Goal: Information Seeking & Learning: Learn about a topic

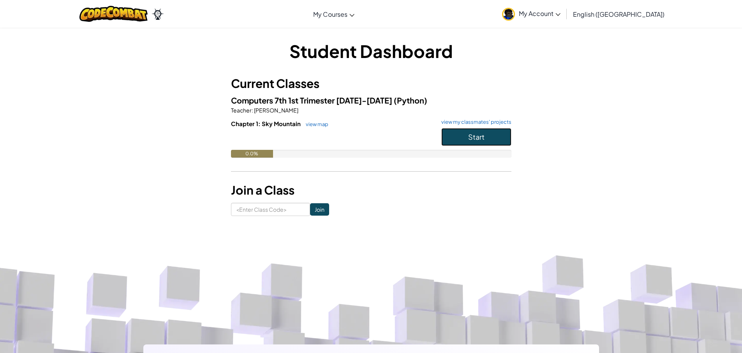
click at [462, 137] on button "Start" at bounding box center [476, 137] width 70 height 18
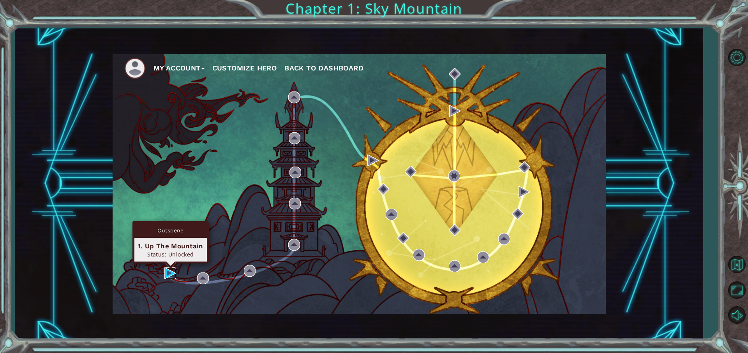
click at [169, 272] on img at bounding box center [170, 274] width 12 height 12
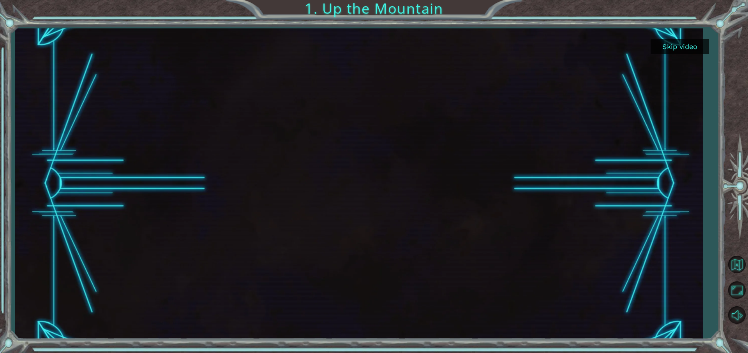
click at [688, 49] on button "Skip video" at bounding box center [680, 46] width 58 height 15
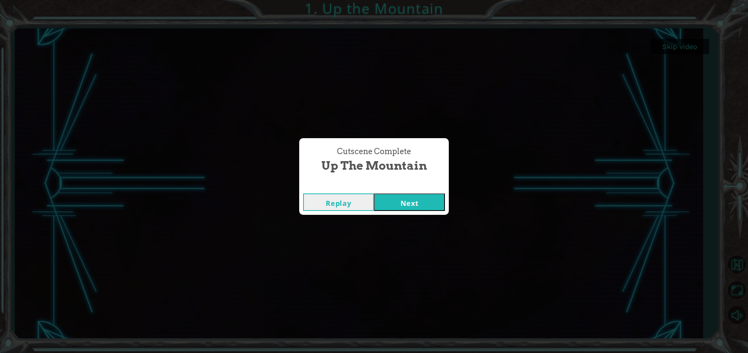
click at [417, 205] on button "Next" at bounding box center [409, 203] width 71 height 18
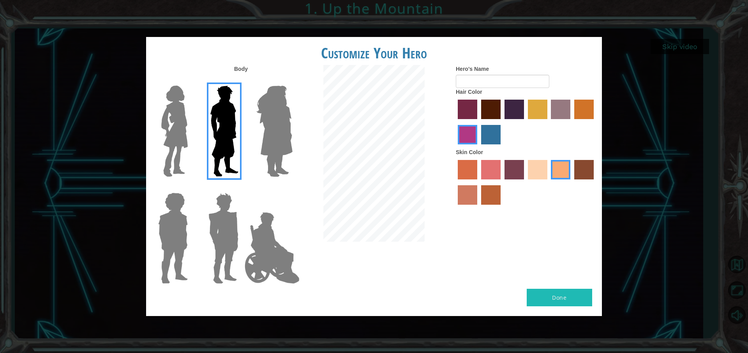
drag, startPoint x: 306, startPoint y: 224, endPoint x: 301, endPoint y: 228, distance: 6.3
click at [301, 228] on div at bounding box center [374, 154] width 152 height 179
click at [278, 251] on img at bounding box center [272, 248] width 61 height 78
click at [292, 188] on input "Hero Jamie" at bounding box center [292, 188] width 0 height 0
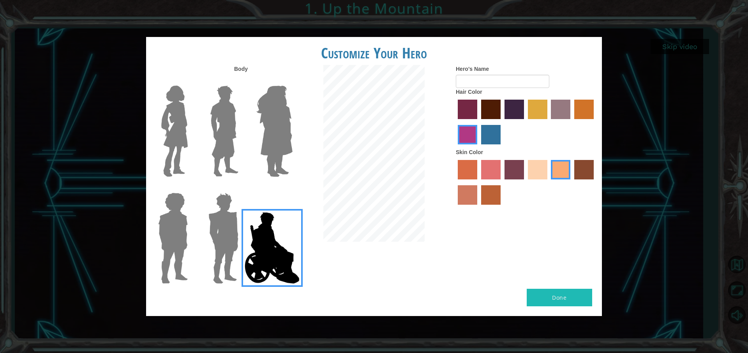
click at [213, 244] on img at bounding box center [223, 238] width 36 height 97
click at [242, 188] on input "Hero Garnet" at bounding box center [242, 188] width 0 height 0
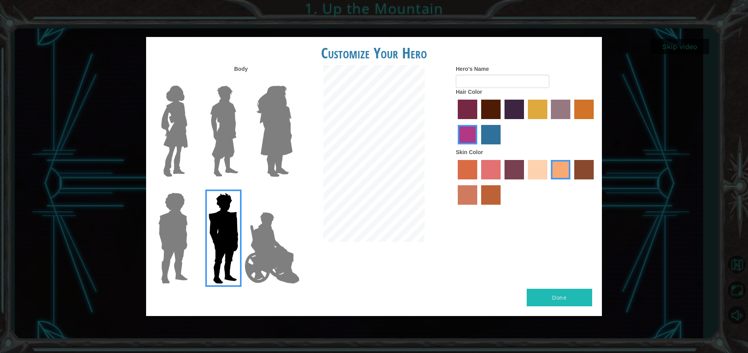
click at [166, 242] on img at bounding box center [173, 238] width 36 height 97
click at [191, 188] on input "Hero Steven" at bounding box center [191, 188] width 0 height 0
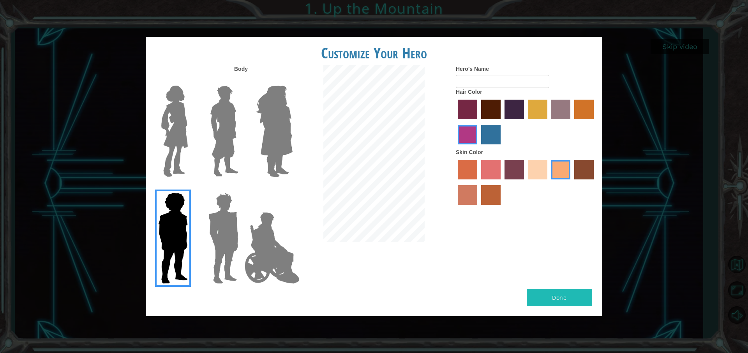
click at [205, 133] on label at bounding box center [222, 131] width 39 height 97
click at [242, 81] on input "Hero Lars" at bounding box center [242, 81] width 0 height 0
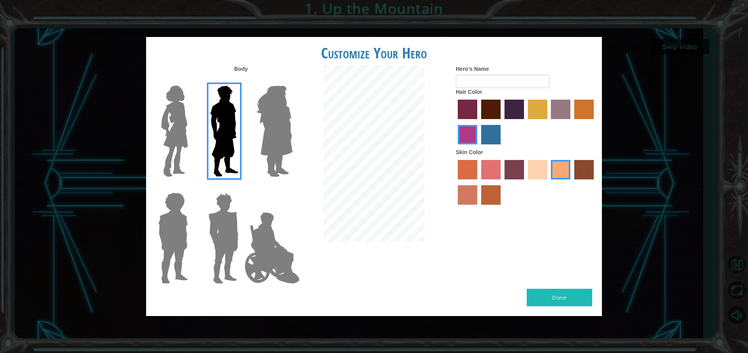
click at [496, 110] on label "maroon hair color" at bounding box center [490, 109] width 19 height 19
click at [478, 122] on input "maroon hair color" at bounding box center [478, 122] width 0 height 0
click at [573, 308] on div "Done" at bounding box center [374, 302] width 456 height 27
click at [570, 297] on button "Done" at bounding box center [559, 298] width 65 height 18
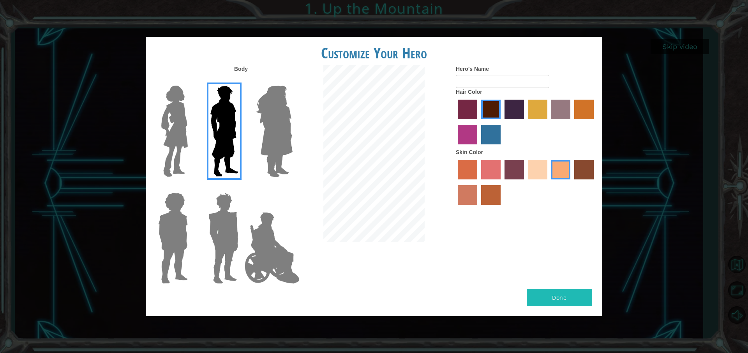
click at [567, 300] on button "Done" at bounding box center [559, 298] width 65 height 18
type input "hi"
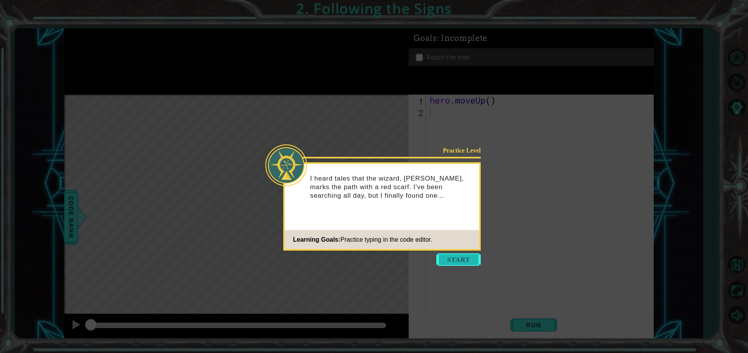
click at [461, 258] on button "Start" at bounding box center [458, 260] width 44 height 12
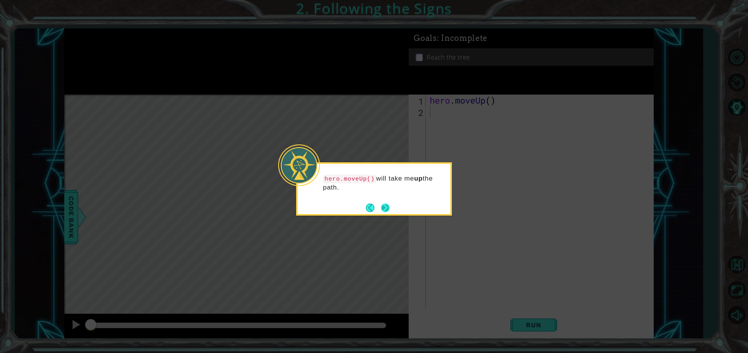
click at [387, 212] on button "Next" at bounding box center [385, 208] width 9 height 9
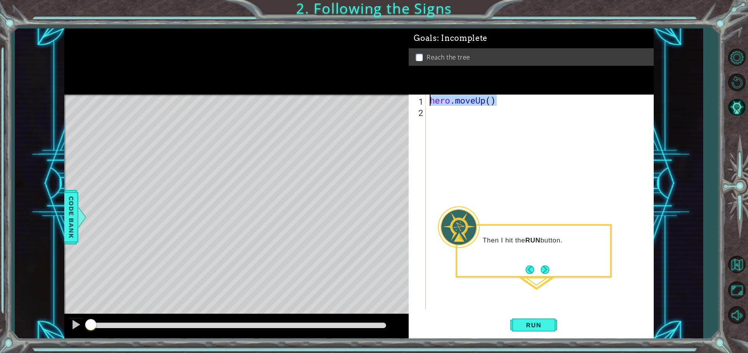
drag, startPoint x: 502, startPoint y: 102, endPoint x: 385, endPoint y: 97, distance: 117.8
click at [385, 97] on div "1 ההההההההההההההההההההההההההההההההההההההההההההההההההההההההההההההההההההההההההההה…" at bounding box center [359, 183] width 590 height 311
type textarea "hero.moveUp()"
click at [474, 129] on div "hero . moveUp ( )" at bounding box center [541, 213] width 227 height 237
paste textarea "hero.moveUp()"
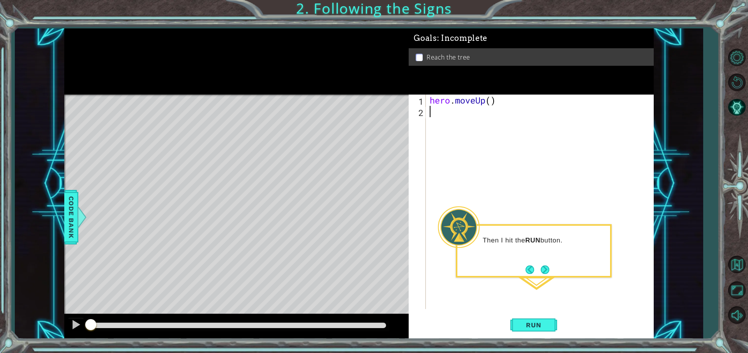
type textarea "hero.moveUp()"
click at [445, 130] on div "hero . moveUp ( ) hero . moveUp ( )" at bounding box center [541, 213] width 227 height 237
paste textarea "hero.moveUp()"
click at [568, 114] on div "hero . moveUp ( ) hero . moveUp ( ) hero . moveUp ( ) hero . moveUp ( )" at bounding box center [541, 213] width 227 height 237
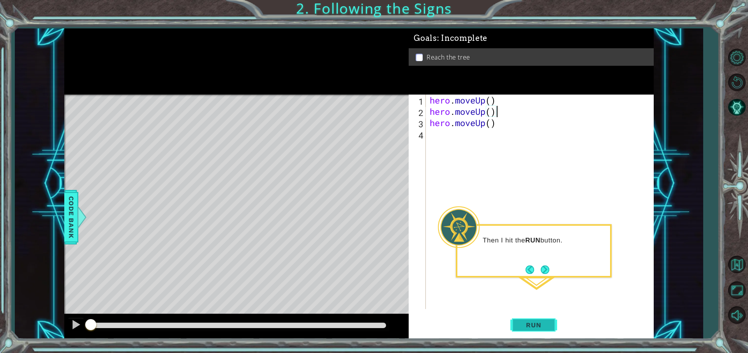
type textarea "hero.moveUp()"
click at [543, 329] on span "Run" at bounding box center [533, 325] width 31 height 8
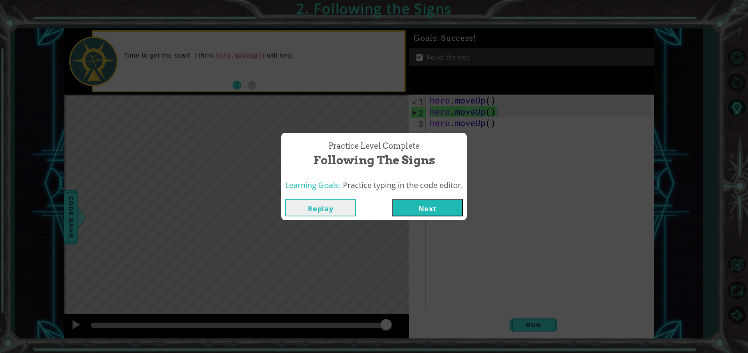
click at [413, 205] on button "Next" at bounding box center [427, 208] width 71 height 18
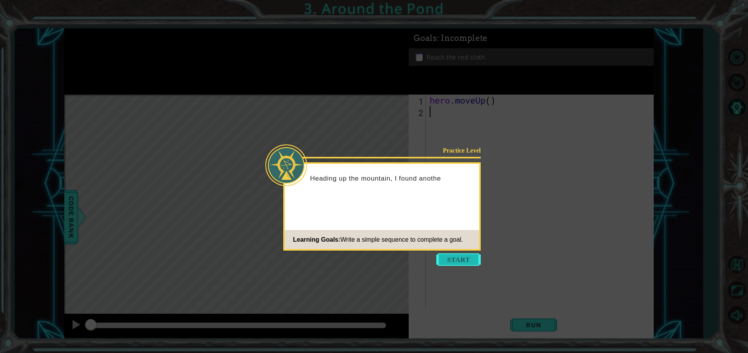
click at [450, 256] on button "Start" at bounding box center [458, 260] width 44 height 12
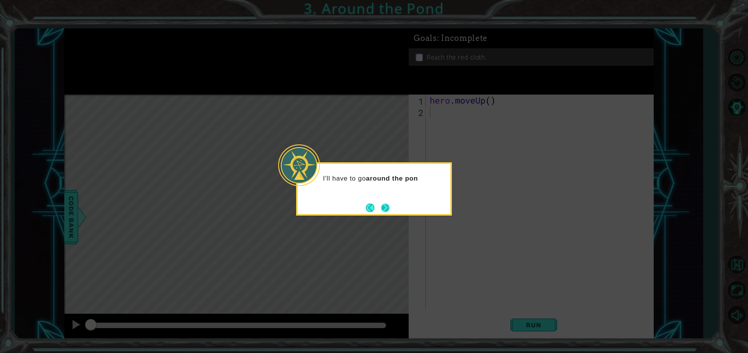
click at [386, 212] on button "Next" at bounding box center [385, 208] width 9 height 9
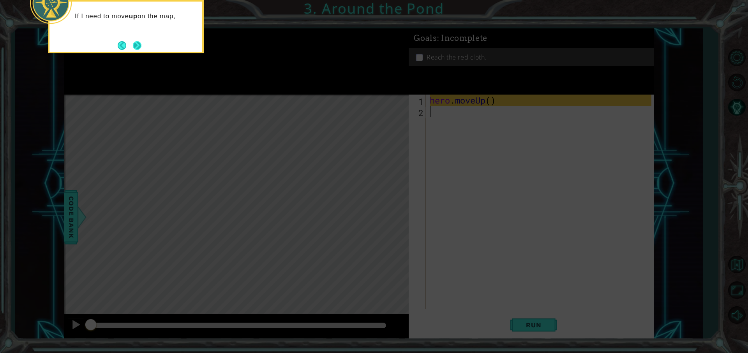
click at [138, 43] on button "Next" at bounding box center [137, 45] width 9 height 9
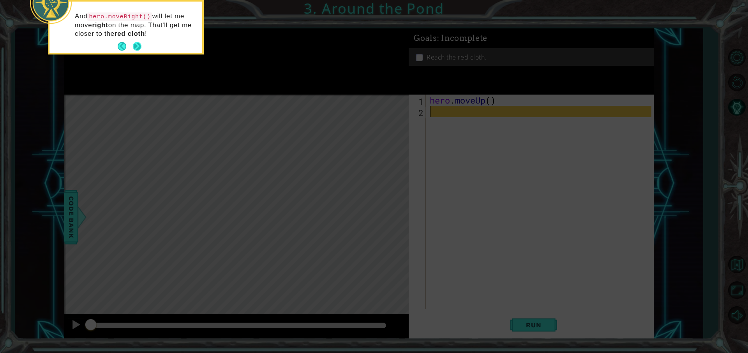
click at [136, 49] on button "Next" at bounding box center [137, 46] width 9 height 9
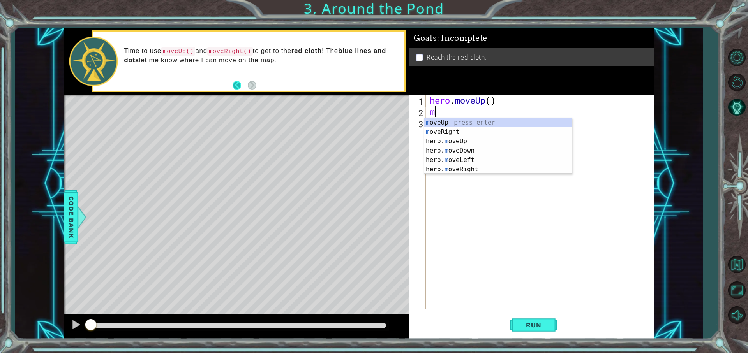
type textarea "mo"
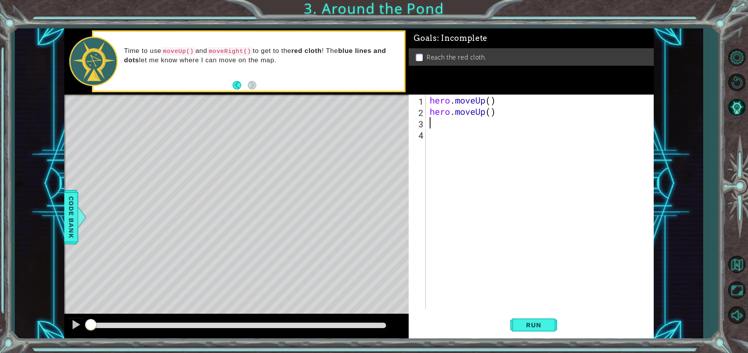
type textarea "m"
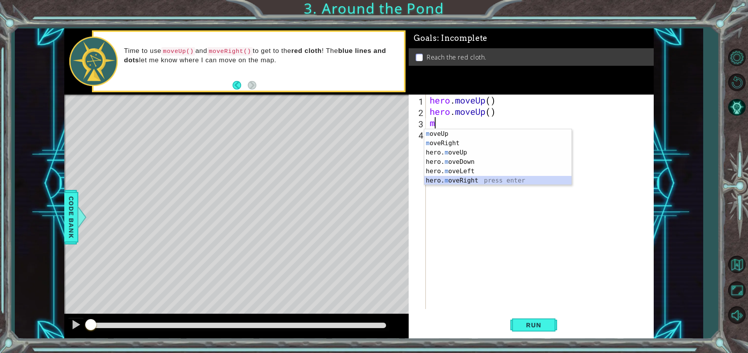
click at [530, 178] on div "m oveUp press enter m oveRight press enter hero. m oveUp press enter hero. m ov…" at bounding box center [497, 166] width 147 height 75
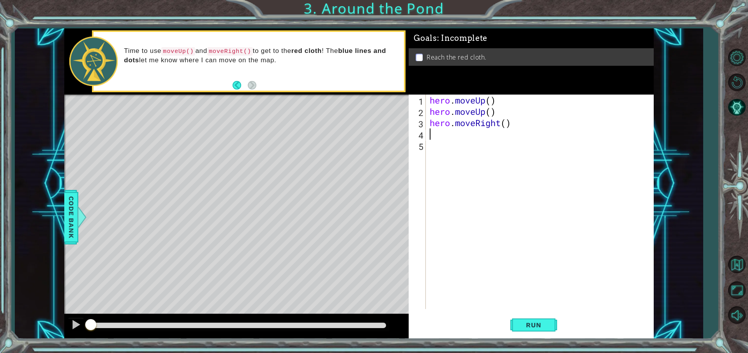
click at [463, 139] on div "hero . moveUp ( ) hero . moveUp ( ) hero . moveRight ( )" at bounding box center [541, 213] width 227 height 237
type textarea "h"
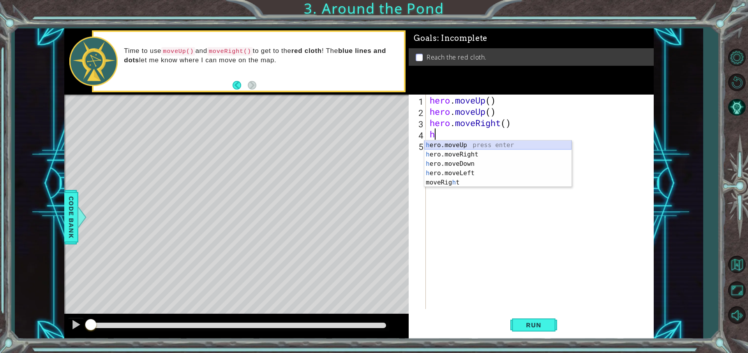
click at [457, 147] on div "h ero.moveUp press enter h ero.moveRight press enter h ero.moveDown press enter…" at bounding box center [497, 173] width 147 height 65
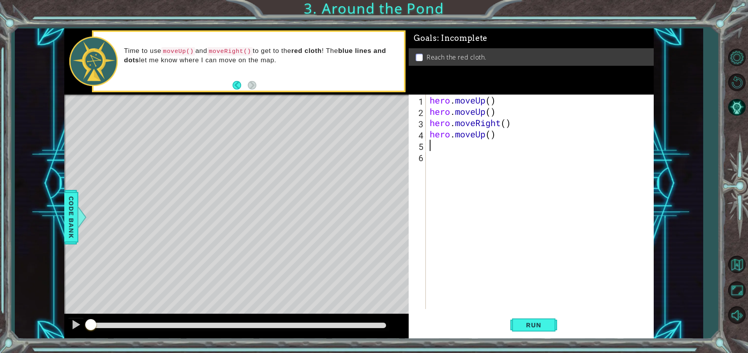
type textarea "h"
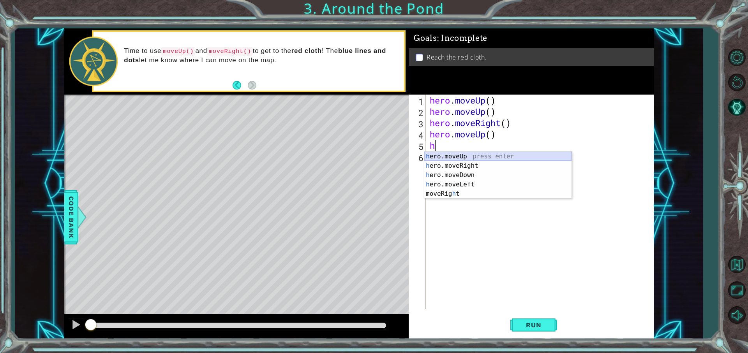
click at [457, 155] on div "h ero.moveUp press enter h ero.moveRight press enter h ero.moveDown press enter…" at bounding box center [497, 184] width 147 height 65
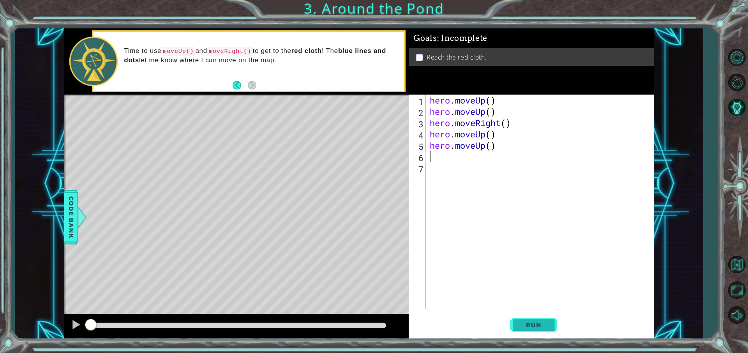
click at [525, 327] on span "Run" at bounding box center [533, 325] width 31 height 8
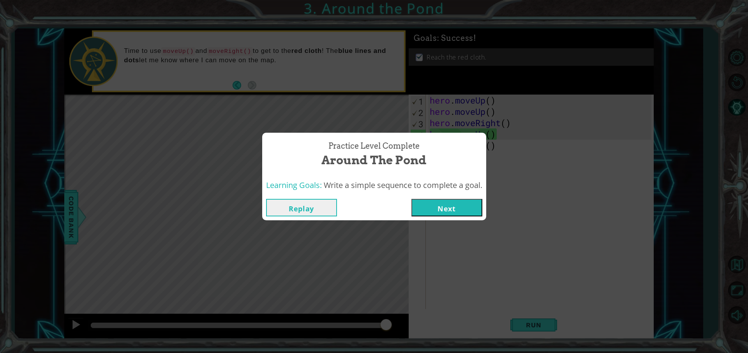
click at [453, 206] on button "Next" at bounding box center [446, 208] width 71 height 18
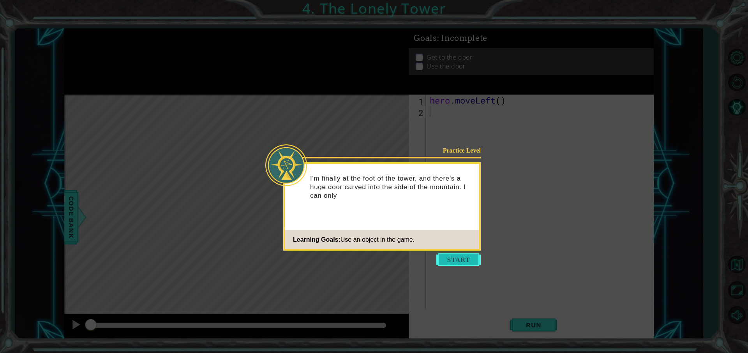
click at [457, 261] on button "Start" at bounding box center [458, 260] width 44 height 12
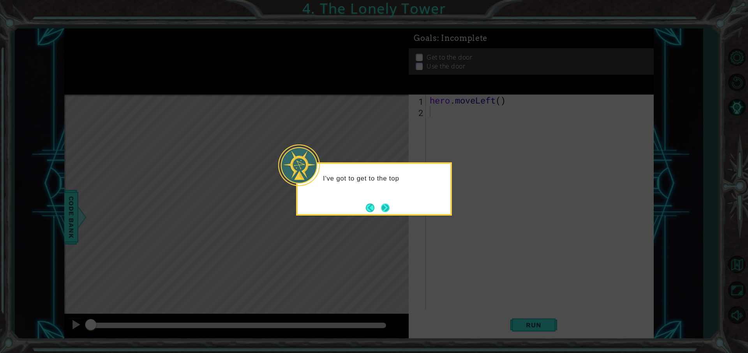
click at [385, 209] on button "Next" at bounding box center [385, 208] width 9 height 9
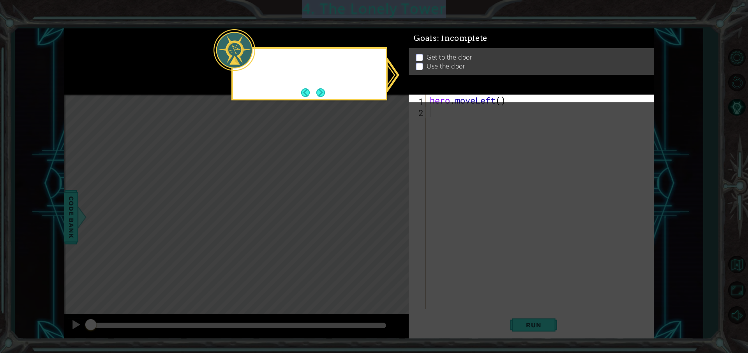
click at [385, 208] on icon at bounding box center [374, 176] width 748 height 353
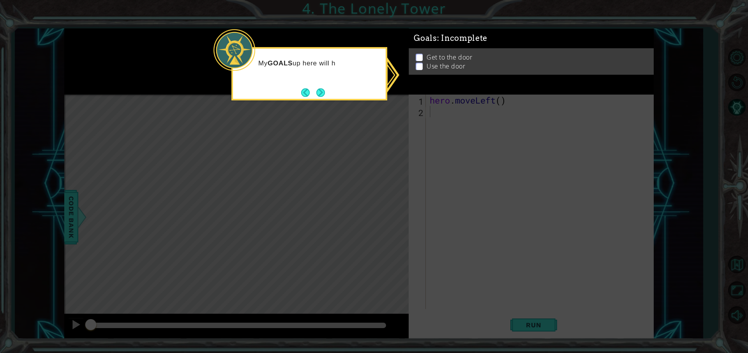
click at [440, 99] on icon at bounding box center [374, 176] width 748 height 353
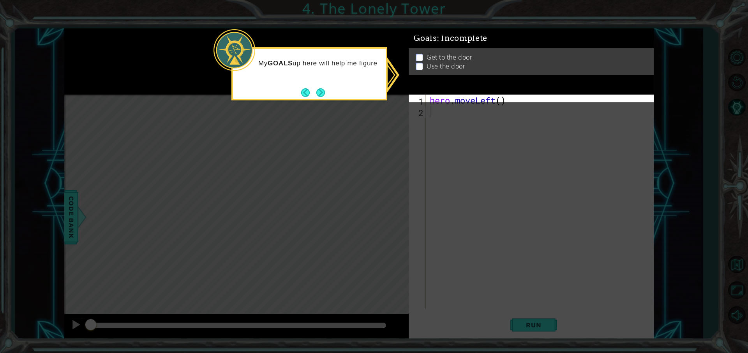
click at [440, 131] on icon at bounding box center [374, 176] width 748 height 353
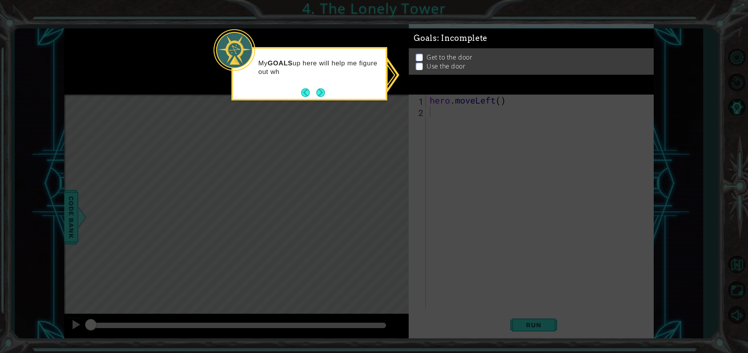
click at [441, 127] on icon at bounding box center [374, 176] width 748 height 353
click at [441, 113] on icon at bounding box center [374, 176] width 748 height 353
drag, startPoint x: 441, startPoint y: 113, endPoint x: 441, endPoint y: 118, distance: 4.7
click at [441, 118] on icon at bounding box center [374, 176] width 748 height 353
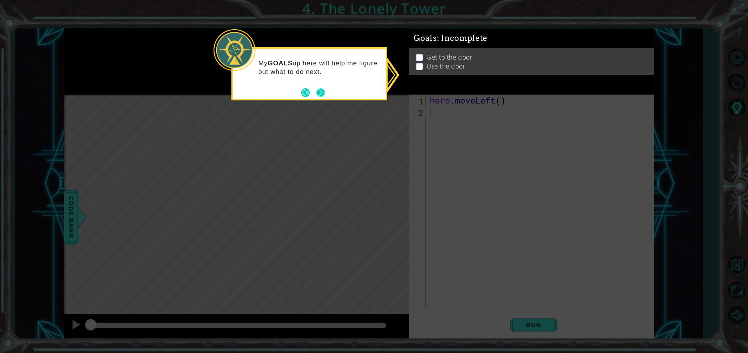
click at [325, 97] on button "Next" at bounding box center [320, 92] width 9 height 9
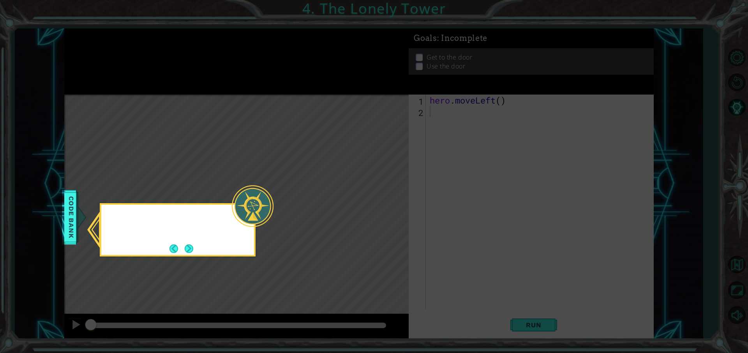
click at [307, 90] on icon at bounding box center [374, 176] width 748 height 353
click at [190, 247] on button "Next" at bounding box center [189, 249] width 9 height 9
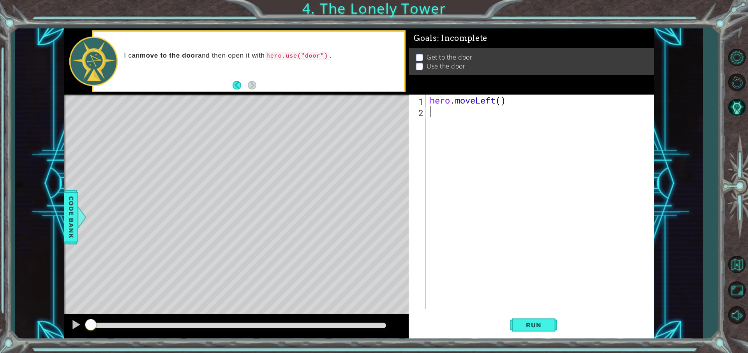
type textarea "h"
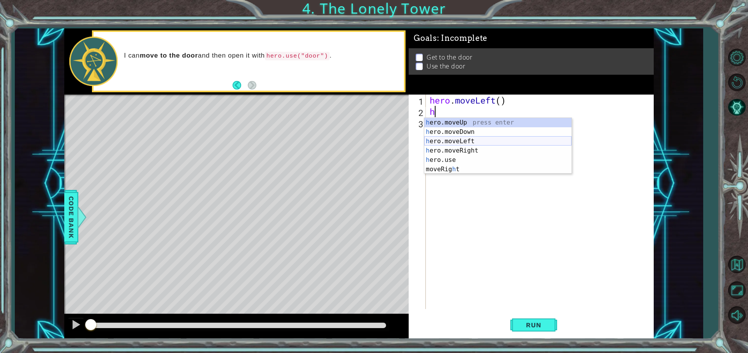
click at [452, 140] on div "h ero.moveUp press enter h ero.moveDown press enter h ero.moveLeft press enter …" at bounding box center [497, 155] width 147 height 75
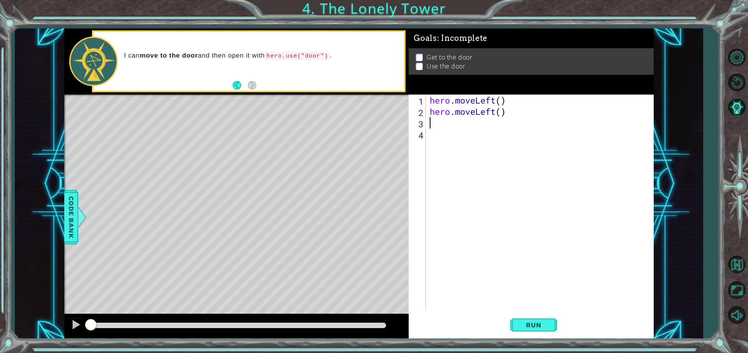
type textarea "h"
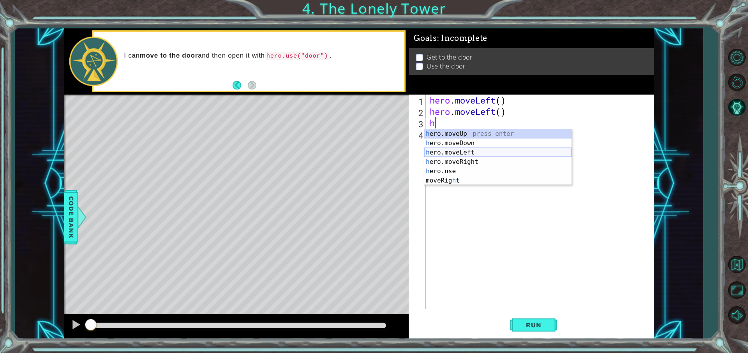
click at [453, 152] on div "h ero.moveUp press enter h ero.moveDown press enter h ero.moveLeft press enter …" at bounding box center [497, 166] width 147 height 75
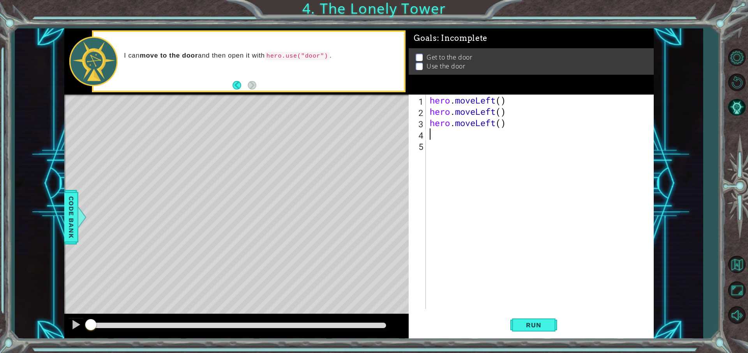
type textarea "h"
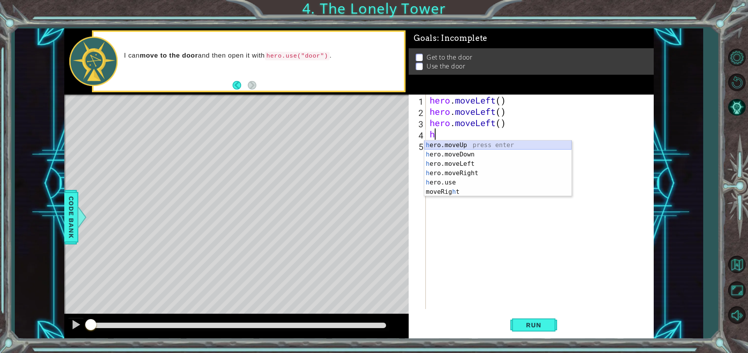
click at [428, 149] on div "h ero.moveUp press enter h ero.moveDown press enter h ero.moveLeft press enter …" at bounding box center [497, 178] width 147 height 75
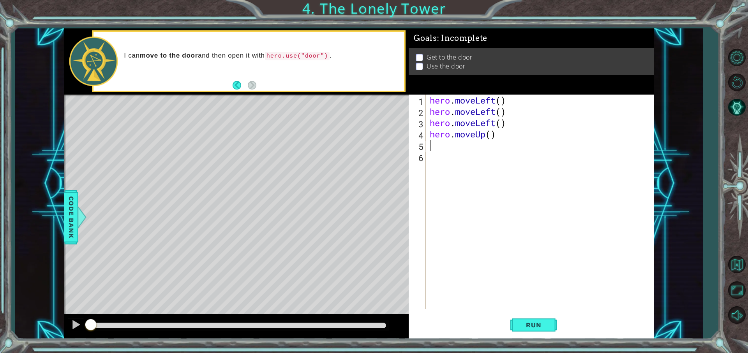
type textarea "h"
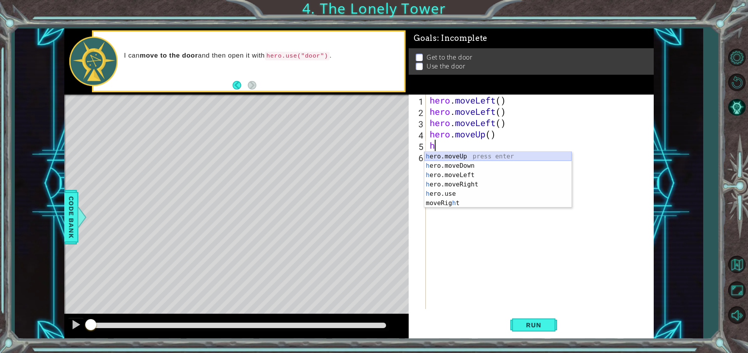
click at [440, 153] on div "h ero.moveUp press enter h ero.moveDown press enter h ero.moveLeft press enter …" at bounding box center [497, 189] width 147 height 75
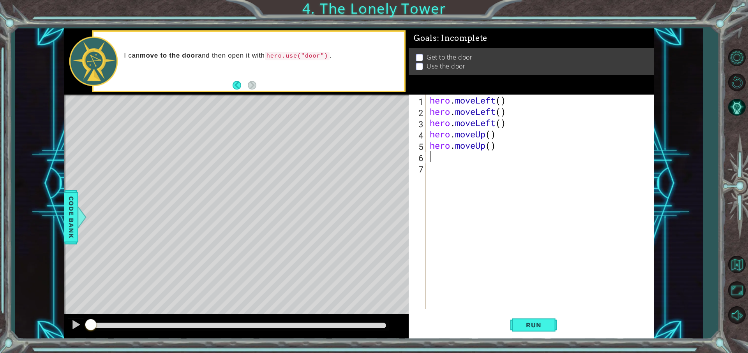
type textarea "h"
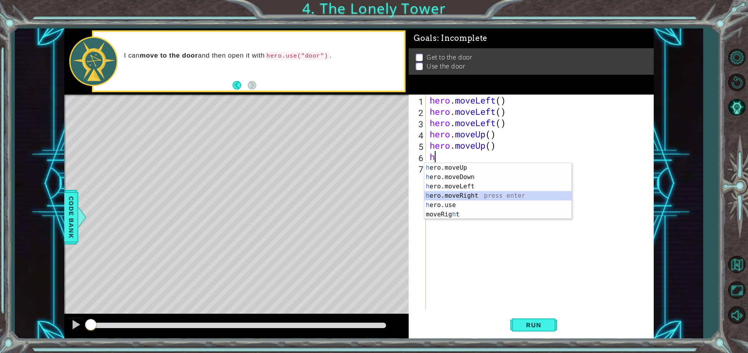
click at [449, 195] on div "h ero.moveUp press enter h ero.moveDown press enter h ero.moveLeft press enter …" at bounding box center [497, 200] width 147 height 75
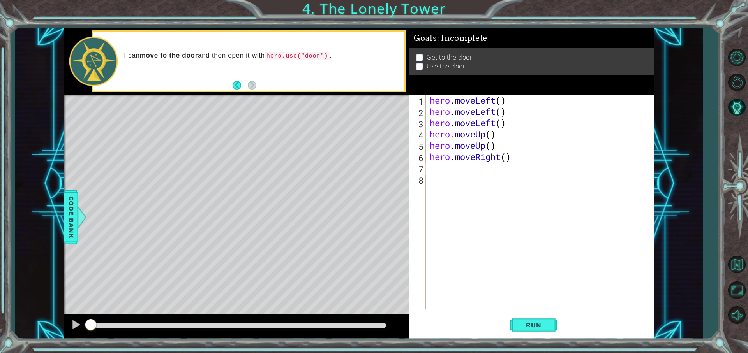
type textarea "h"
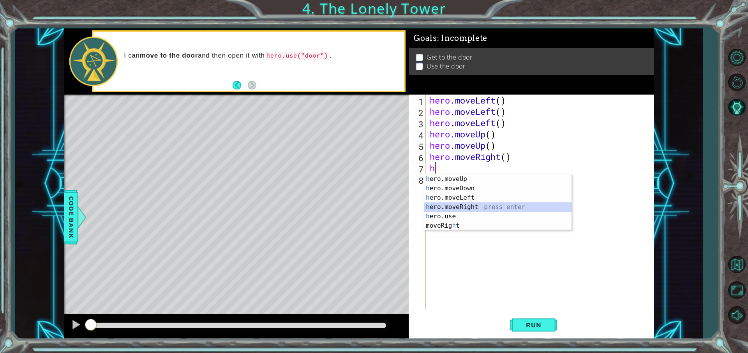
click at [452, 207] on div "h ero.moveUp press enter h ero.moveDown press enter h ero.moveLeft press enter …" at bounding box center [497, 212] width 147 height 75
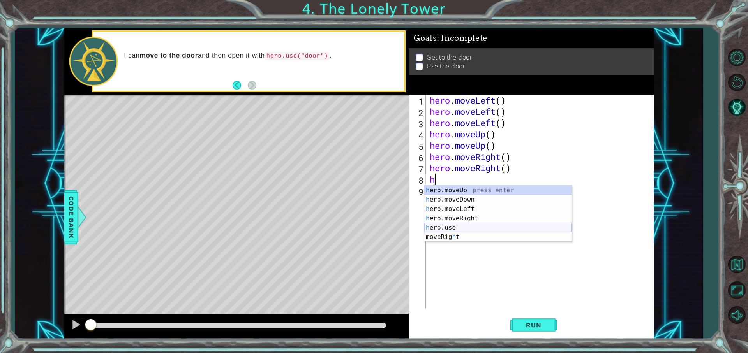
click at [442, 227] on div "h ero.moveUp press enter h ero.moveDown press enter h ero.moveLeft press enter …" at bounding box center [497, 223] width 147 height 75
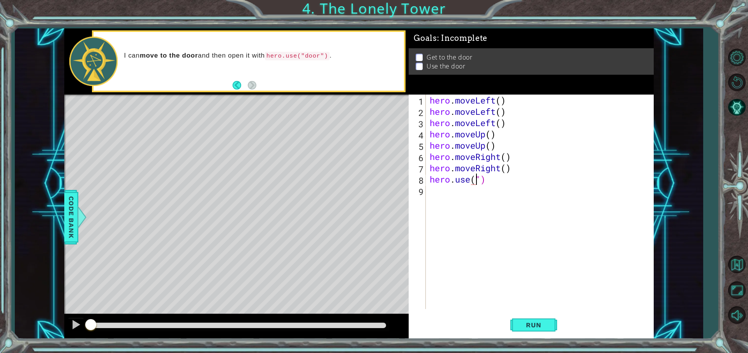
scroll to position [0, 2]
type textarea "hero.use("door")"
click at [544, 321] on span "Run" at bounding box center [533, 325] width 31 height 8
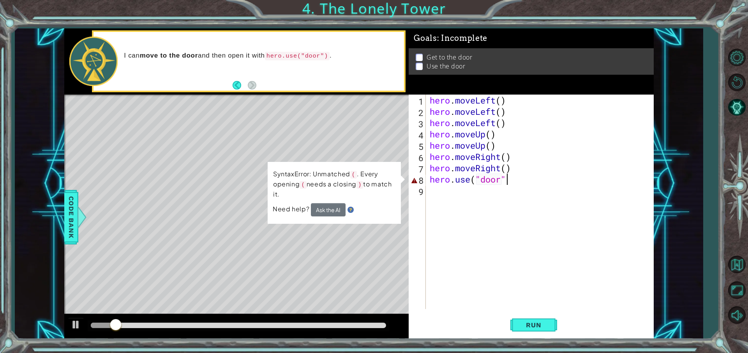
scroll to position [0, 4]
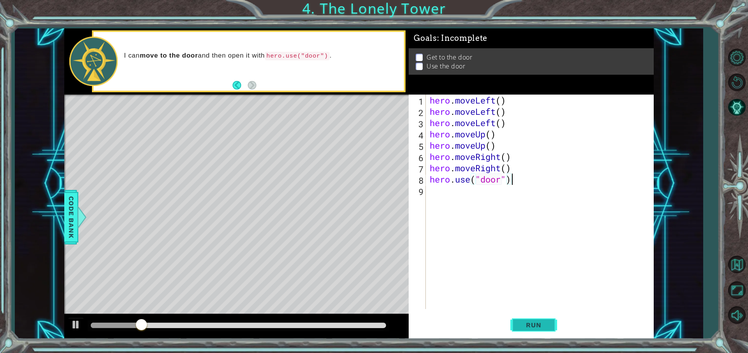
type textarea "hero.use("door")"
click at [536, 327] on span "Run" at bounding box center [533, 325] width 31 height 8
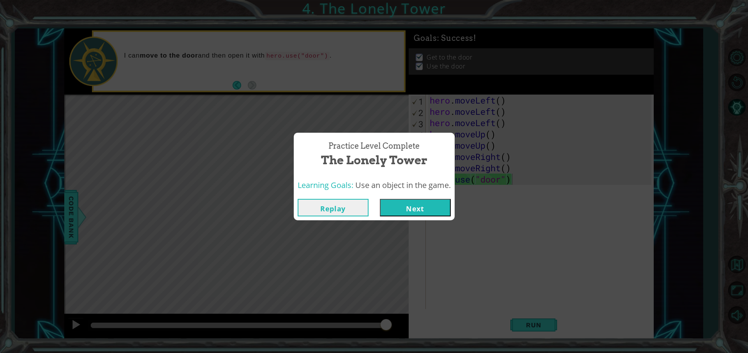
click at [420, 204] on button "Next" at bounding box center [415, 208] width 71 height 18
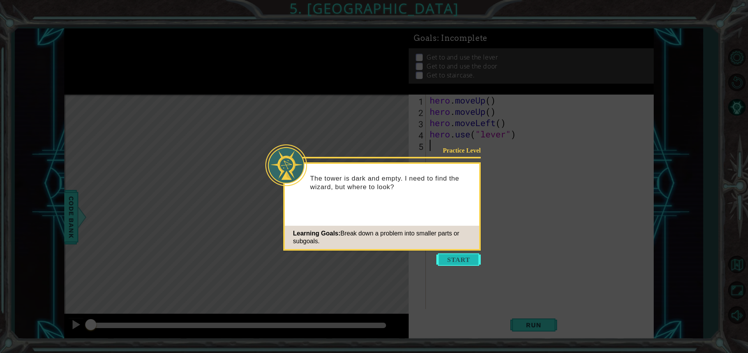
click at [464, 259] on button "Start" at bounding box center [458, 260] width 44 height 12
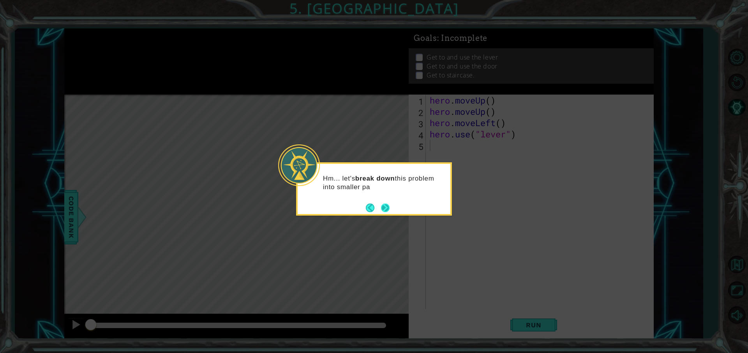
click at [388, 212] on button "Next" at bounding box center [385, 208] width 9 height 9
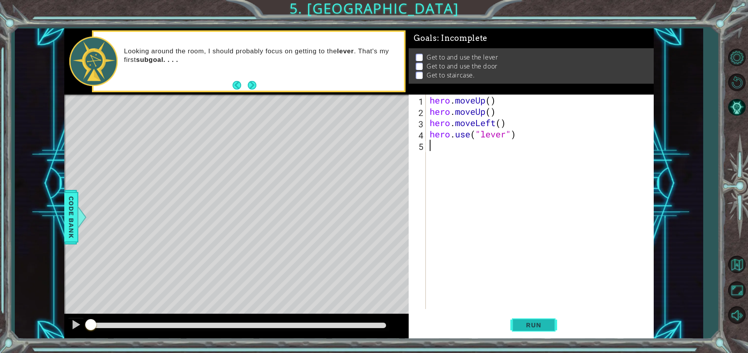
click at [540, 325] on div "1 2 3 4 5 hero . moveUp ( ) hero . moveUp ( ) hero . moveLeft ( ) hero . use ( …" at bounding box center [531, 217] width 245 height 245
click at [540, 325] on span "Run" at bounding box center [533, 325] width 31 height 8
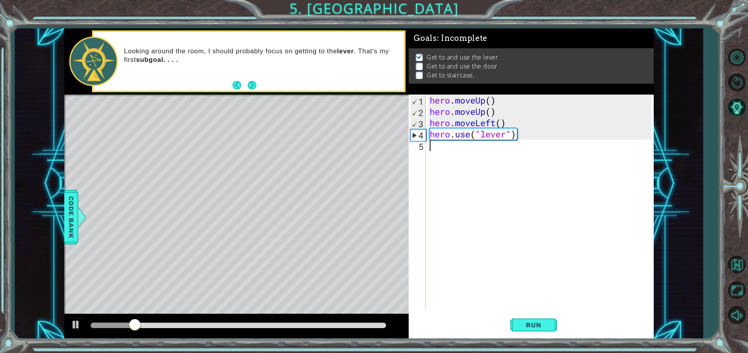
click at [440, 148] on div "hero . moveUp ( ) hero . moveUp ( ) hero . moveLeft ( ) hero . use ( "lever" )" at bounding box center [541, 213] width 227 height 237
type textarea "h"
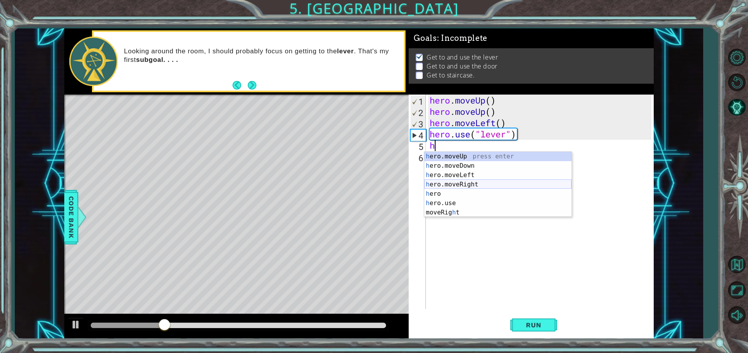
click at [473, 181] on div "h ero.moveUp press enter h ero.moveDown press enter h ero.moveLeft press enter …" at bounding box center [497, 194] width 147 height 84
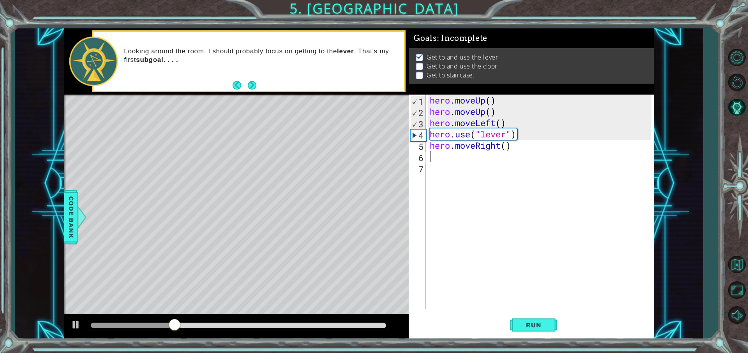
type textarea "h"
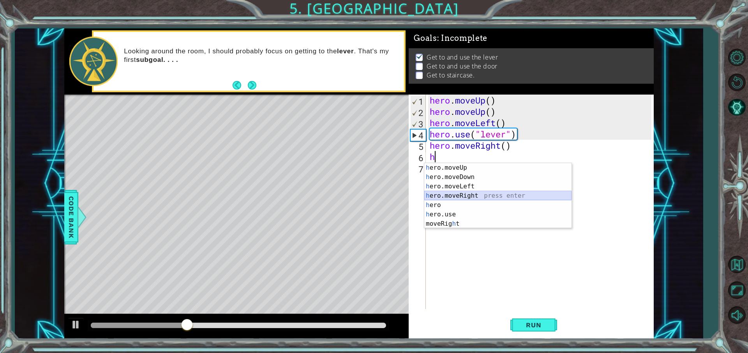
click at [462, 197] on div "h ero.moveUp press enter h ero.moveDown press enter h ero.moveLeft press enter …" at bounding box center [497, 205] width 147 height 84
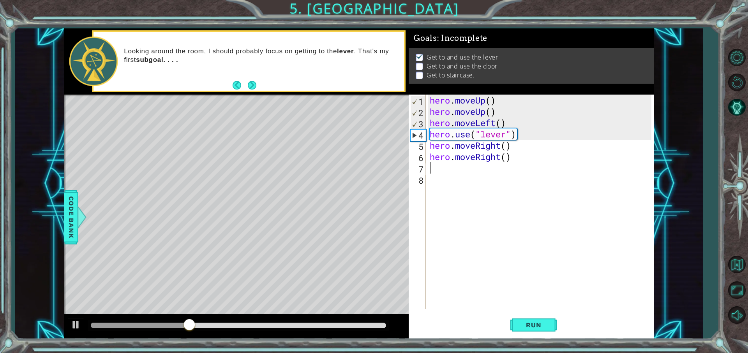
type textarea "h"
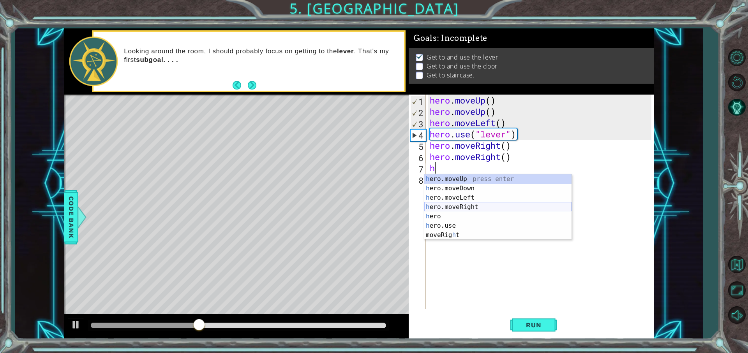
click at [465, 206] on div "h ero.moveUp press enter h ero.moveDown press enter h ero.moveLeft press enter …" at bounding box center [497, 217] width 147 height 84
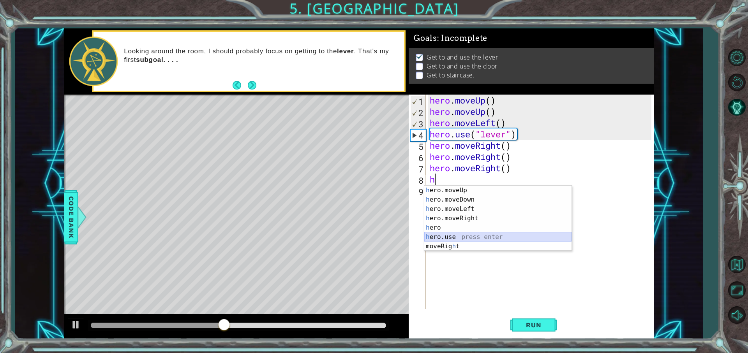
click at [464, 234] on div "h ero.moveUp press enter h ero.moveDown press enter h ero.moveLeft press enter …" at bounding box center [497, 228] width 147 height 84
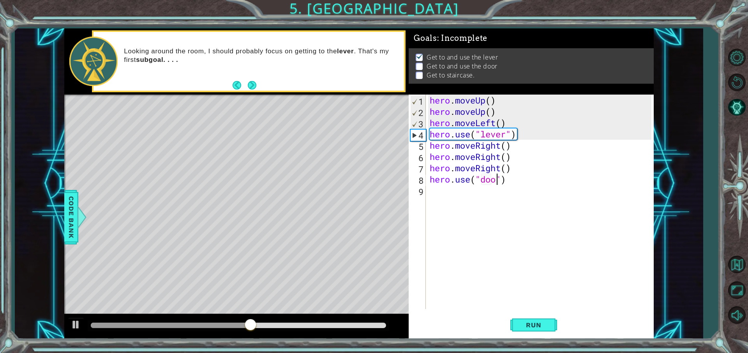
scroll to position [0, 4]
type textarea "hero.use("door")"
click at [443, 195] on div "hero . moveUp ( ) hero . moveUp ( ) hero . moveLeft ( ) hero . use ( "lever" ) …" at bounding box center [541, 213] width 227 height 237
type textarea "h"
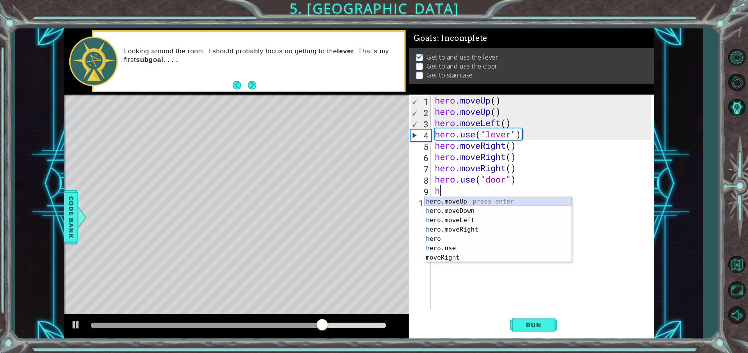
click at [452, 202] on div "h ero.moveUp press enter h ero.moveDown press enter h ero.moveLeft press enter …" at bounding box center [497, 239] width 147 height 84
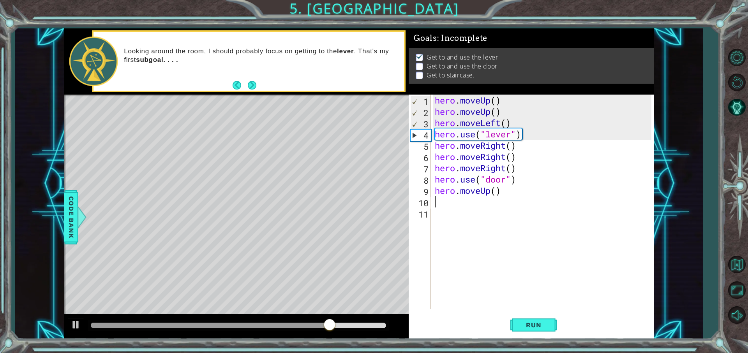
type textarea "h"
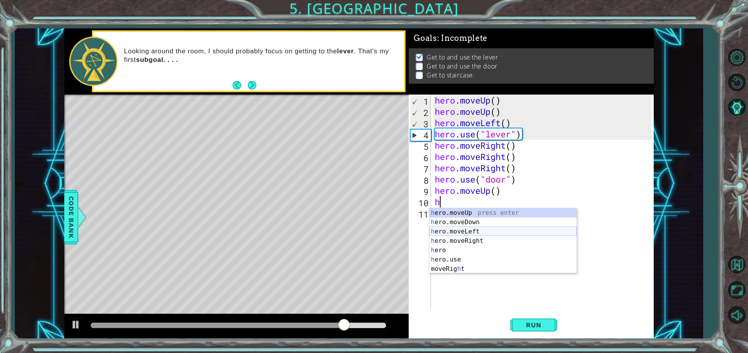
click at [458, 233] on div "h ero.moveUp press enter h ero.moveDown press enter h ero.moveLeft press enter …" at bounding box center [502, 250] width 147 height 84
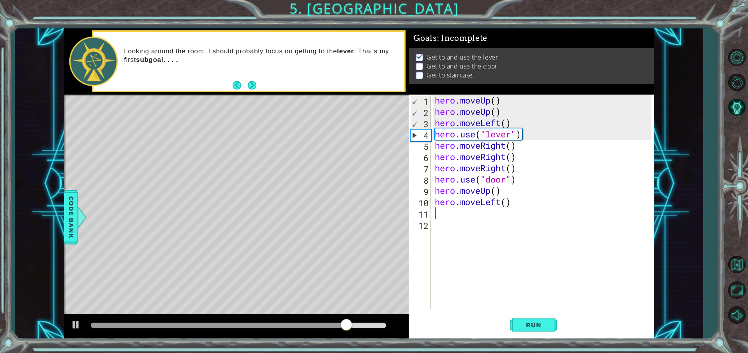
type textarea "h"
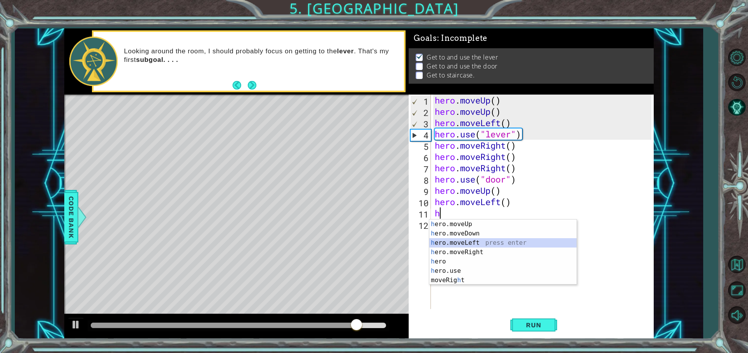
click at [457, 240] on div "h ero.moveUp press enter h ero.moveDown press enter h ero.moveLeft press enter …" at bounding box center [502, 262] width 147 height 84
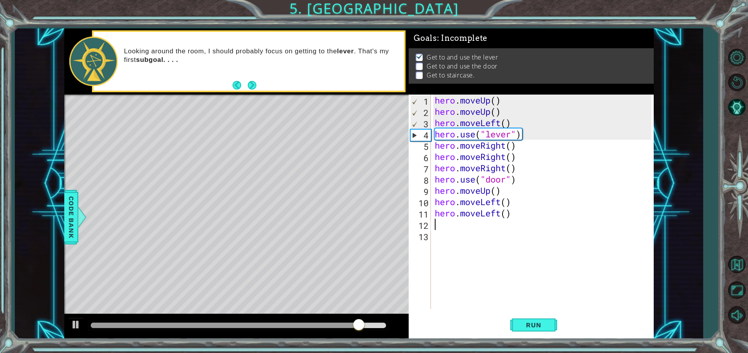
type textarea "h"
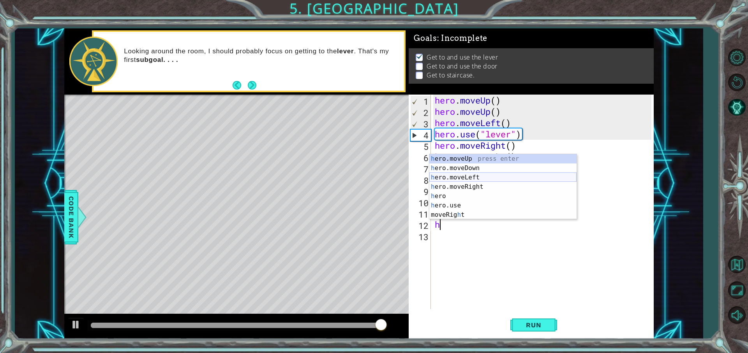
click at [456, 177] on div "h ero.moveUp press enter h ero.moveDown press enter h ero.moveLeft press enter …" at bounding box center [502, 196] width 147 height 84
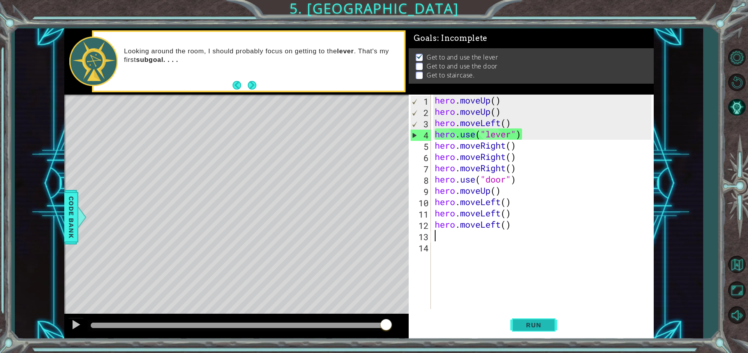
click at [528, 324] on span "Run" at bounding box center [533, 325] width 31 height 8
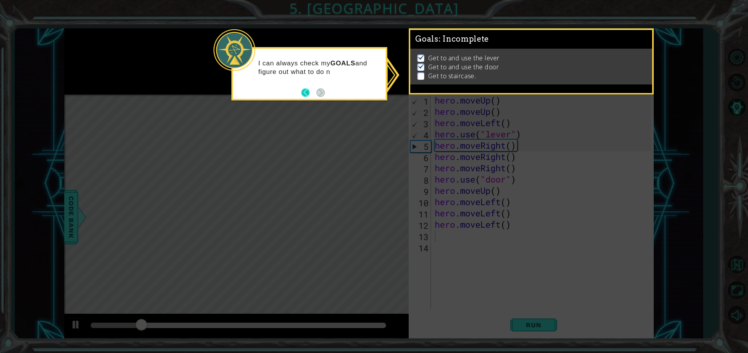
click at [304, 93] on button "Back" at bounding box center [308, 92] width 15 height 9
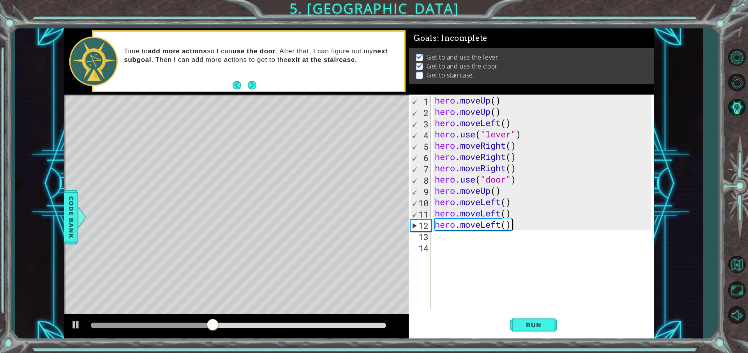
click at [532, 229] on div "hero . moveUp ( ) hero . moveUp ( ) hero . moveLeft ( ) hero . use ( "lever" ) …" at bounding box center [544, 213] width 222 height 237
type textarea "hero.moveLeft()"
click at [447, 240] on div "hero . moveUp ( ) hero . moveUp ( ) hero . moveLeft ( ) hero . use ( "lever" ) …" at bounding box center [544, 213] width 222 height 237
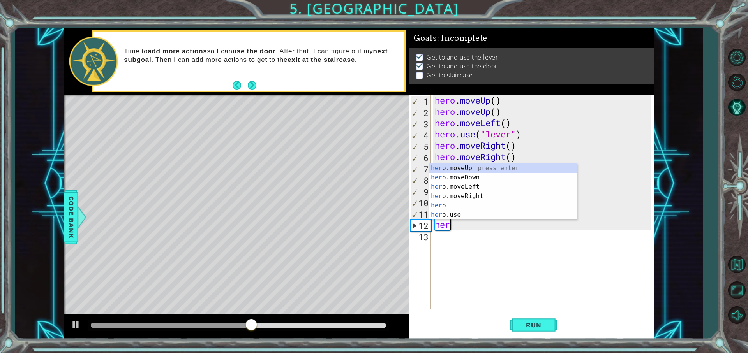
type textarea "he"
click at [461, 169] on div "he ro.moveUp press enter he ro.moveDown press enter he ro.moveLeft press enter …" at bounding box center [502, 201] width 147 height 75
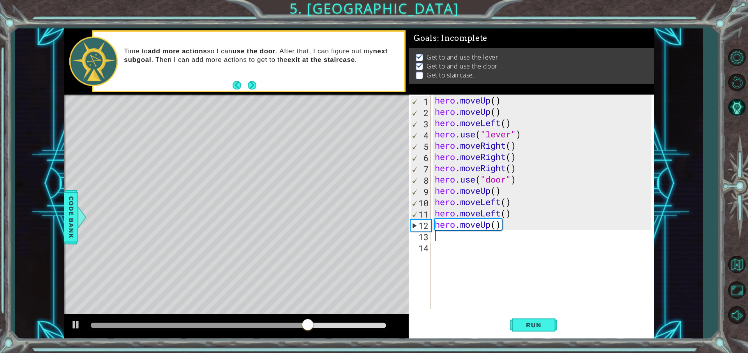
type textarea "h"
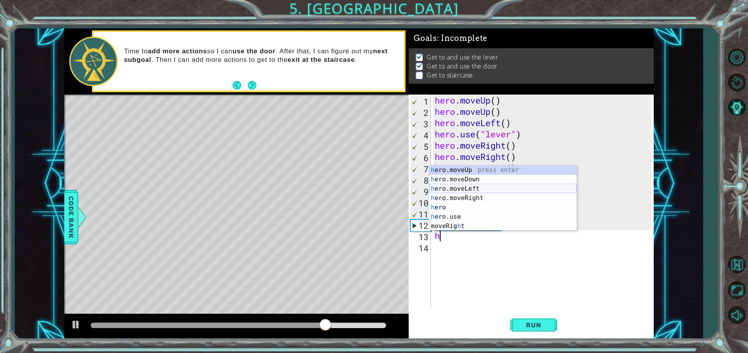
click at [457, 189] on div "h ero.moveUp press enter h ero.moveDown press enter h ero.moveLeft press enter …" at bounding box center [502, 208] width 147 height 84
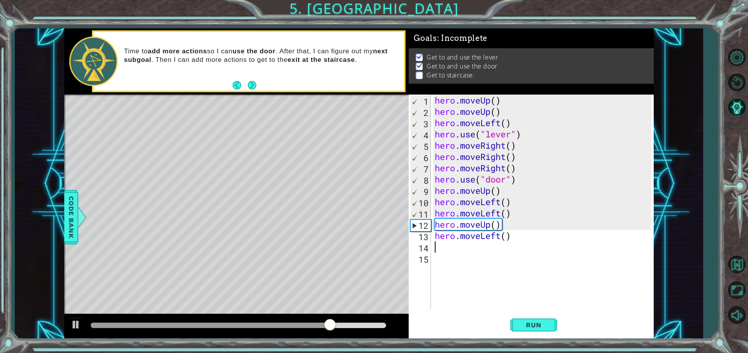
type textarea "h"
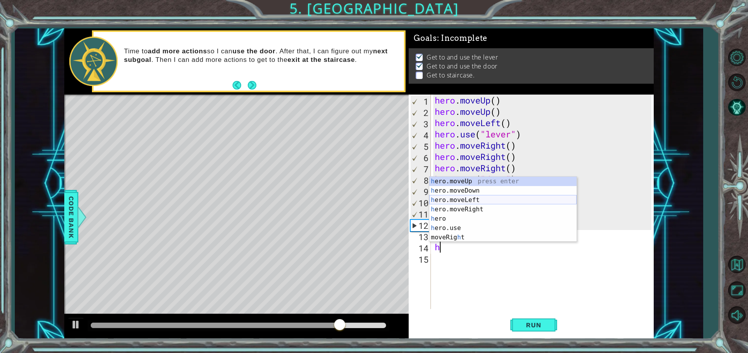
click at [464, 199] on div "h ero.moveUp press enter h ero.moveDown press enter h ero.moveLeft press enter …" at bounding box center [502, 219] width 147 height 84
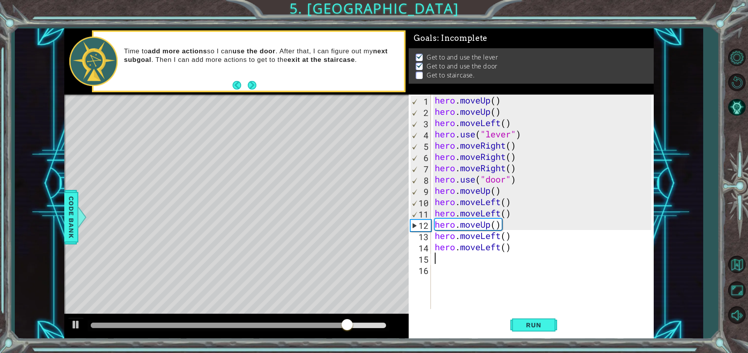
type textarea "h"
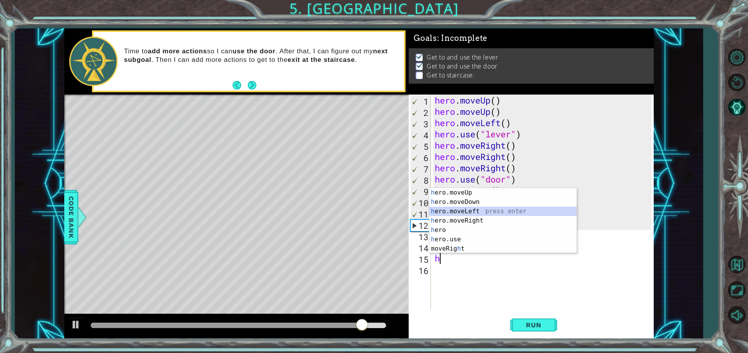
click at [461, 209] on div "h ero.moveUp press enter h ero.moveDown press enter h ero.moveLeft press enter …" at bounding box center [502, 230] width 147 height 84
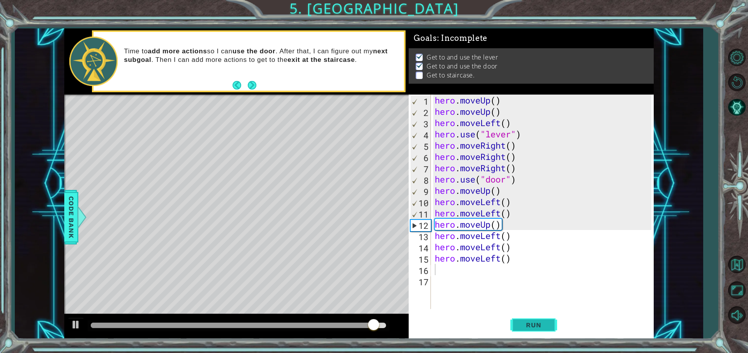
drag, startPoint x: 526, startPoint y: 323, endPoint x: 524, endPoint y: 328, distance: 5.2
click at [526, 327] on span "Run" at bounding box center [533, 325] width 31 height 8
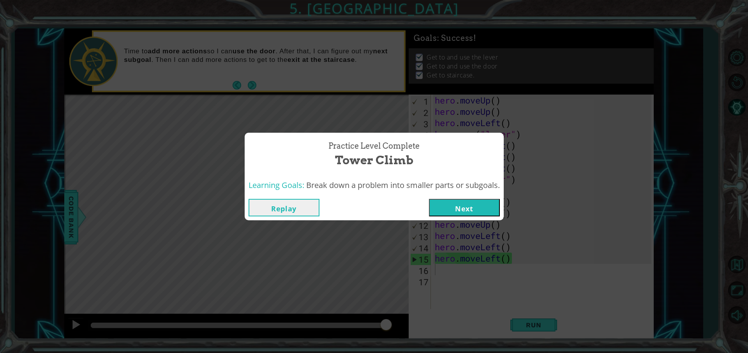
click at [467, 201] on button "Next" at bounding box center [464, 208] width 71 height 18
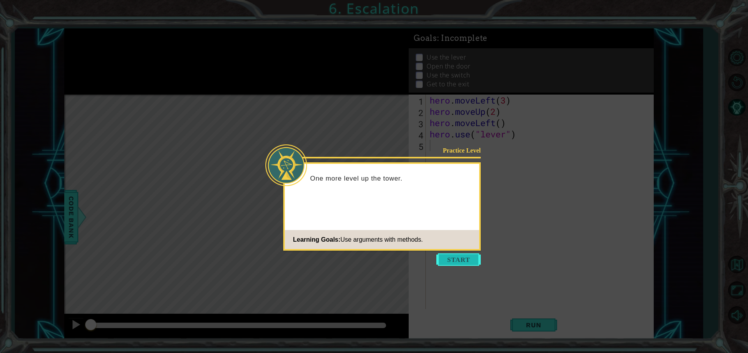
click at [464, 263] on button "Start" at bounding box center [458, 260] width 44 height 12
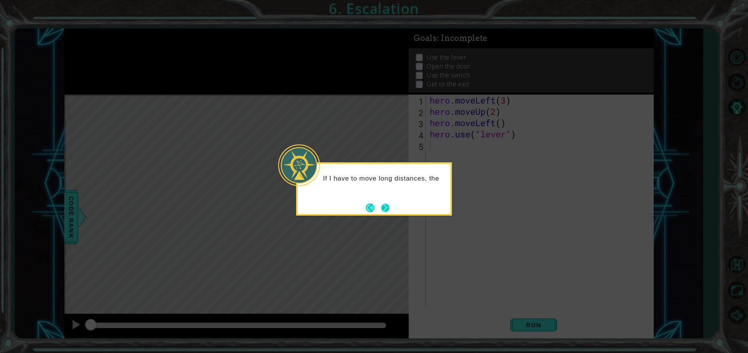
click at [388, 206] on button "Next" at bounding box center [385, 208] width 9 height 9
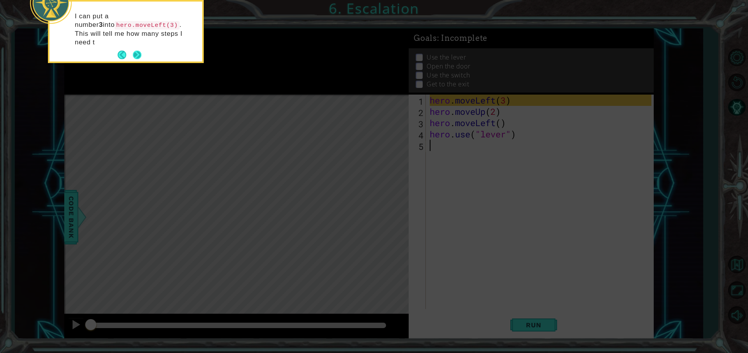
click at [137, 51] on button "Next" at bounding box center [137, 55] width 9 height 9
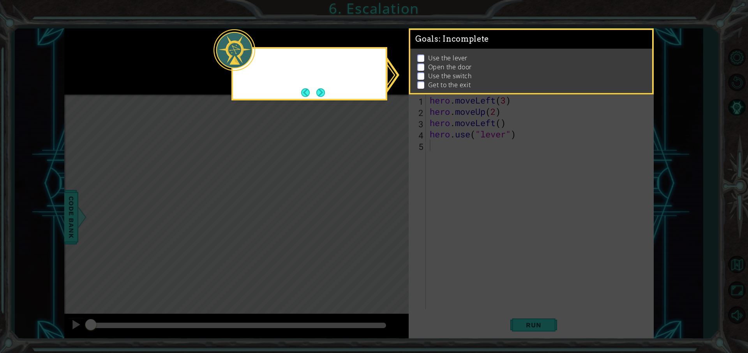
click at [137, 42] on icon at bounding box center [374, 176] width 748 height 353
click at [321, 92] on button "Next" at bounding box center [320, 92] width 9 height 9
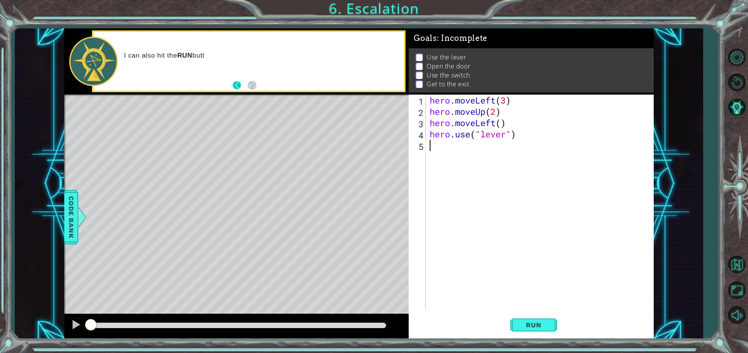
click at [242, 86] on button "Back" at bounding box center [240, 85] width 15 height 9
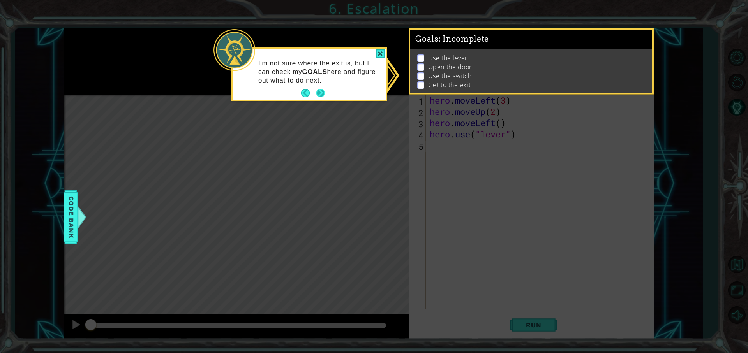
click at [322, 97] on button "Next" at bounding box center [320, 93] width 9 height 9
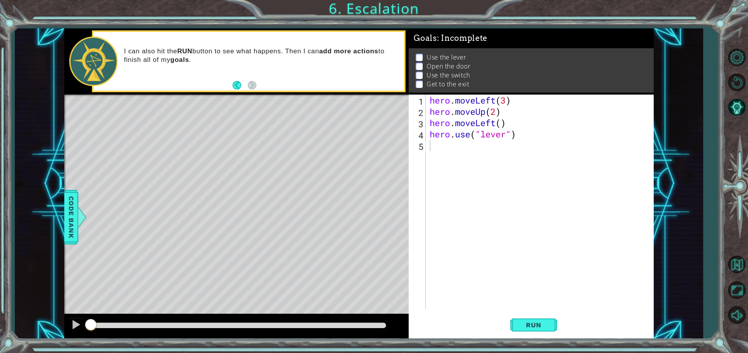
click at [320, 95] on div at bounding box center [236, 96] width 344 height 2
drag, startPoint x: 300, startPoint y: 167, endPoint x: 318, endPoint y: 173, distance: 19.0
click at [304, 168] on div "Level Map" at bounding box center [244, 209] width 360 height 229
click at [535, 330] on button "Run" at bounding box center [533, 325] width 47 height 25
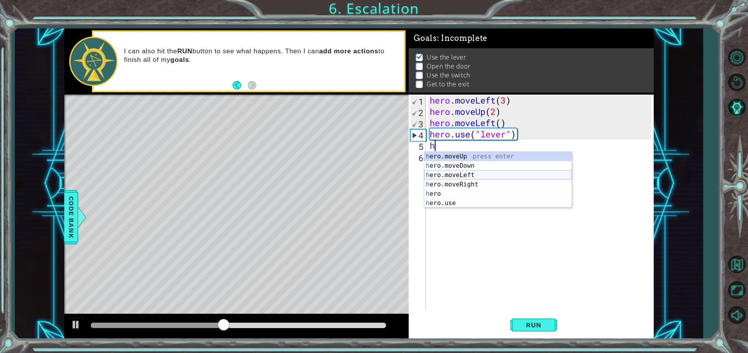
click at [456, 175] on div "h ero.moveUp press enter h ero.moveDown press enter h ero.moveLeft press enter …" at bounding box center [497, 189] width 147 height 75
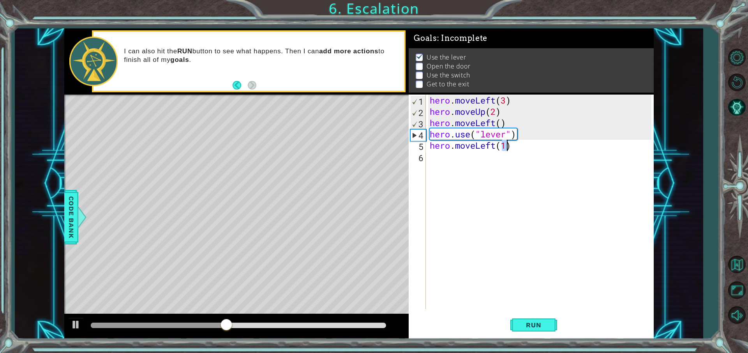
type textarea "hero.moveLeft(1)"
click at [443, 159] on div "hero . moveLeft ( 3 ) hero . moveUp ( 2 ) hero . moveLeft ( ) hero . use ( "lev…" at bounding box center [541, 213] width 227 height 237
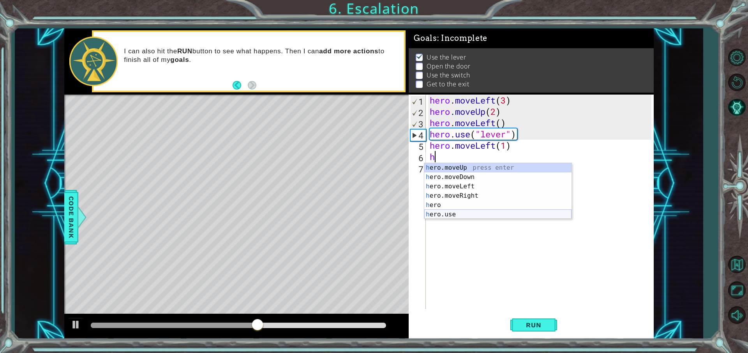
click at [454, 216] on div "h ero.moveUp press enter h ero.moveDown press enter h ero.moveLeft press enter …" at bounding box center [497, 200] width 147 height 75
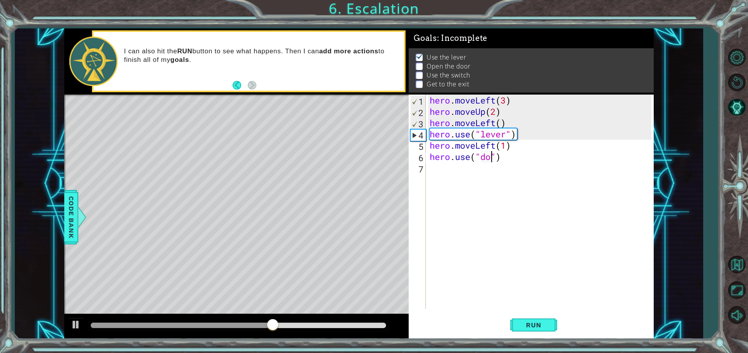
type textarea "hero.use("door")"
click at [444, 173] on div "hero . moveLeft ( 3 ) hero . moveUp ( 2 ) hero . moveLeft ( ) hero . use ( "lev…" at bounding box center [541, 213] width 227 height 237
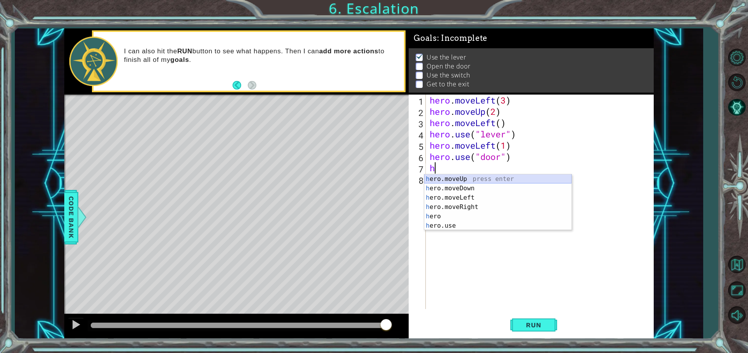
click at [462, 180] on div "h ero.moveUp press enter h ero.moveDown press enter h ero.moveLeft press enter …" at bounding box center [497, 212] width 147 height 75
type textarea "hero.moveUp(1)"
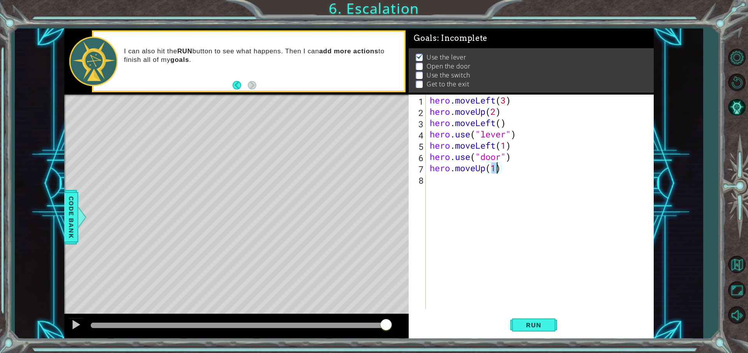
click at [441, 189] on div "hero . moveLeft ( 3 ) hero . moveUp ( 2 ) hero . moveLeft ( ) hero . use ( "lev…" at bounding box center [541, 213] width 227 height 237
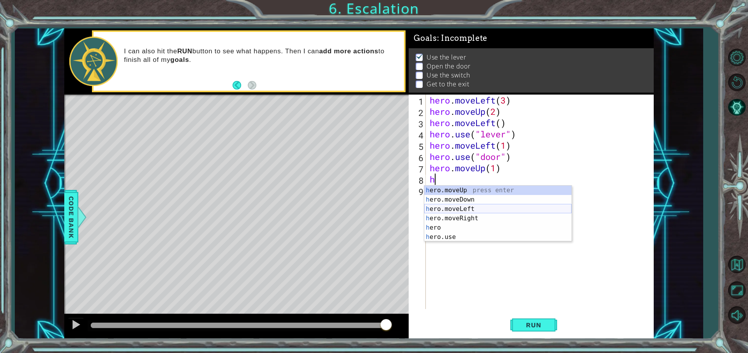
click at [474, 206] on div "h ero.moveUp press enter h ero.moveDown press enter h ero.moveLeft press enter …" at bounding box center [497, 223] width 147 height 75
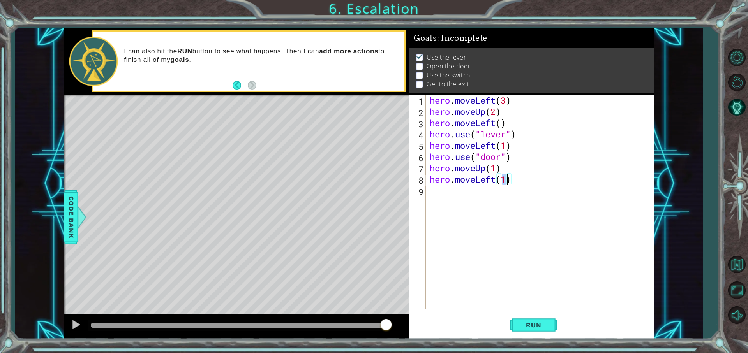
type textarea "hero.moveLeft(2)"
click at [438, 193] on div "hero . moveLeft ( 3 ) hero . moveUp ( 2 ) hero . moveLeft ( ) hero . use ( "lev…" at bounding box center [541, 213] width 227 height 237
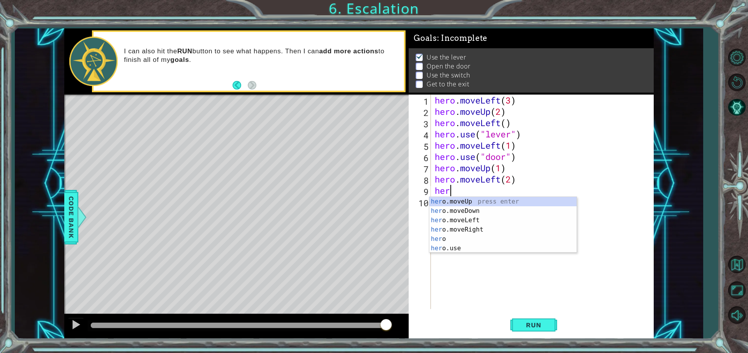
scroll to position [0, 0]
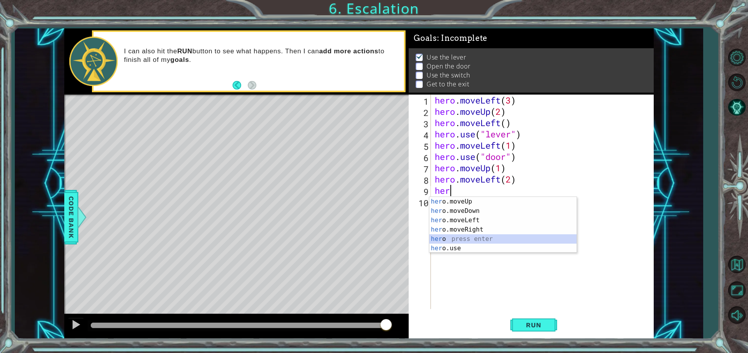
click at [466, 243] on div "her o.moveUp press enter her o.moveDown press enter her o.moveLeft press enter …" at bounding box center [502, 234] width 147 height 75
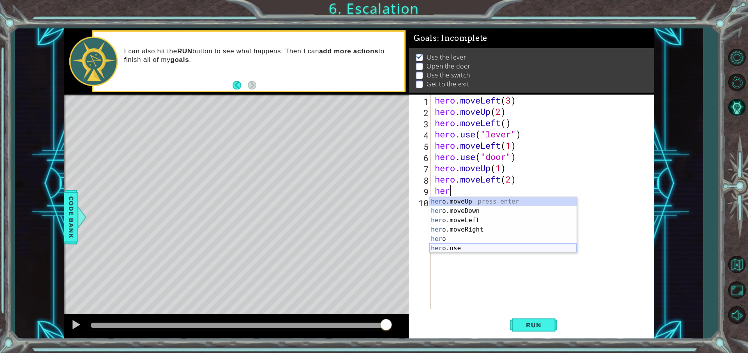
click at [446, 245] on div "her o.moveUp press enter her o.moveDown press enter her o.moveLeft press enter …" at bounding box center [502, 234] width 147 height 75
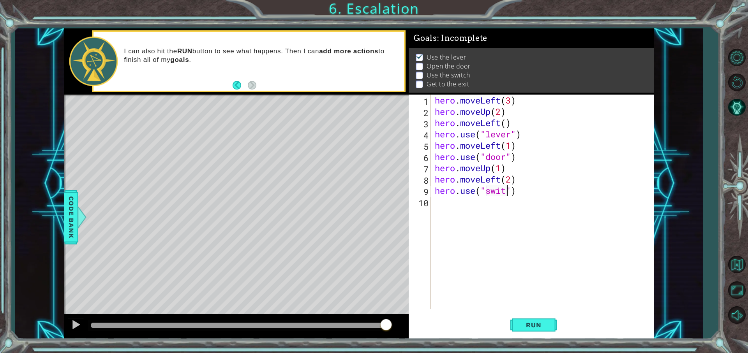
type textarea "hero.use("switch")"
click at [439, 205] on div "hero . moveLeft ( 3 ) hero . moveUp ( 2 ) hero . moveLeft ( ) hero . use ( "lev…" at bounding box center [544, 213] width 222 height 237
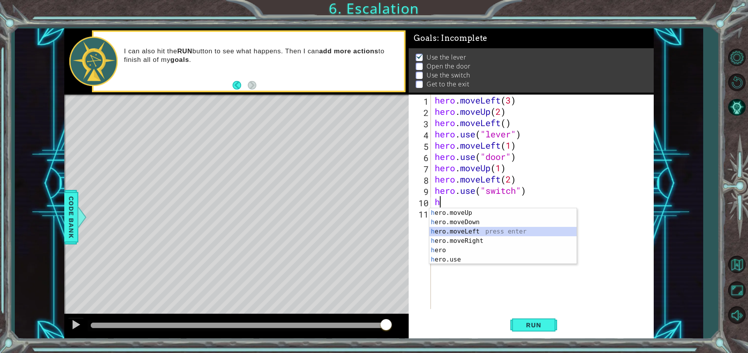
click at [466, 231] on div "h ero.moveUp press enter h ero.moveDown press enter h ero.moveLeft press enter …" at bounding box center [502, 245] width 147 height 75
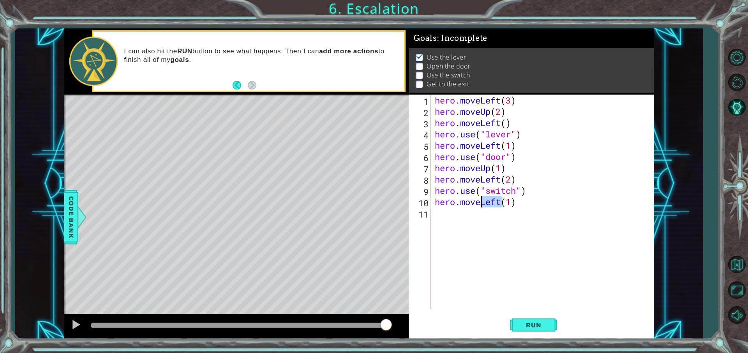
drag, startPoint x: 501, startPoint y: 203, endPoint x: 482, endPoint y: 201, distance: 19.2
click at [482, 201] on div "hero . moveLeft ( 3 ) hero . moveUp ( 2 ) hero . moveLeft ( ) hero . use ( "lev…" at bounding box center [544, 213] width 222 height 237
click at [480, 178] on div "hero . moveLeft ( 3 ) hero . moveUp ( 2 ) hero . moveLeft ( ) hero . use ( "lev…" at bounding box center [544, 213] width 222 height 237
click at [486, 192] on div "hero.moveRight press enter" at bounding box center [502, 200] width 147 height 28
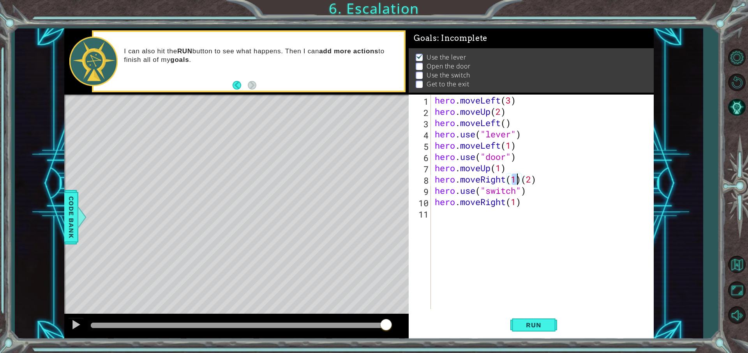
click at [518, 179] on div "hero . moveLeft ( 3 ) hero . moveUp ( 2 ) hero . moveLeft ( ) hero . use ( "lev…" at bounding box center [542, 202] width 218 height 215
click at [524, 182] on div "hero . moveLeft ( 3 ) hero . moveUp ( 2 ) hero . moveLeft ( ) hero . use ( "lev…" at bounding box center [544, 213] width 222 height 237
type textarea "hero.moveRight(2)"
click at [542, 211] on div "hero . moveLeft ( 3 ) hero . moveUp ( 2 ) hero . moveLeft ( ) hero . use ( "lev…" at bounding box center [544, 213] width 222 height 237
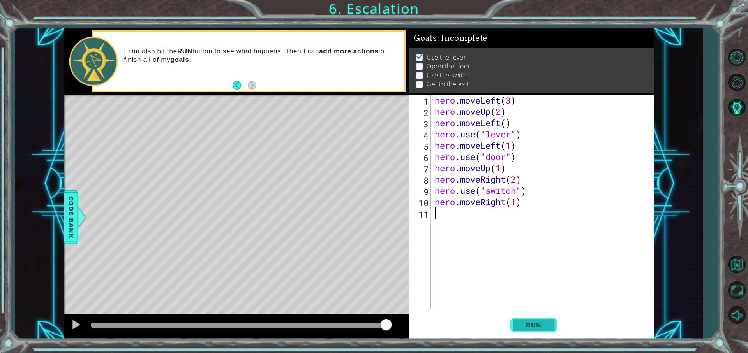
click at [540, 330] on button "Run" at bounding box center [533, 325] width 47 height 25
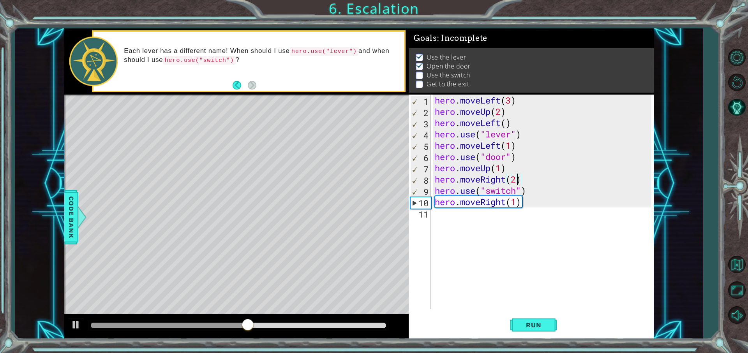
click at [515, 180] on div "hero . moveLeft ( 3 ) hero . moveUp ( 2 ) hero . moveLeft ( ) hero . use ( "lev…" at bounding box center [544, 213] width 222 height 237
click at [506, 168] on div "hero . moveLeft ( 3 ) hero . moveUp ( 2 ) hero . moveLeft ( ) hero . use ( "lev…" at bounding box center [544, 213] width 222 height 237
click at [501, 168] on div "hero . moveLeft ( 3 ) hero . moveUp ( 2 ) hero . moveLeft ( ) hero . use ( "lev…" at bounding box center [544, 213] width 222 height 237
type textarea "hero.moveUp(1)"
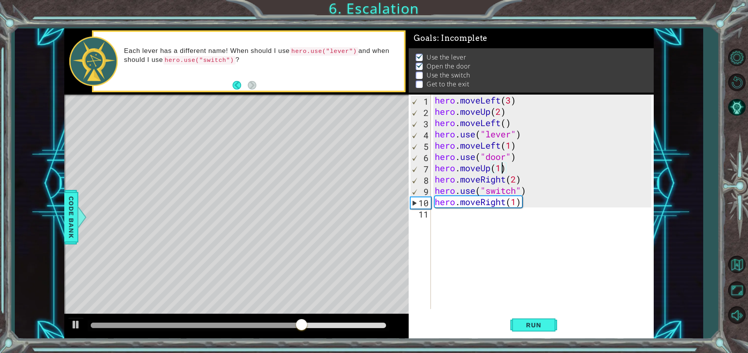
click at [496, 229] on div "hero . moveLeft ( 3 ) hero . moveUp ( 2 ) hero . moveLeft ( ) hero . use ( "lev…" at bounding box center [544, 213] width 222 height 237
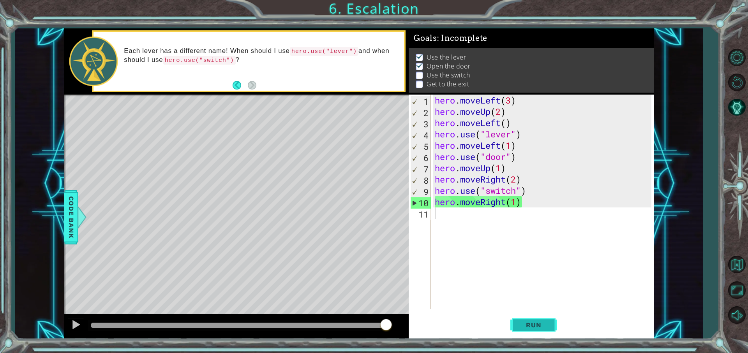
click at [536, 333] on button "Run" at bounding box center [533, 325] width 47 height 25
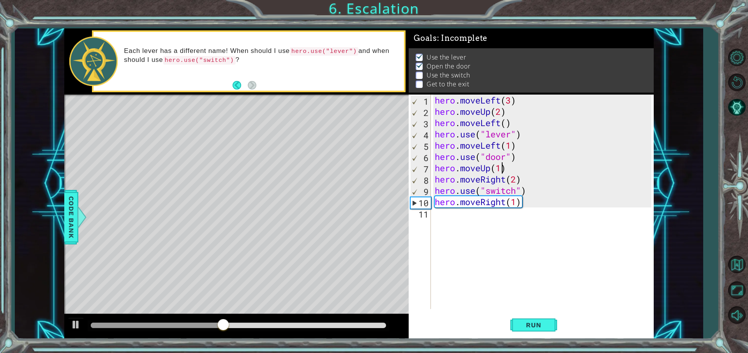
click at [499, 168] on div "hero . moveLeft ( 3 ) hero . moveUp ( 2 ) hero . moveLeft ( ) hero . use ( "lev…" at bounding box center [544, 213] width 222 height 237
type textarea "hero.moveUp(2)"
click at [533, 279] on div "hero . moveLeft ( 3 ) hero . moveUp ( 2 ) hero . moveLeft ( ) hero . use ( "lev…" at bounding box center [544, 213] width 222 height 237
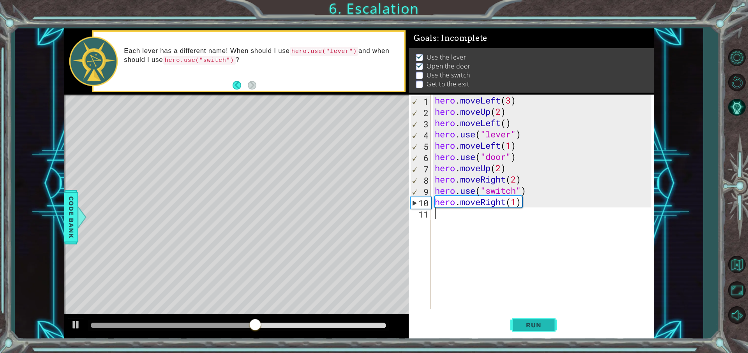
click at [529, 332] on button "Run" at bounding box center [533, 325] width 47 height 25
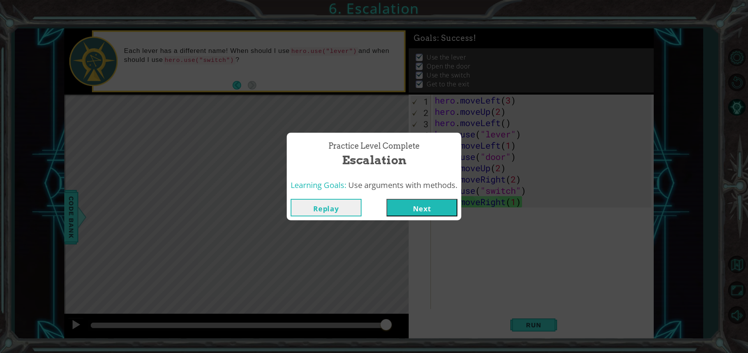
click at [406, 208] on button "Next" at bounding box center [422, 208] width 71 height 18
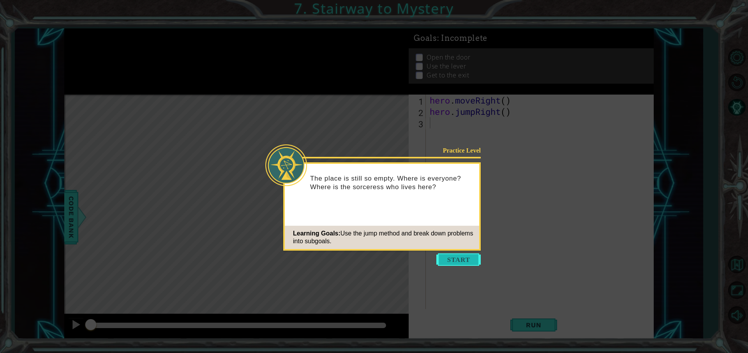
click at [463, 255] on button "Start" at bounding box center [458, 260] width 44 height 12
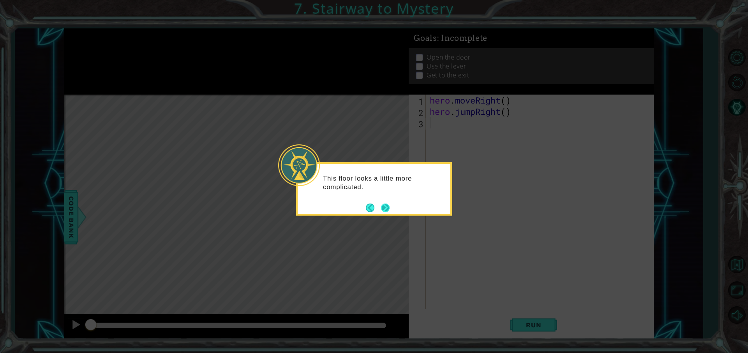
click at [385, 208] on button "Next" at bounding box center [385, 208] width 9 height 9
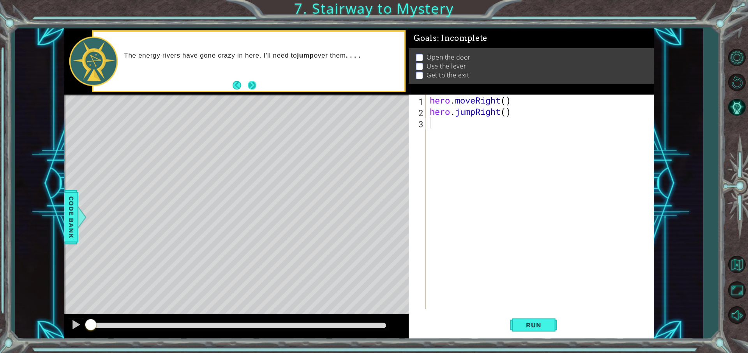
click at [251, 88] on button "Next" at bounding box center [252, 85] width 9 height 9
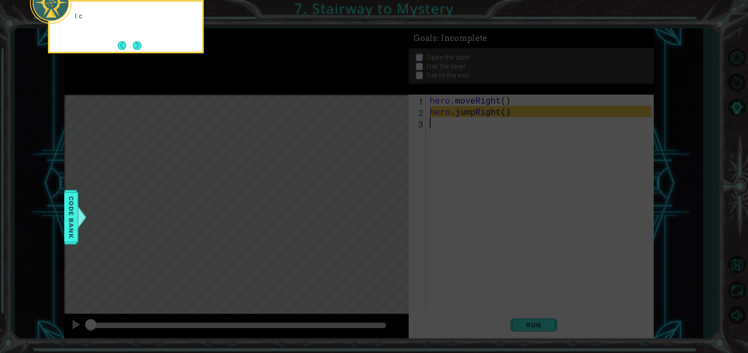
click at [332, 173] on icon at bounding box center [374, 53] width 748 height 601
click at [146, 51] on div "I can use hero.jumpRight() to jump over the en" at bounding box center [126, 26] width 156 height 53
click at [144, 46] on div "I can use hero.jumpRight() to jump over the energy rivers." at bounding box center [126, 26] width 156 height 53
click at [146, 42] on div "I can use hero.jumpRight() to jump over the energy rivers. I just need to" at bounding box center [125, 25] width 153 height 40
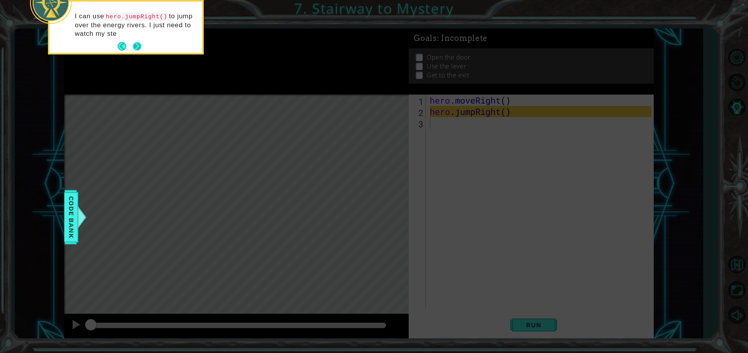
click at [141, 46] on div "I can use hero.jumpRight() to jump over the energy rivers. I just need to watch…" at bounding box center [125, 29] width 153 height 48
click at [139, 46] on button "Next" at bounding box center [137, 46] width 9 height 9
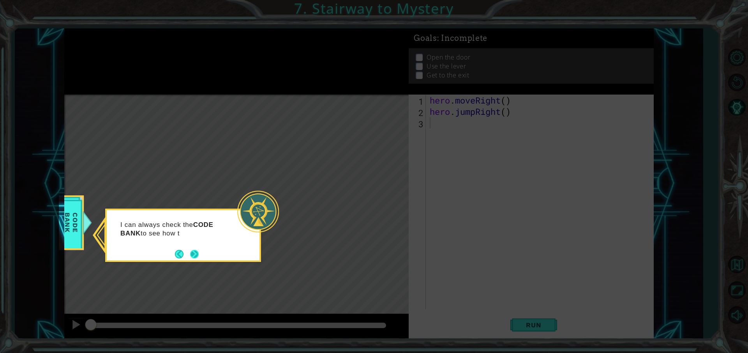
click at [197, 252] on button "Next" at bounding box center [194, 254] width 9 height 9
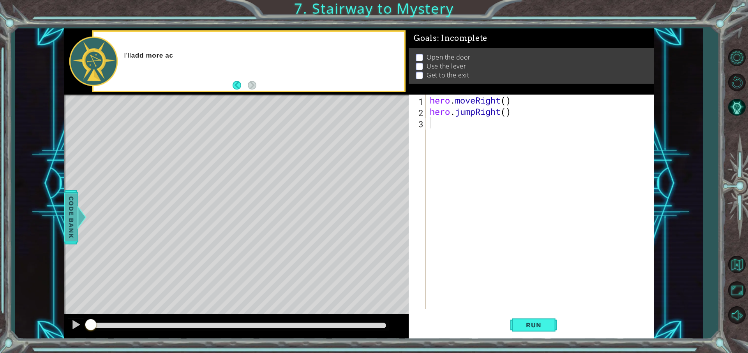
click at [74, 210] on span "Code Bank" at bounding box center [71, 218] width 12 height 48
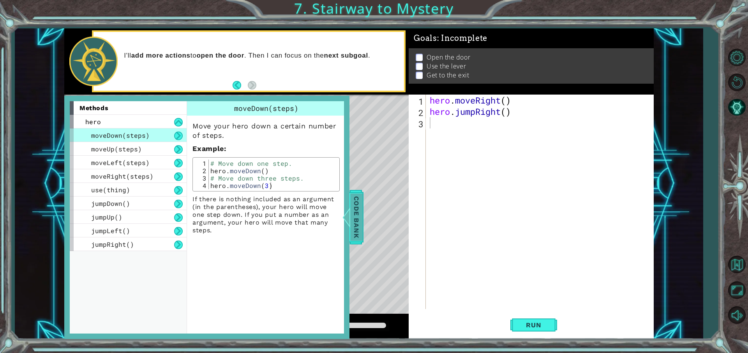
click at [358, 221] on span "Code Bank" at bounding box center [356, 218] width 12 height 48
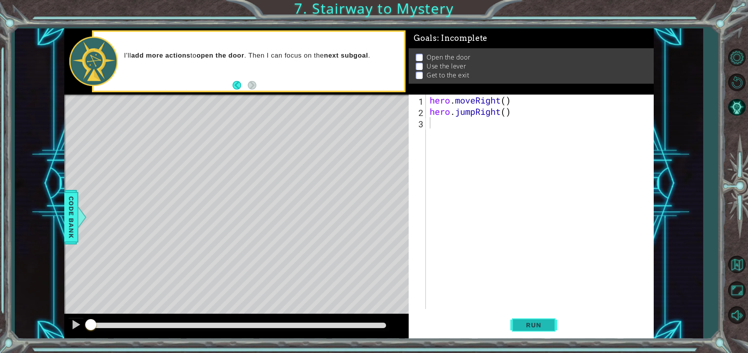
click at [542, 322] on span "Run" at bounding box center [533, 325] width 31 height 8
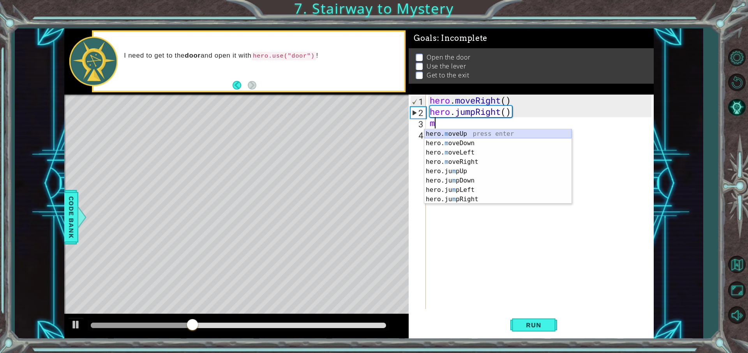
click at [449, 134] on div "hero. m oveUp press enter hero. m oveDown press enter hero. m oveLeft press ent…" at bounding box center [497, 176] width 147 height 94
type textarea "hero.moveUp(1)"
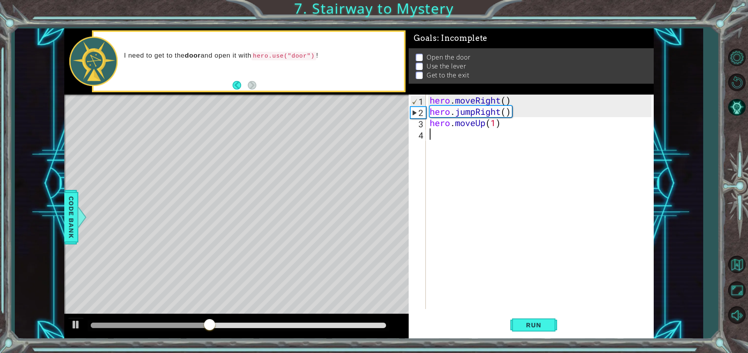
click at [448, 135] on div "hero . moveRight ( ) hero . jumpRight ( ) hero . moveUp ( 1 )" at bounding box center [541, 213] width 227 height 237
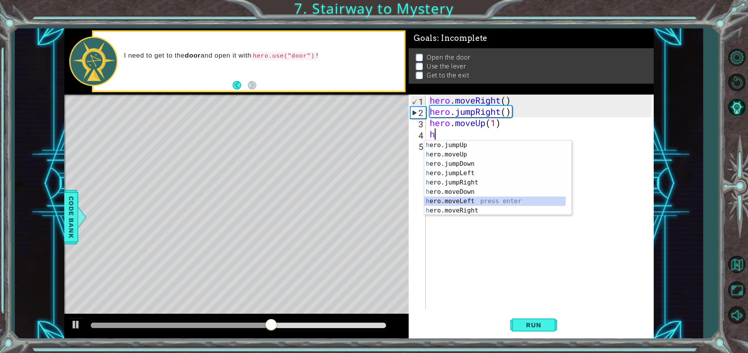
click at [471, 203] on div "h ero.jumpUp press enter h ero.moveUp press enter h ero.jumpDown press enter h …" at bounding box center [494, 188] width 141 height 94
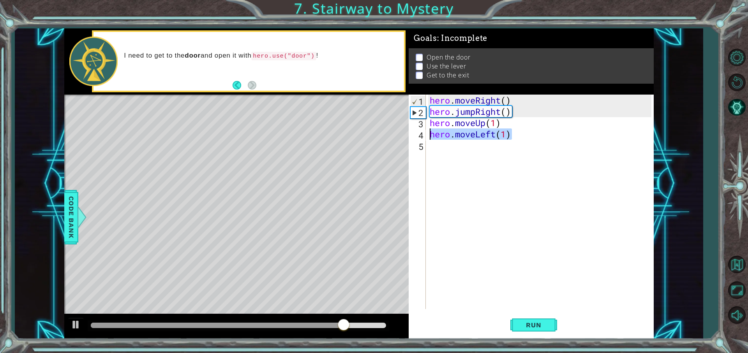
drag, startPoint x: 511, startPoint y: 134, endPoint x: 413, endPoint y: 129, distance: 98.3
click at [413, 129] on div "hero.moveLeft(1) 1 2 3 4 5 hero . moveRight ( ) hero . jumpRight ( ) hero . mov…" at bounding box center [530, 202] width 242 height 215
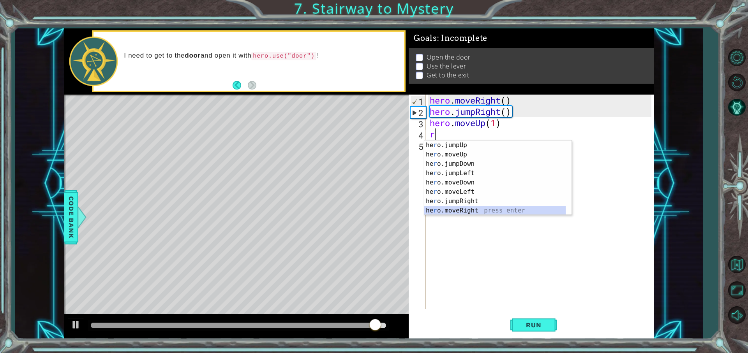
click at [459, 208] on div "he r o.jumpUp press enter he r o.moveUp press enter he r o.jumpDown press enter…" at bounding box center [494, 188] width 141 height 94
type textarea "hero.moveRight(1)"
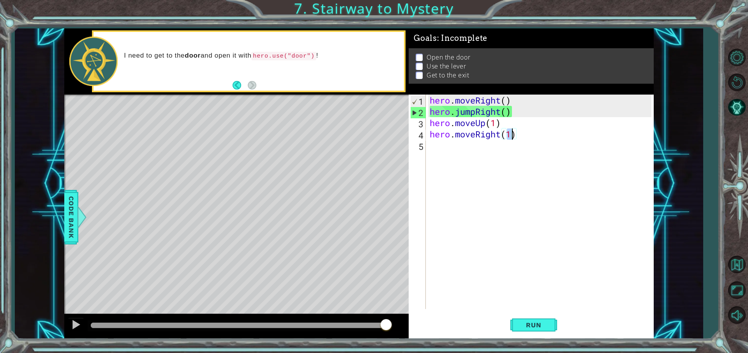
click at [461, 149] on div "hero . moveRight ( ) hero . jumpRight ( ) hero . moveUp ( 1 ) hero . moveRight …" at bounding box center [541, 213] width 227 height 237
type textarea "h"
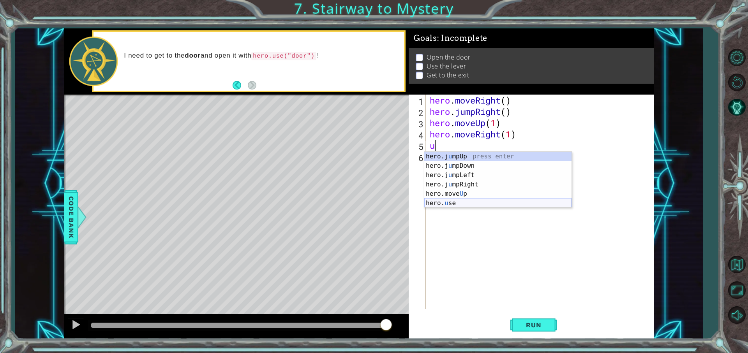
click at [476, 203] on div "hero.j u mpUp press enter hero.j u mpDown press enter hero.j u mpLeft press ent…" at bounding box center [497, 189] width 147 height 75
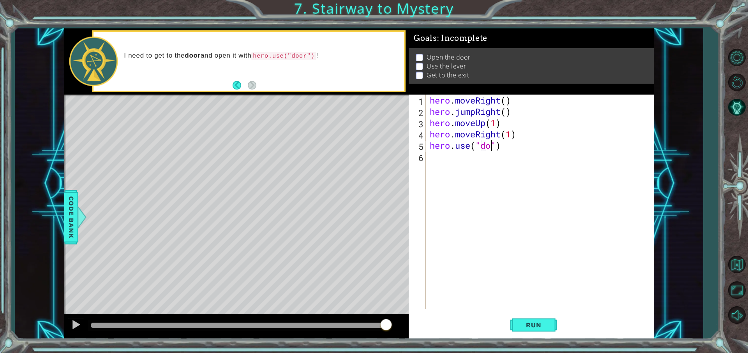
type textarea "hero.use("door")"
click at [433, 162] on div "hero . moveRight ( ) hero . jumpRight ( ) hero . moveUp ( 1 ) hero . moveRight …" at bounding box center [541, 213] width 227 height 237
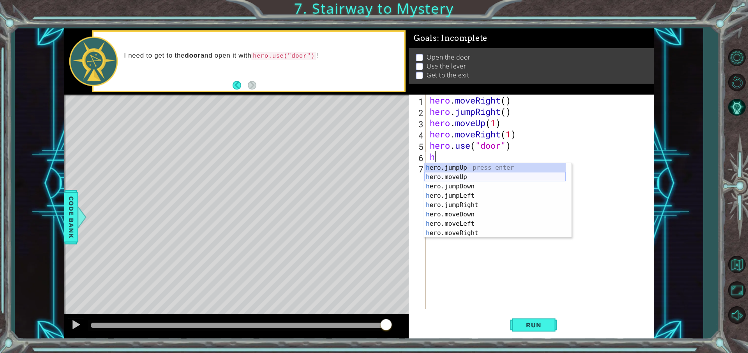
click at [474, 175] on div "h ero.jumpUp press enter h ero.moveUp press enter h ero.jumpDown press enter h …" at bounding box center [494, 210] width 141 height 94
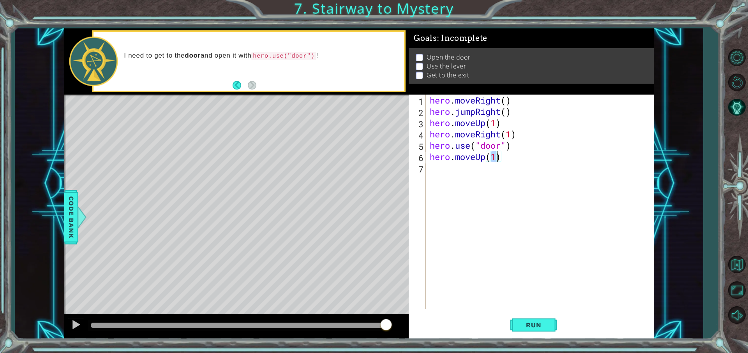
type textarea "hero.moveUp(2)"
click at [439, 173] on div "hero . moveRight ( ) hero . jumpRight ( ) hero . moveUp ( 1 ) hero . moveRight …" at bounding box center [541, 213] width 227 height 237
type textarea "h"
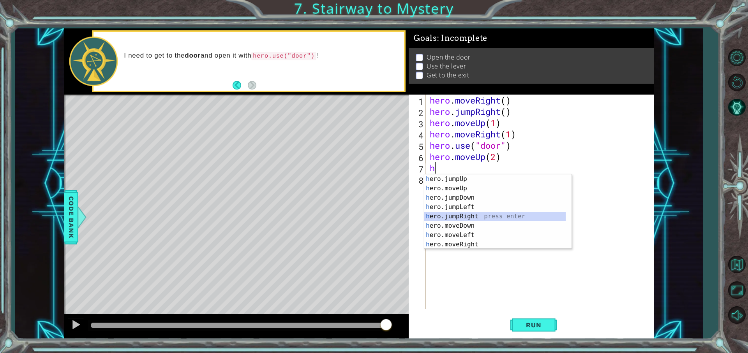
click at [473, 215] on div "h ero.jumpUp press enter h ero.moveUp press enter h ero.jumpDown press enter h …" at bounding box center [494, 222] width 141 height 94
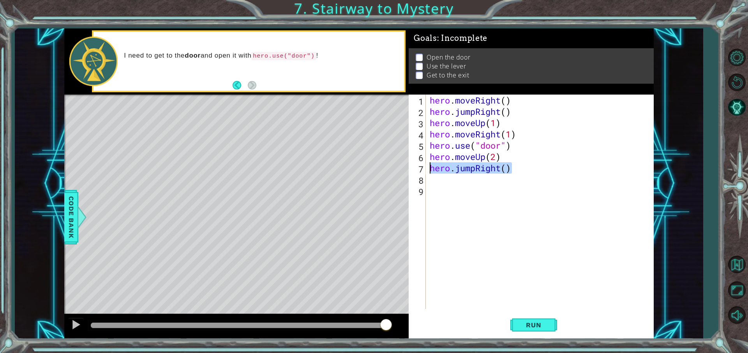
drag, startPoint x: 524, startPoint y: 168, endPoint x: 431, endPoint y: 169, distance: 93.1
click at [431, 169] on div "hero . moveRight ( ) hero . jumpRight ( ) hero . moveUp ( 1 ) hero . moveRight …" at bounding box center [541, 213] width 227 height 237
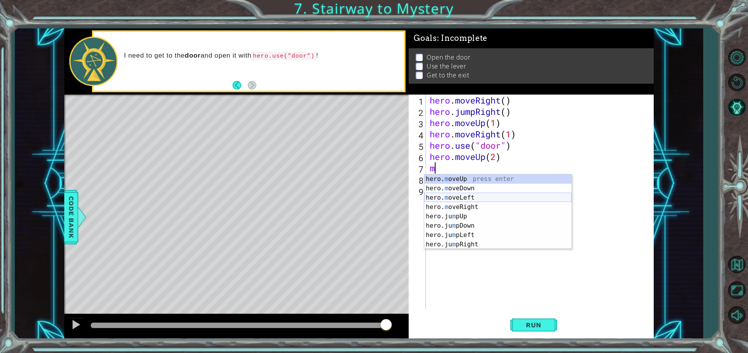
click at [468, 195] on div "hero. m oveUp press enter hero. m oveDown press enter hero. m oveLeft press ent…" at bounding box center [497, 222] width 147 height 94
type textarea "hero.moveLeft(1)"
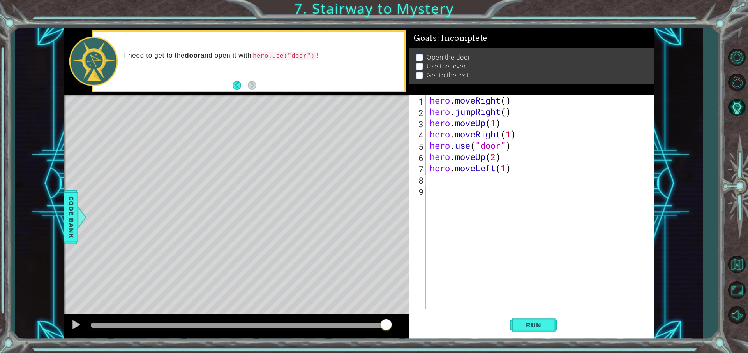
click at [467, 183] on div "hero . moveRight ( ) hero . jumpRight ( ) hero . moveUp ( 1 ) hero . moveRight …" at bounding box center [541, 213] width 227 height 237
type textarea "h"
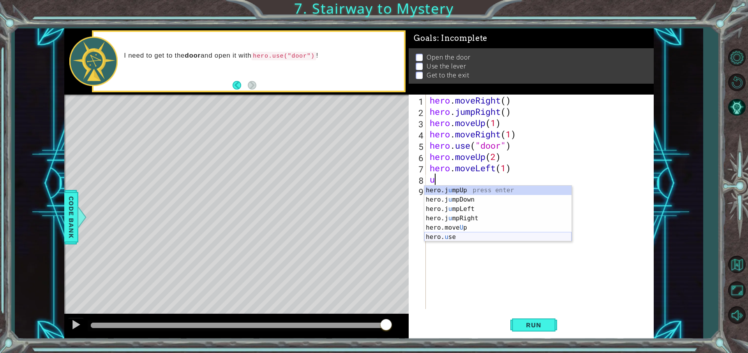
click at [466, 237] on div "hero.j u mpUp press enter hero.j u mpDown press enter hero.j u mpLeft press ent…" at bounding box center [497, 223] width 147 height 75
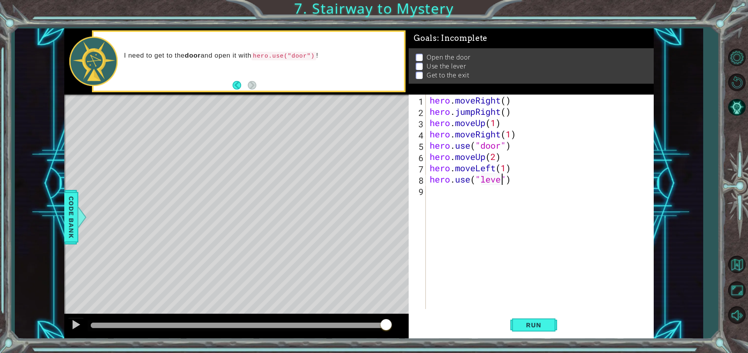
scroll to position [0, 4]
type textarea "hero.use("lever")"
click at [472, 191] on div "hero . moveRight ( ) hero . jumpRight ( ) hero . moveUp ( 1 ) hero . moveRight …" at bounding box center [541, 213] width 227 height 237
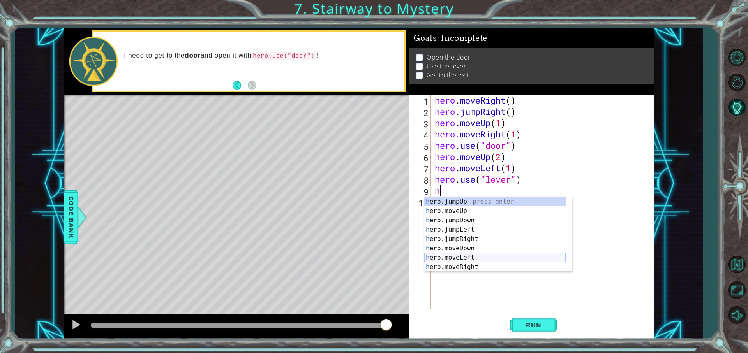
click at [480, 257] on div "h ero.jumpUp press enter h ero.moveUp press enter h ero.jumpDown press enter h …" at bounding box center [494, 244] width 141 height 94
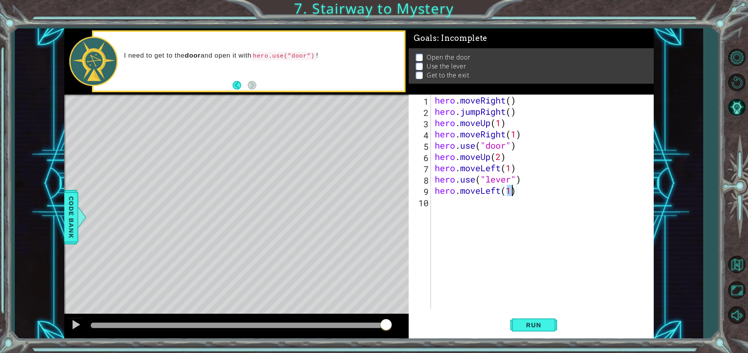
type textarea "hero.moveLeft(2)"
click at [455, 212] on div "hero . moveRight ( ) hero . jumpRight ( ) hero . moveUp ( 1 ) hero . moveRight …" at bounding box center [544, 213] width 222 height 237
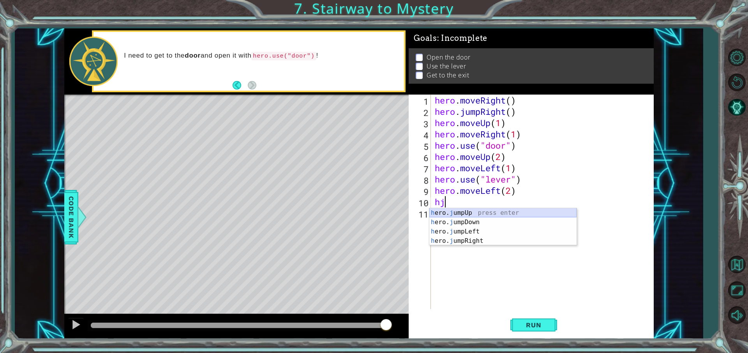
type textarea "h"
click at [486, 213] on div "h ero.jumpUp press enter h ero.moveUp press enter h ero.jumpDown press enter h …" at bounding box center [499, 255] width 141 height 94
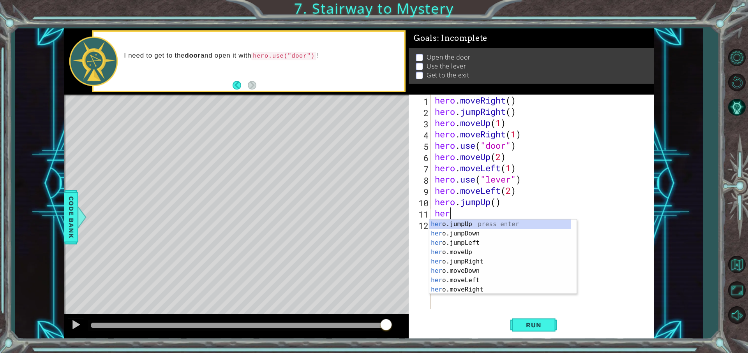
scroll to position [0, 0]
click at [499, 204] on div "hero . moveRight ( ) hero . jumpRight ( ) hero . moveUp ( 1 ) hero . moveRight …" at bounding box center [544, 213] width 222 height 237
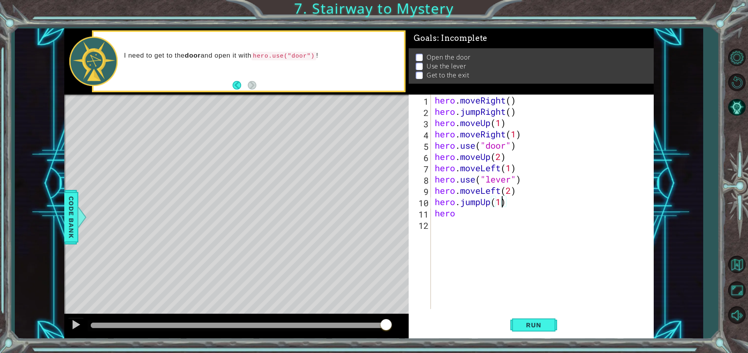
click at [468, 217] on div "hero . moveRight ( ) hero . jumpRight ( ) hero . moveUp ( 1 ) hero . moveRight …" at bounding box center [544, 213] width 222 height 237
type textarea "her"
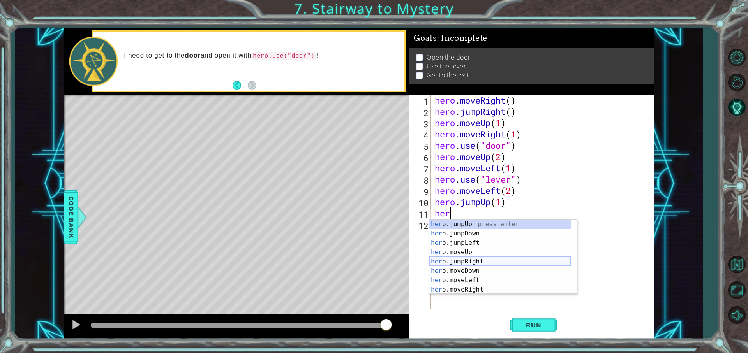
click at [466, 261] on div "her o.jumpUp press enter her o.jumpDown press enter her o.jumpLeft press enter …" at bounding box center [499, 267] width 141 height 94
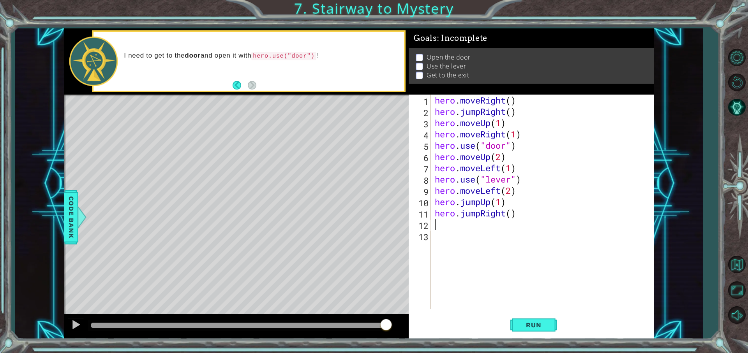
scroll to position [0, 0]
click at [514, 214] on div "hero . moveRight ( ) hero . jumpRight ( ) hero . moveUp ( 1 ) hero . moveRight …" at bounding box center [544, 213] width 222 height 237
type textarea "hero.jumpRight(2)"
click at [529, 324] on span "Run" at bounding box center [533, 325] width 31 height 8
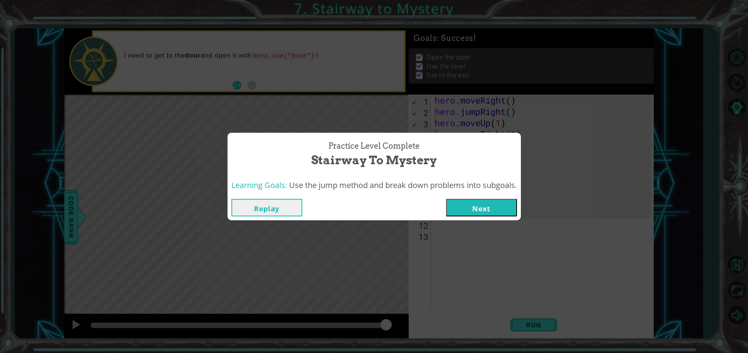
click at [465, 210] on button "Next" at bounding box center [481, 208] width 71 height 18
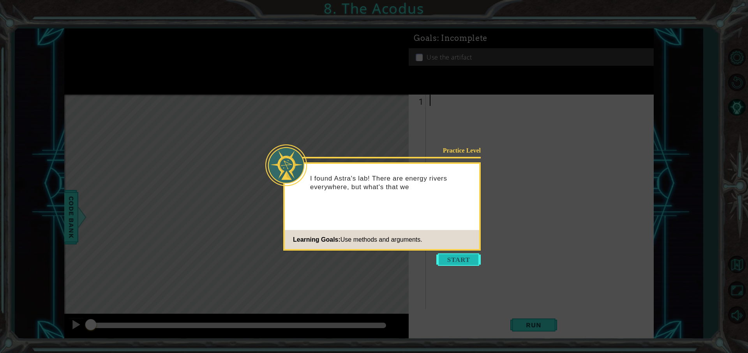
click at [461, 255] on button "Start" at bounding box center [458, 260] width 44 height 12
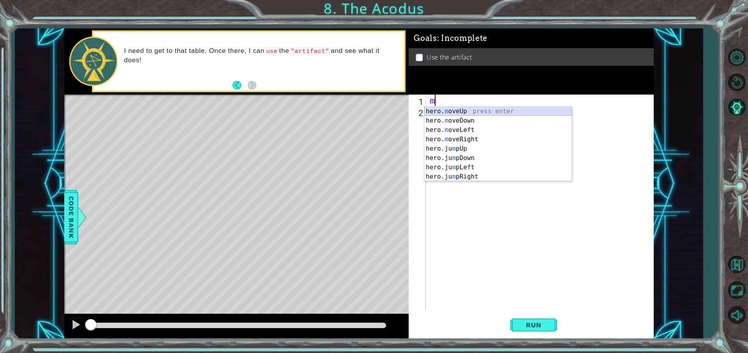
click at [453, 112] on div "hero. m oveUp press enter hero. m oveDown press enter hero. m oveLeft press ent…" at bounding box center [497, 154] width 147 height 94
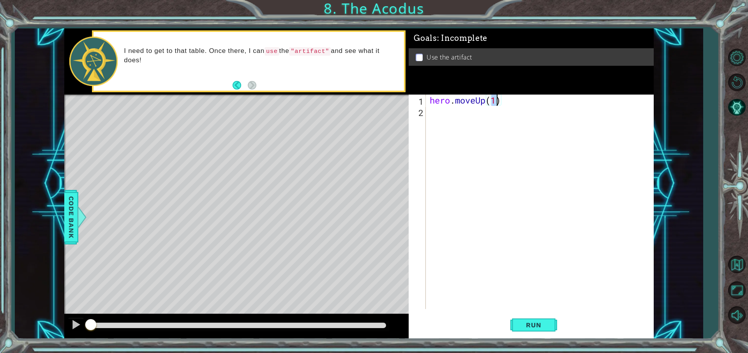
type textarea "hero.moveUp(2)"
click at [471, 115] on div "hero . moveUp ( 2 )" at bounding box center [541, 213] width 227 height 237
type textarea "h"
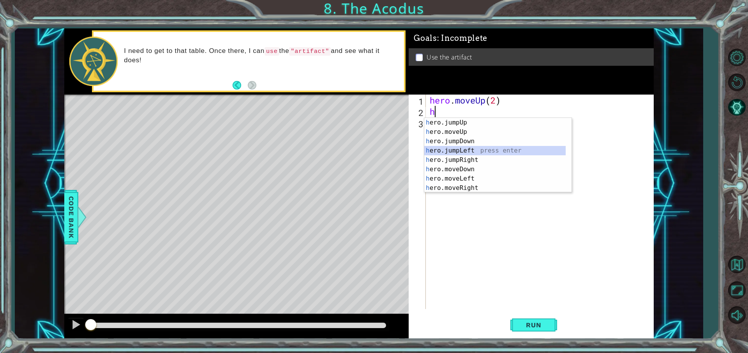
click at [478, 154] on div "h ero.jumpUp press enter h ero.moveUp press enter h ero.jumpDown press enter h …" at bounding box center [494, 165] width 141 height 94
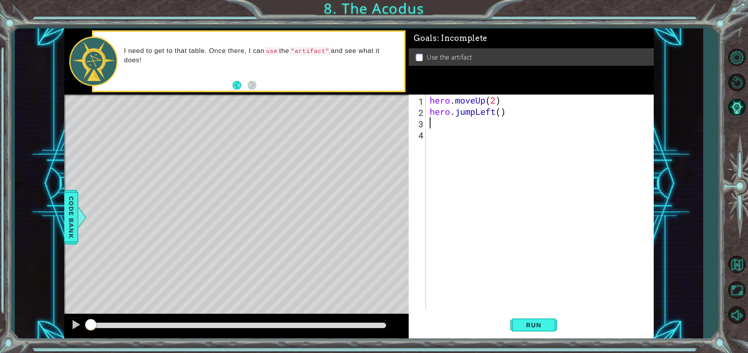
type textarea "h"
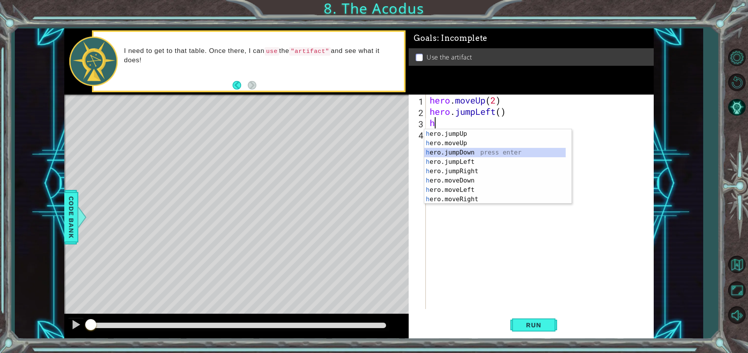
click at [467, 149] on div "h ero.jumpUp press enter h ero.moveUp press enter h ero.jumpDown press enter h …" at bounding box center [494, 176] width 141 height 94
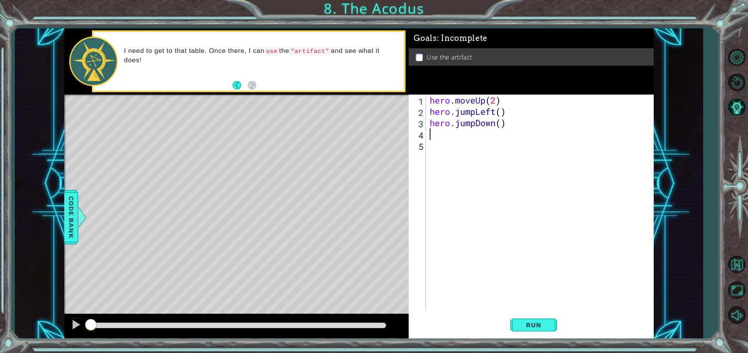
click at [501, 124] on div "hero . moveUp ( 2 ) hero . jumpLeft ( ) hero . jumpDown ( )" at bounding box center [541, 213] width 227 height 237
type textarea "hero.jumpDown(2)"
click at [478, 141] on div "hero . moveUp ( 2 ) hero . jumpLeft ( ) hero . jumpDown ( 2 )" at bounding box center [541, 213] width 227 height 237
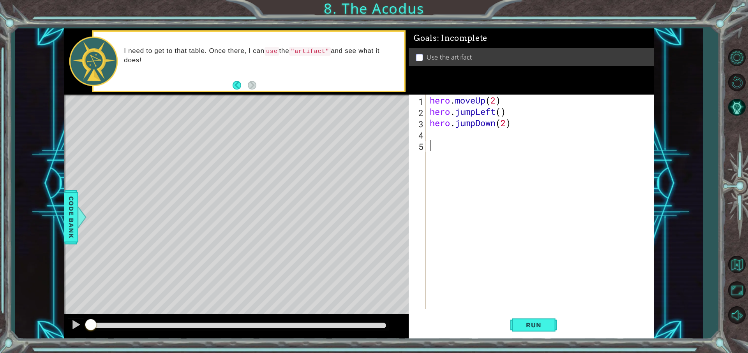
click at [471, 131] on div "hero . moveUp ( 2 ) hero . jumpLeft ( ) hero . jumpDown ( 2 )" at bounding box center [541, 213] width 227 height 237
type textarea "h"
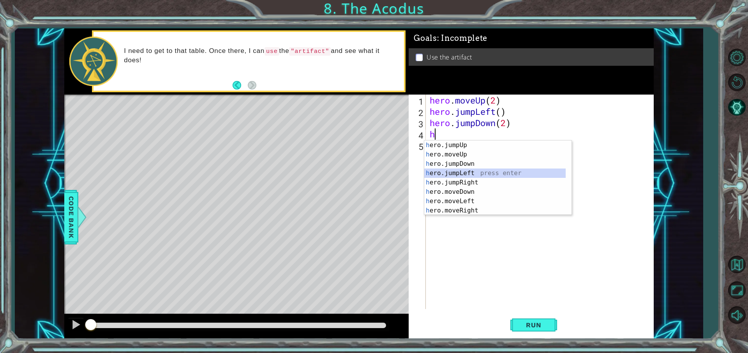
click at [473, 171] on div "h ero.jumpUp press enter h ero.moveUp press enter h ero.jumpDown press enter h …" at bounding box center [494, 188] width 141 height 94
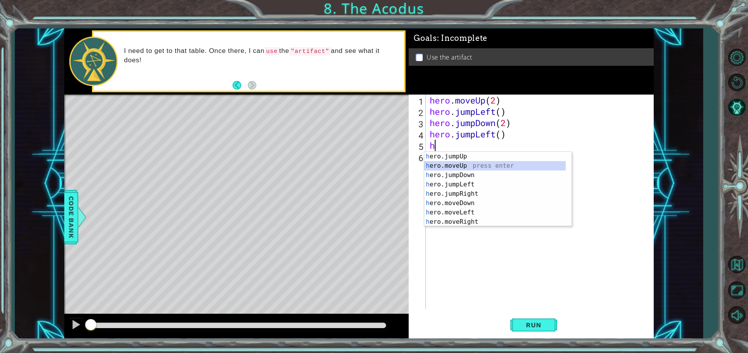
click at [471, 164] on div "h ero.jumpUp press enter h ero.moveUp press enter h ero.jumpDown press enter h …" at bounding box center [494, 199] width 141 height 94
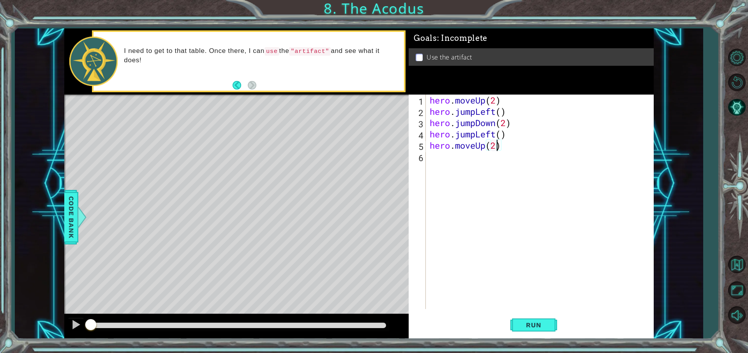
scroll to position [0, 3]
click at [466, 159] on div "hero . moveUp ( 2 ) hero . jumpLeft ( ) hero . jumpDown ( 2 ) hero . jumpLeft (…" at bounding box center [541, 213] width 227 height 237
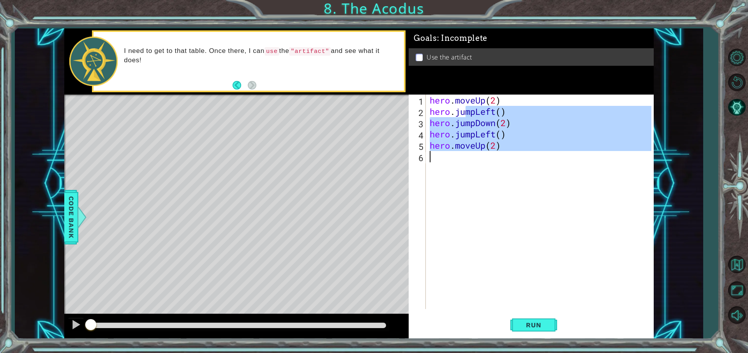
type textarea "hero.juh"
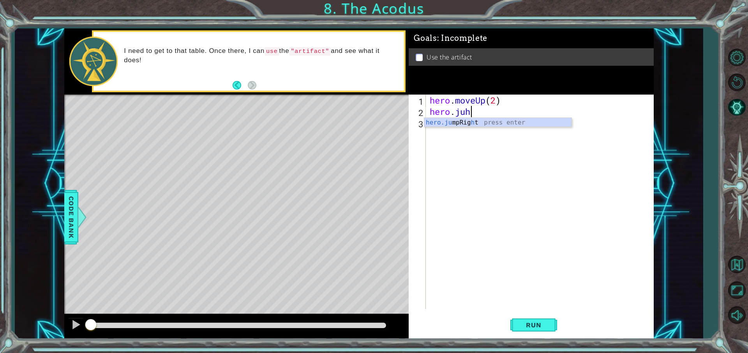
click at [477, 140] on div "hero . moveUp ( 2 ) hero . juh" at bounding box center [541, 213] width 227 height 237
type textarea "hero."
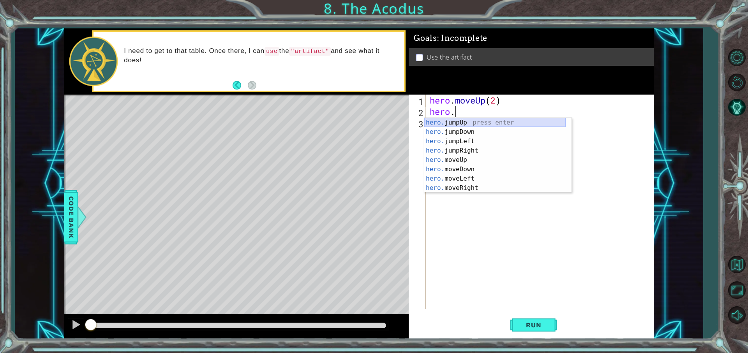
click at [462, 125] on div "hero. jumpUp press enter hero. jumpDown press enter hero. jumpLeft press enter …" at bounding box center [494, 165] width 141 height 94
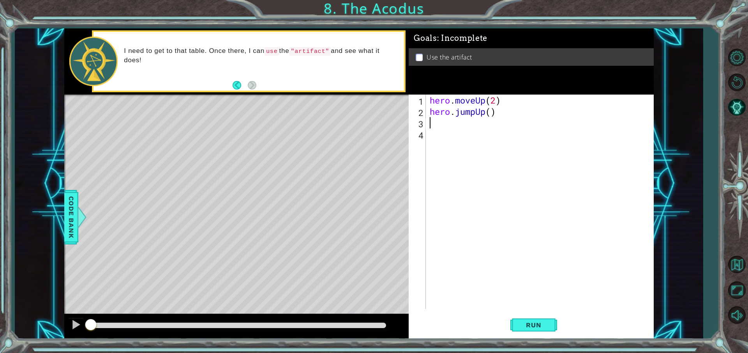
click at [489, 111] on div "hero . moveUp ( 2 ) hero . jumpUp ( )" at bounding box center [541, 213] width 227 height 237
drag, startPoint x: 475, startPoint y: 111, endPoint x: 458, endPoint y: 111, distance: 16.8
click at [458, 111] on div "hero . moveUp ( 2 ) hero . jumpUp ( )" at bounding box center [541, 213] width 227 height 237
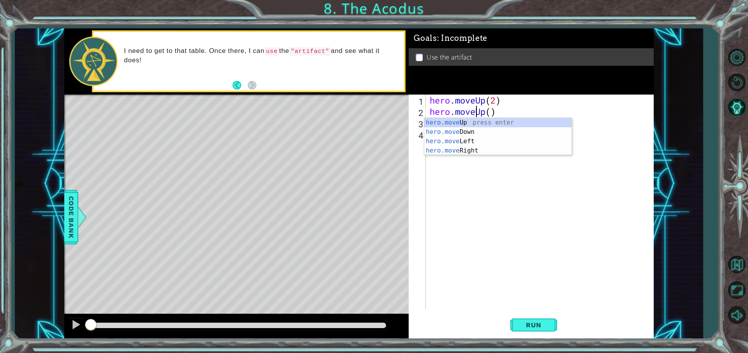
scroll to position [0, 2]
click at [470, 126] on div "hero.move Up press enter hero.move Down press enter hero.move Left press enter …" at bounding box center [497, 146] width 147 height 56
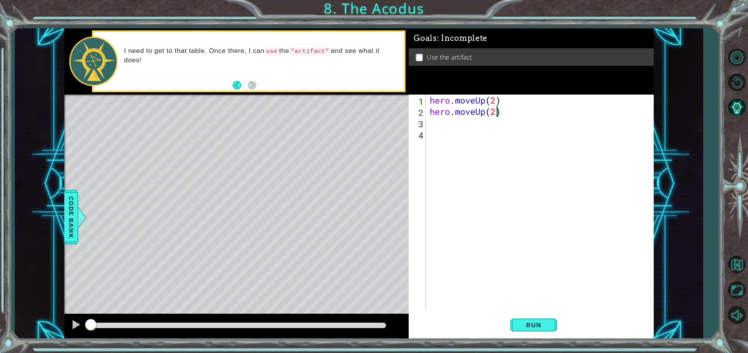
scroll to position [0, 3]
click at [511, 112] on div "hero . moveUp ( 2 ) hero . moveUp ( 2 )" at bounding box center [541, 213] width 227 height 237
drag, startPoint x: 486, startPoint y: 114, endPoint x: 478, endPoint y: 114, distance: 7.8
click at [478, 114] on div "hero . moveUp ( 2 ) hero . moveUp ( 2 )" at bounding box center [541, 213] width 227 height 237
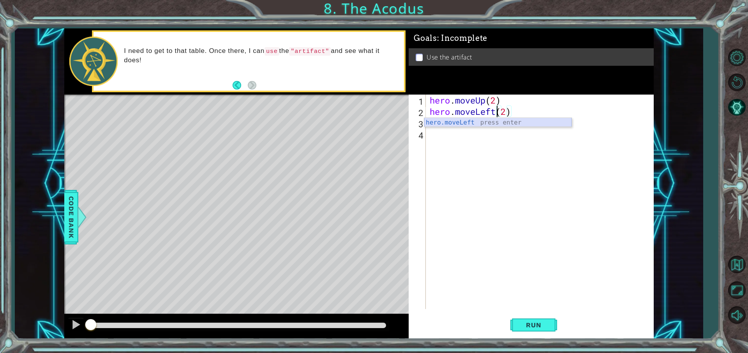
click at [497, 126] on div "hero.moveLeft press enter" at bounding box center [497, 132] width 147 height 28
click at [531, 114] on div "hero . moveUp ( 2 ) hero . moveLeft ( 1 ) ( 2 )" at bounding box center [541, 213] width 227 height 237
type textarea "hero.moveLeft(1)"
click at [487, 123] on div "hero . moveUp ( 2 ) hero . moveLeft ( 1 )" at bounding box center [541, 213] width 227 height 237
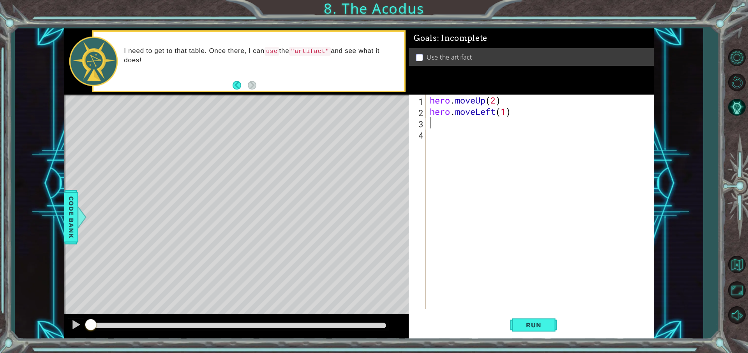
type textarea "h"
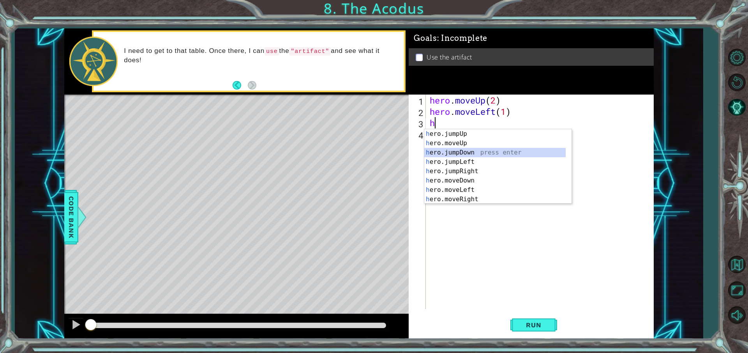
click at [462, 151] on div "h ero.jumpUp press enter h ero.moveUp press enter h ero.jumpDown press enter h …" at bounding box center [497, 176] width 147 height 94
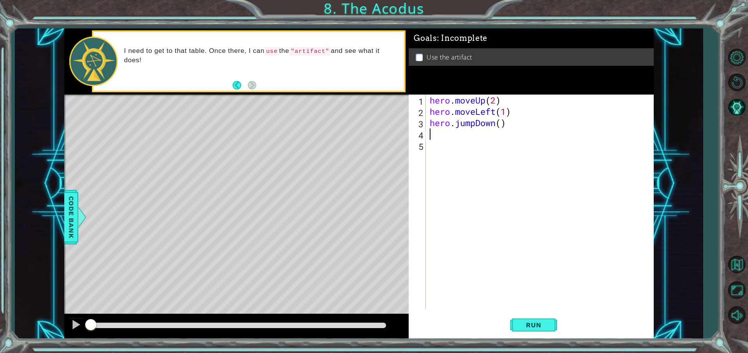
click at [500, 124] on div "hero . moveUp ( 2 ) hero . moveLeft ( 1 ) hero . jumpDown ( )" at bounding box center [541, 213] width 227 height 237
type textarea "hero.jumpDown(2)"
click at [446, 131] on div "hero . moveUp ( 2 ) hero . moveLeft ( 1 ) hero . jumpDown ( 2 )" at bounding box center [541, 213] width 227 height 237
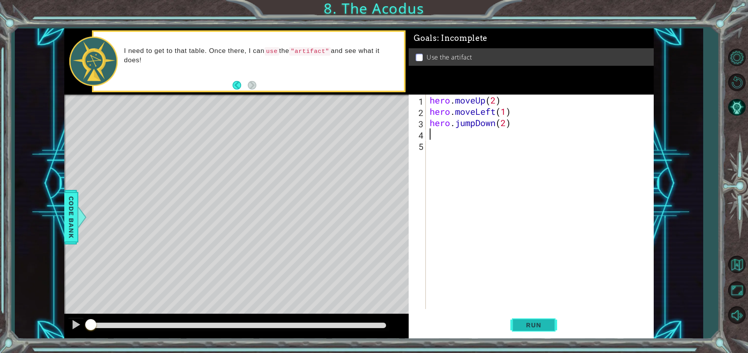
click at [537, 330] on button "Run" at bounding box center [533, 325] width 47 height 25
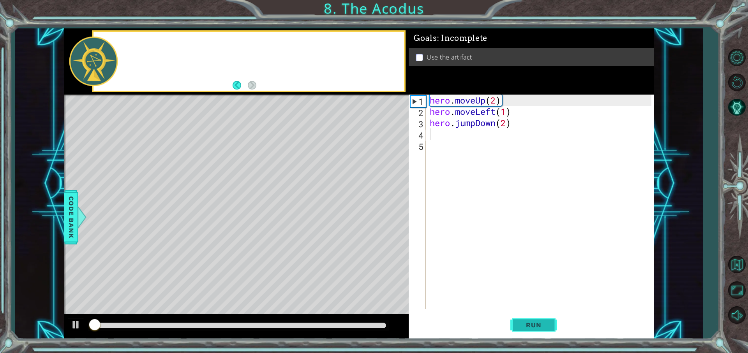
click at [533, 316] on button "Run" at bounding box center [533, 325] width 47 height 25
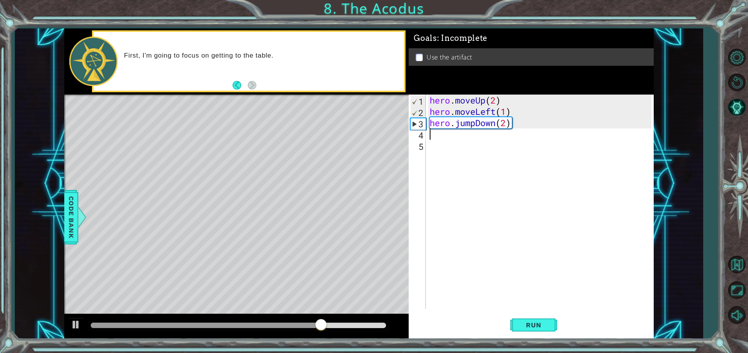
type textarea "h"
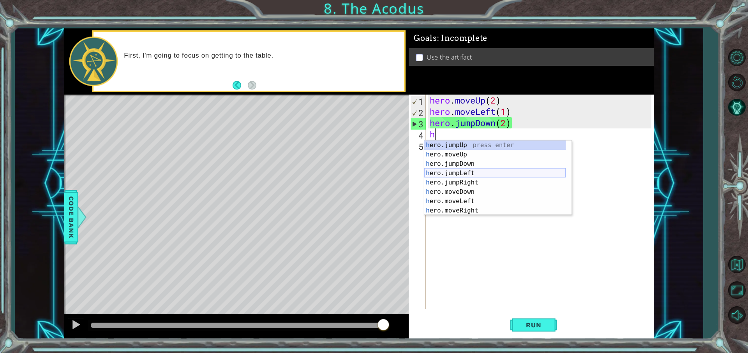
click at [474, 171] on div "h ero.jumpUp press enter h ero.moveUp press enter h ero.jumpDown press enter h …" at bounding box center [494, 188] width 141 height 94
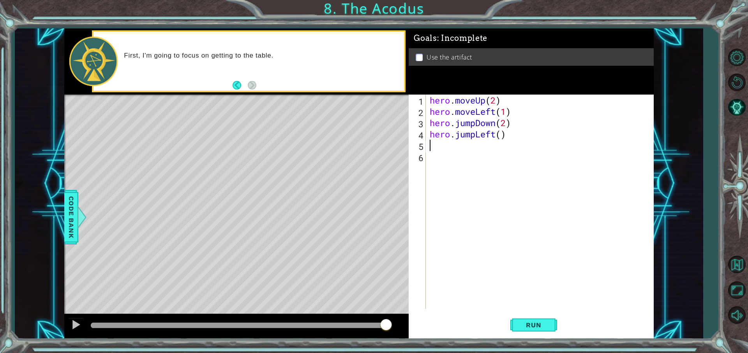
click at [502, 134] on div "hero . moveUp ( 2 ) hero . moveLeft ( 1 ) hero . jumpDown ( 2 ) hero . jumpLeft…" at bounding box center [541, 213] width 227 height 237
type textarea "hero.jumpLeft(2)"
click at [447, 149] on div "hero . moveUp ( 2 ) hero . moveLeft ( 1 ) hero . jumpDown ( 2 ) hero . jumpLeft…" at bounding box center [541, 213] width 227 height 237
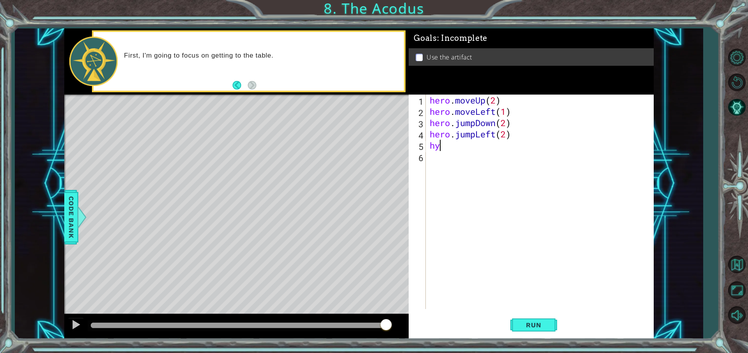
type textarea "h"
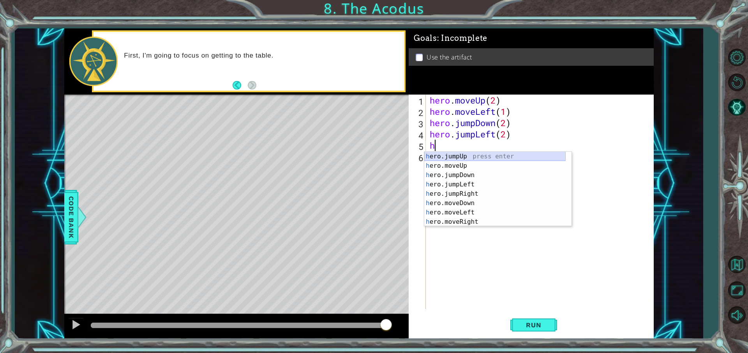
click at [470, 157] on div "h ero.jumpUp press enter h ero.moveUp press enter h ero.jumpDown press enter h …" at bounding box center [494, 199] width 141 height 94
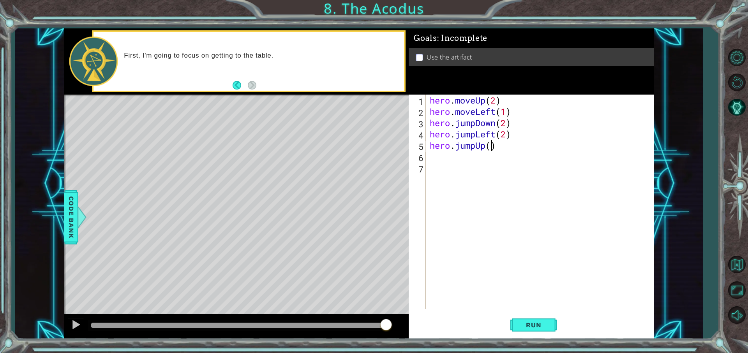
click at [490, 148] on div "hero . moveUp ( 2 ) hero . moveLeft ( 1 ) hero . jumpDown ( 2 ) hero . jumpLeft…" at bounding box center [541, 213] width 227 height 237
type textarea "hero.jumpUp(2)"
click at [458, 163] on div "hero . moveUp ( 2 ) hero . moveLeft ( 1 ) hero . jumpDown ( 2 ) hero . jumpLeft…" at bounding box center [541, 213] width 227 height 237
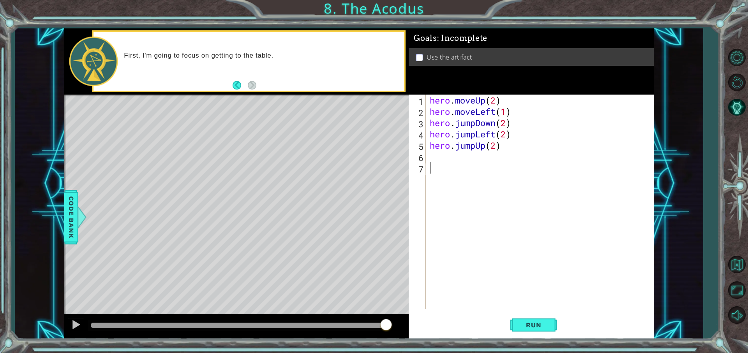
click at [460, 152] on div "hero . moveUp ( 2 ) hero . moveLeft ( 1 ) hero . jumpDown ( 2 ) hero . jumpLeft…" at bounding box center [541, 213] width 227 height 237
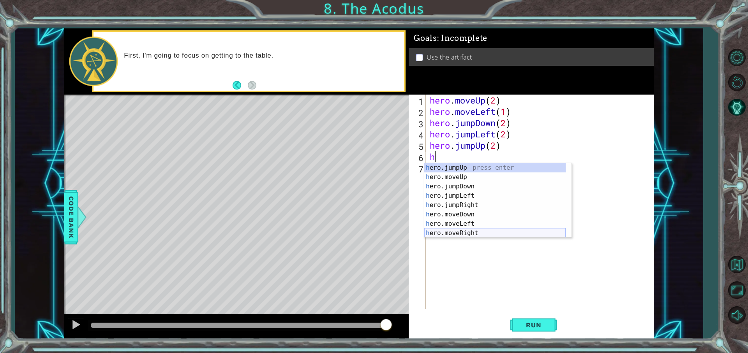
click at [478, 233] on div "h ero.jumpUp press enter h ero.moveUp press enter h ero.jumpDown press enter h …" at bounding box center [494, 210] width 141 height 94
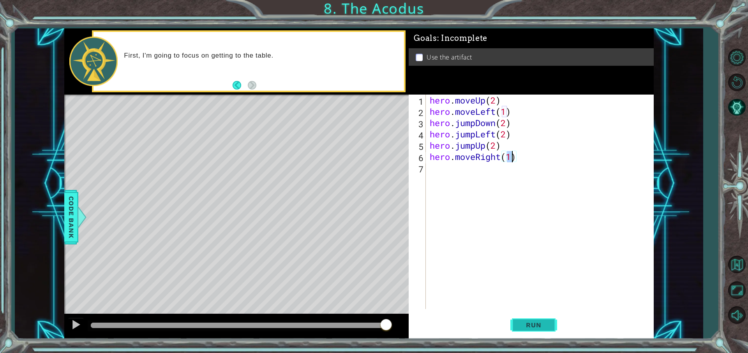
type textarea "hero.moveRight(1)"
click at [547, 320] on button "Run" at bounding box center [533, 325] width 47 height 25
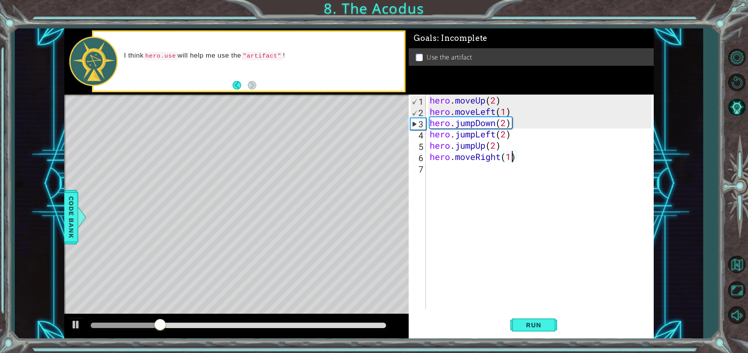
click at [455, 173] on div "hero . moveUp ( 2 ) hero . moveLeft ( 1 ) hero . jumpDown ( 2 ) hero . jumpLeft…" at bounding box center [541, 213] width 227 height 237
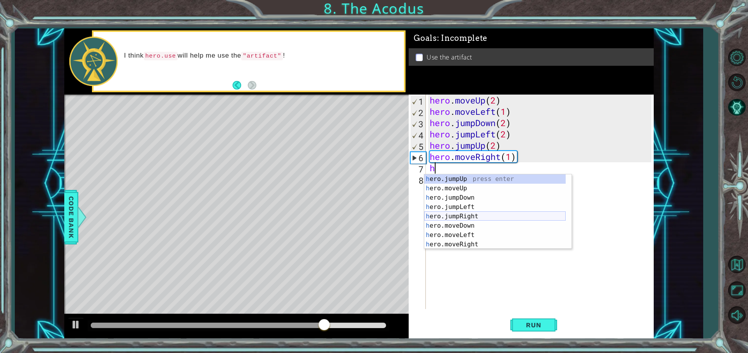
scroll to position [9, 0]
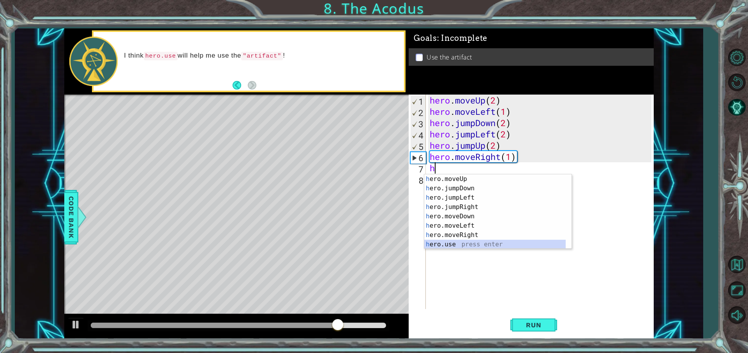
click at [478, 245] on div "h ero.moveUp press enter h ero.jumpDown press enter h ero.jumpLeft press enter …" at bounding box center [494, 222] width 141 height 94
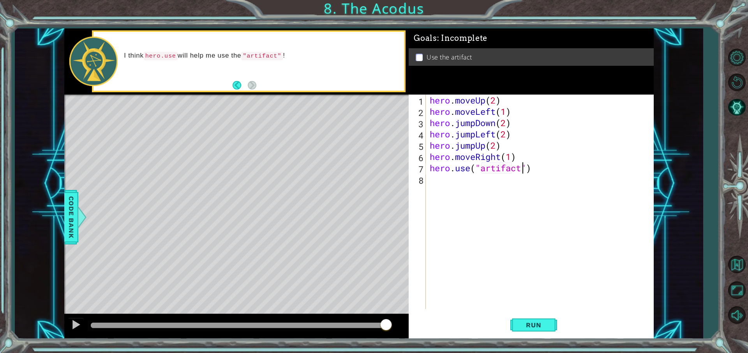
scroll to position [0, 4]
type textarea "hero.use("artifact")"
click at [517, 325] on button "Run" at bounding box center [533, 325] width 47 height 25
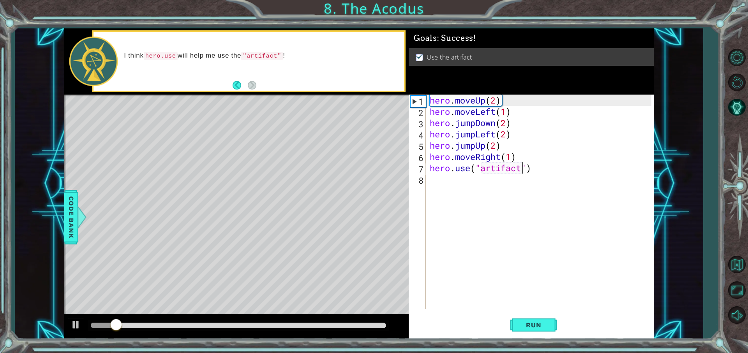
click at [317, 322] on div at bounding box center [239, 326] width 302 height 11
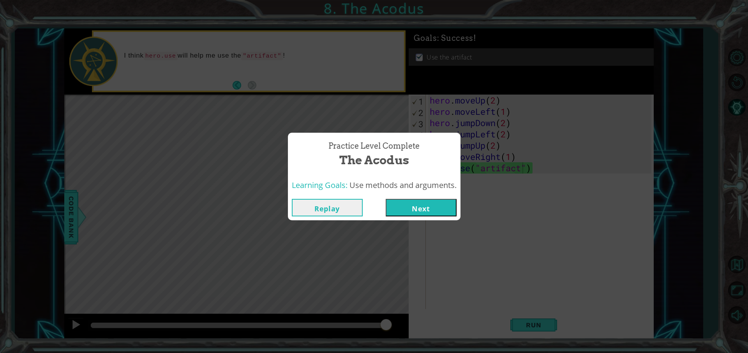
drag, startPoint x: 317, startPoint y: 327, endPoint x: 412, endPoint y: 335, distance: 95.4
click at [412, 335] on body "1 ההההההההההההההההההההההההההההההההההההההההההההההההההההההההההההההההההההההההההההה…" at bounding box center [374, 176] width 748 height 353
click at [438, 205] on button "Next" at bounding box center [421, 208] width 71 height 18
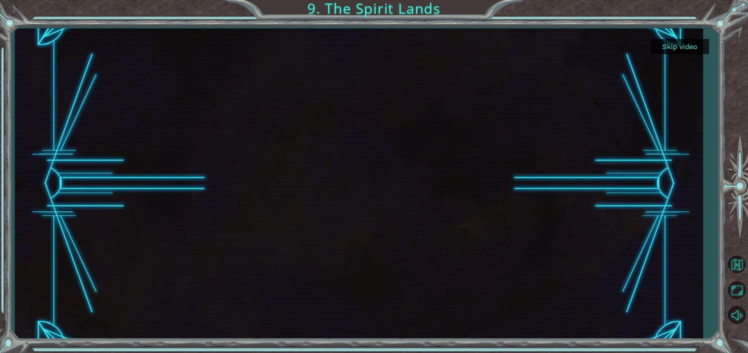
click at [681, 44] on button "Skip video" at bounding box center [680, 46] width 58 height 15
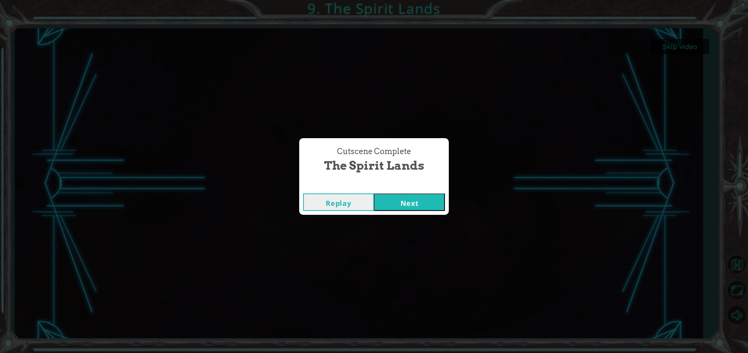
click at [426, 196] on button "Next" at bounding box center [409, 203] width 71 height 18
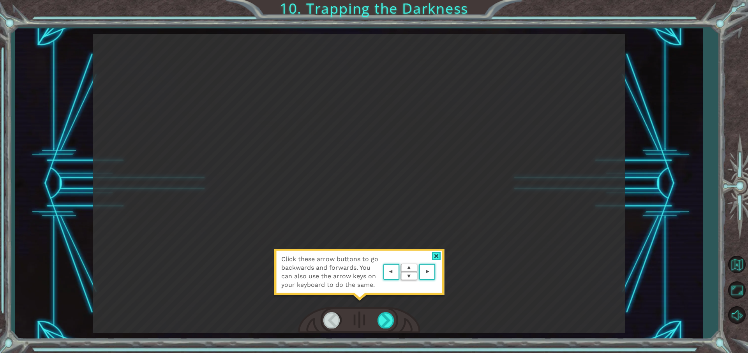
click at [438, 256] on div at bounding box center [436, 256] width 9 height 8
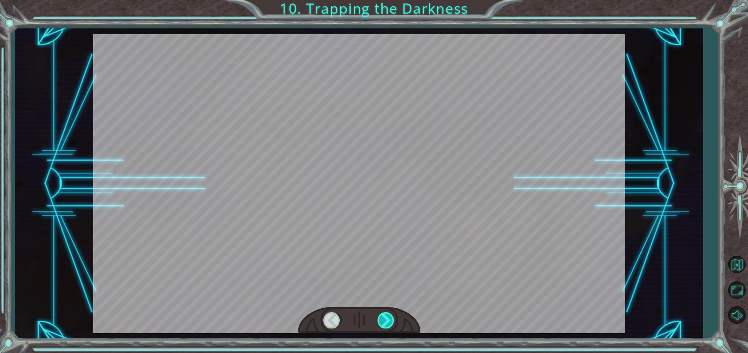
click at [387, 323] on div at bounding box center [387, 320] width 18 height 16
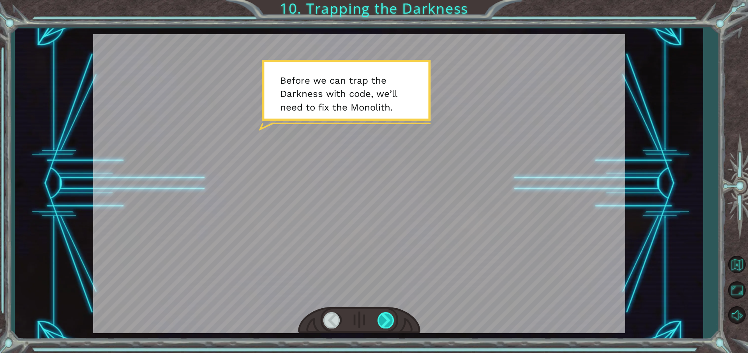
click at [387, 323] on div at bounding box center [387, 320] width 18 height 16
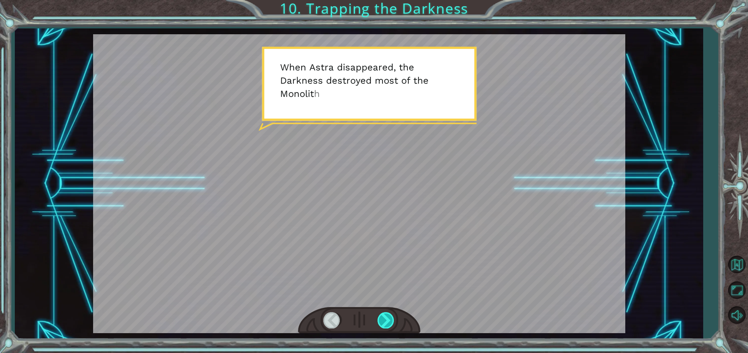
click at [387, 323] on div at bounding box center [387, 320] width 18 height 16
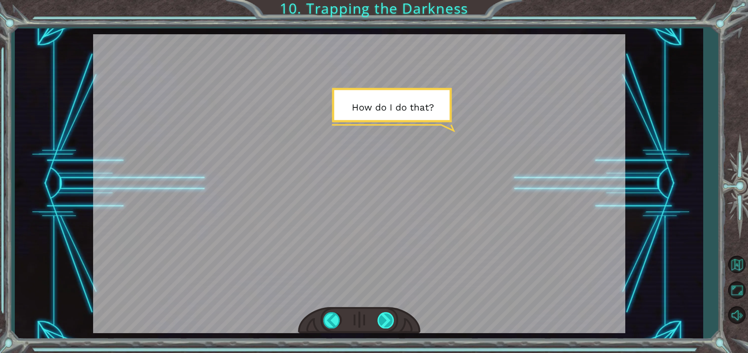
click at [387, 323] on div at bounding box center [387, 320] width 18 height 16
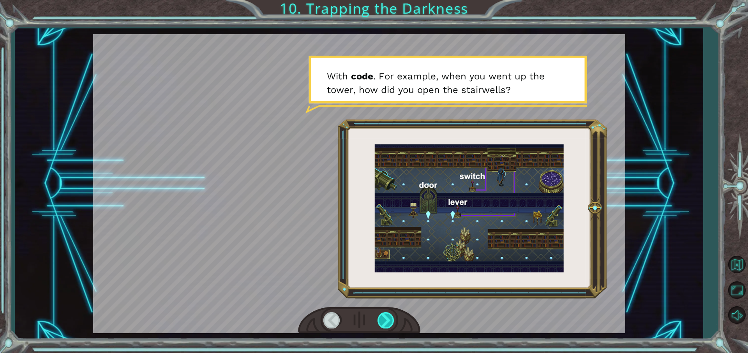
click at [387, 323] on div at bounding box center [387, 320] width 18 height 16
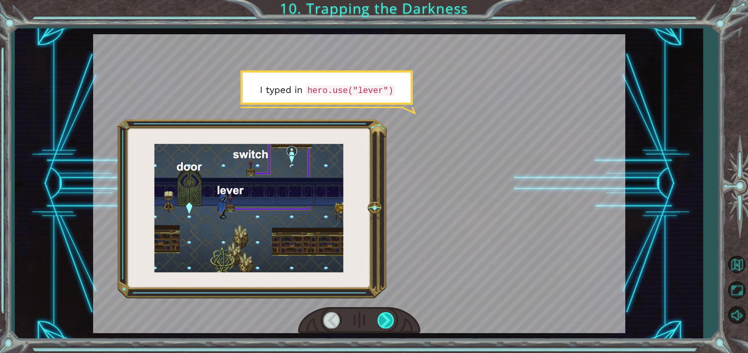
click at [387, 323] on div at bounding box center [387, 320] width 18 height 16
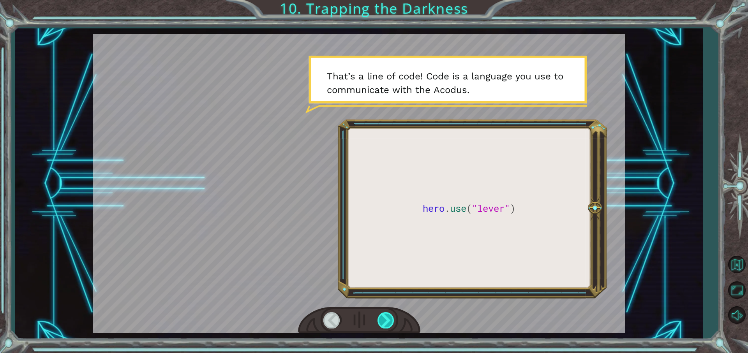
click at [387, 323] on div at bounding box center [387, 320] width 18 height 16
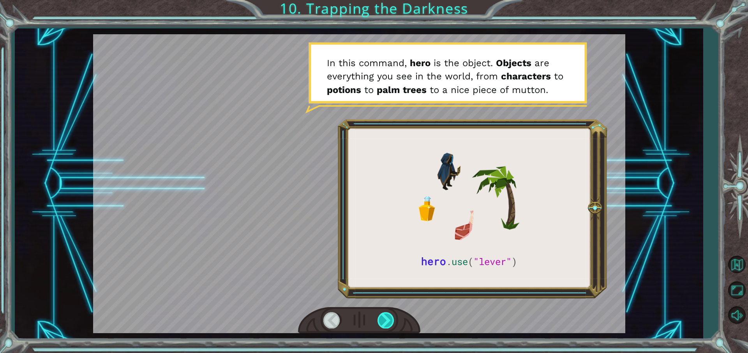
click at [390, 321] on div at bounding box center [387, 320] width 18 height 16
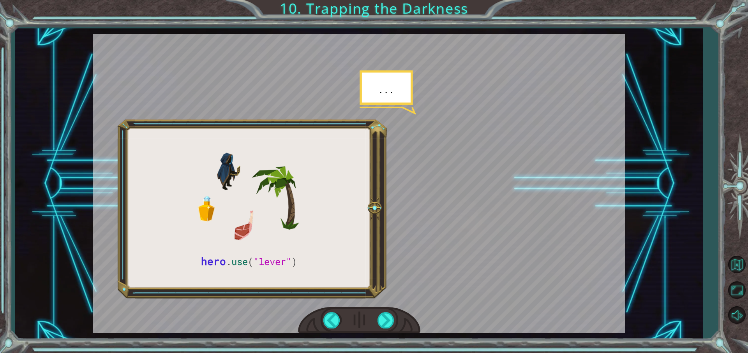
click at [395, 317] on div at bounding box center [359, 320] width 122 height 27
click at [393, 330] on div at bounding box center [359, 320] width 122 height 27
click at [387, 330] on div at bounding box center [359, 320] width 122 height 27
click at [384, 325] on div at bounding box center [387, 320] width 18 height 16
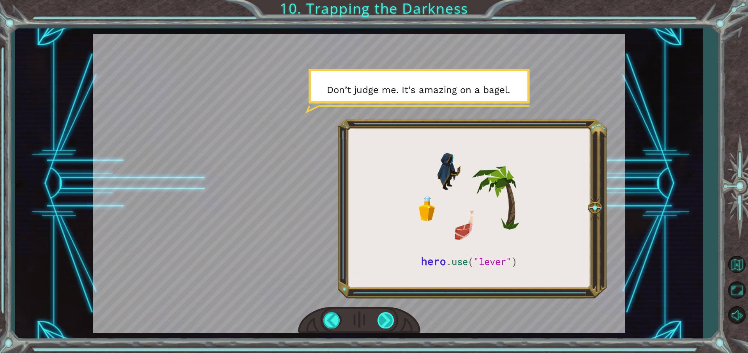
click at [384, 325] on div at bounding box center [387, 320] width 18 height 16
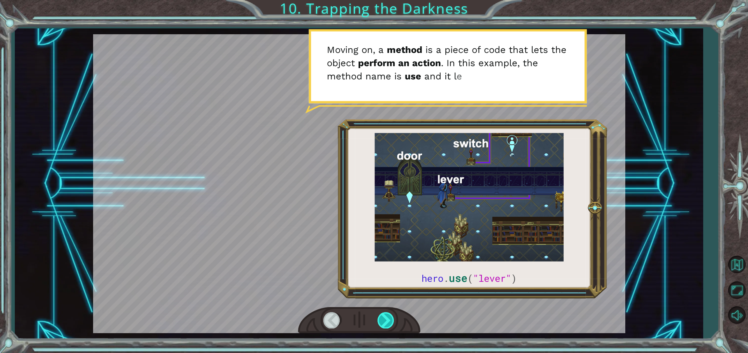
click at [384, 325] on div at bounding box center [387, 320] width 18 height 16
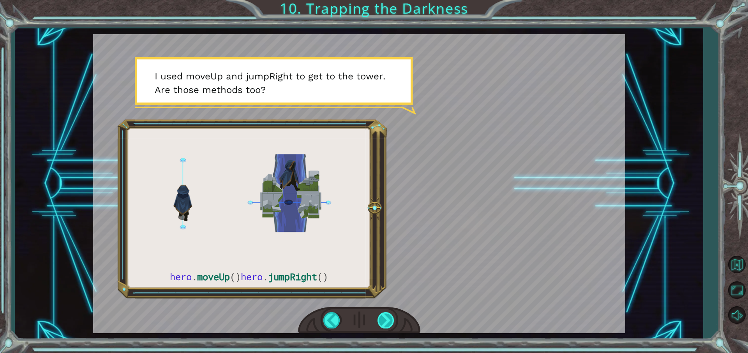
click at [384, 325] on div at bounding box center [387, 320] width 18 height 16
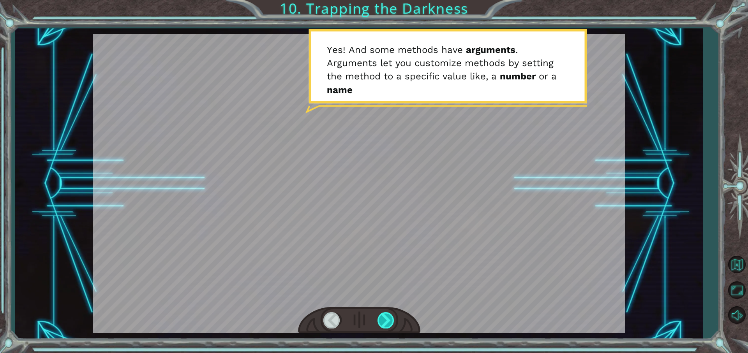
click at [384, 325] on div at bounding box center [387, 320] width 18 height 16
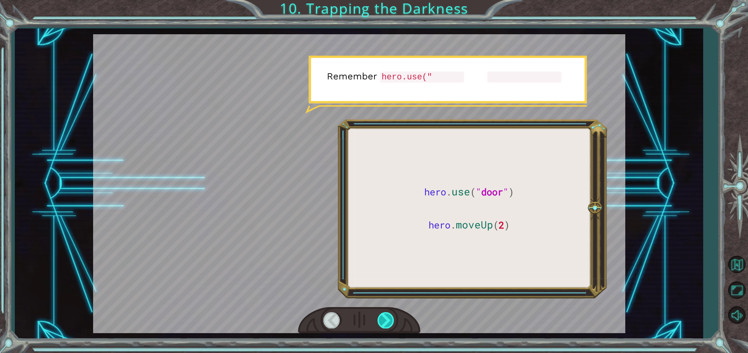
click at [384, 325] on div at bounding box center [387, 320] width 18 height 16
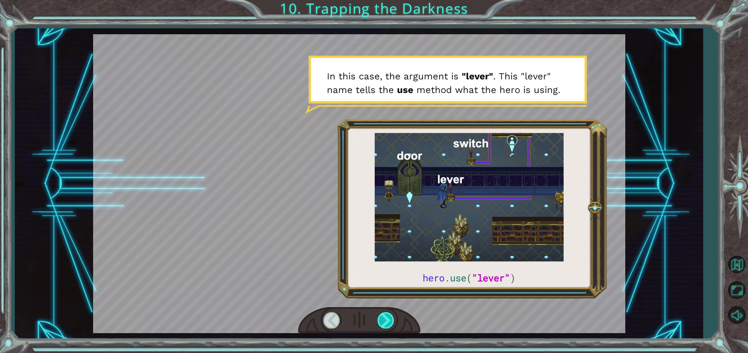
click at [384, 325] on div at bounding box center [387, 320] width 18 height 16
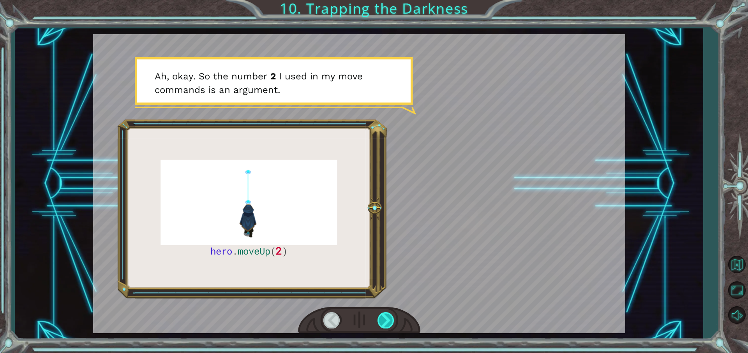
click at [384, 325] on div at bounding box center [387, 320] width 18 height 16
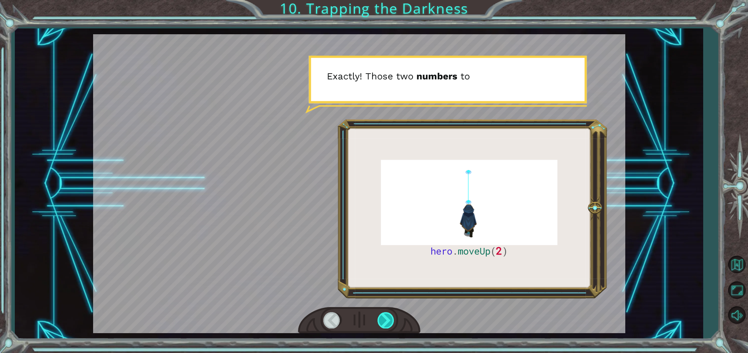
click at [384, 325] on div at bounding box center [387, 320] width 18 height 16
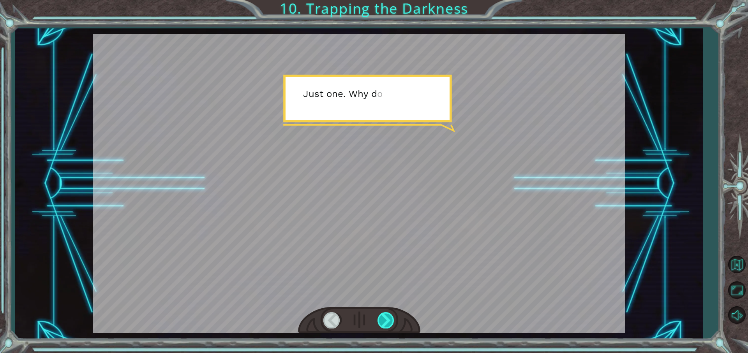
click at [384, 324] on div at bounding box center [387, 320] width 18 height 16
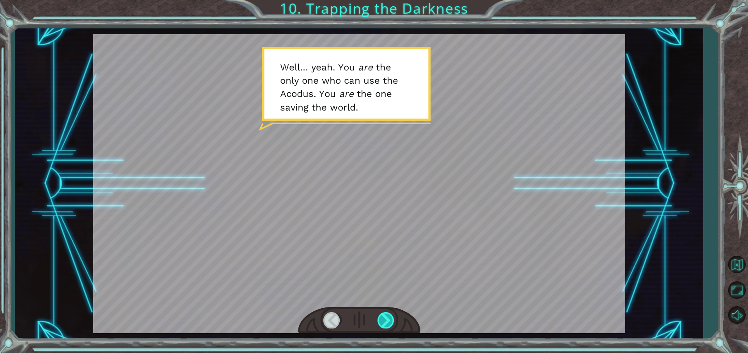
click at [384, 324] on div at bounding box center [387, 320] width 18 height 16
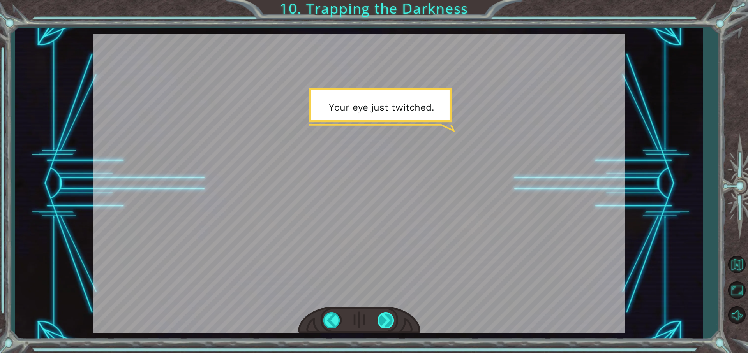
click at [384, 324] on div at bounding box center [387, 320] width 18 height 16
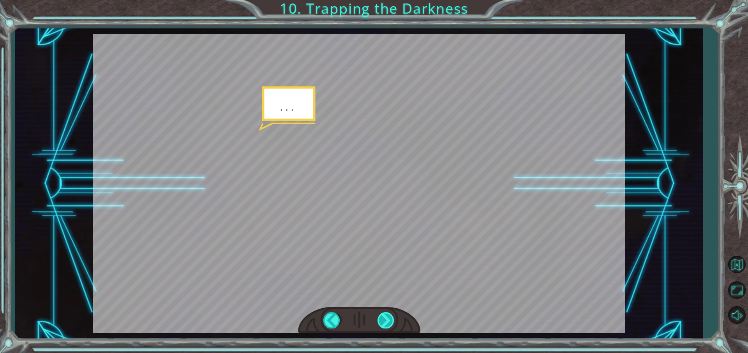
click at [384, 324] on div at bounding box center [387, 320] width 18 height 16
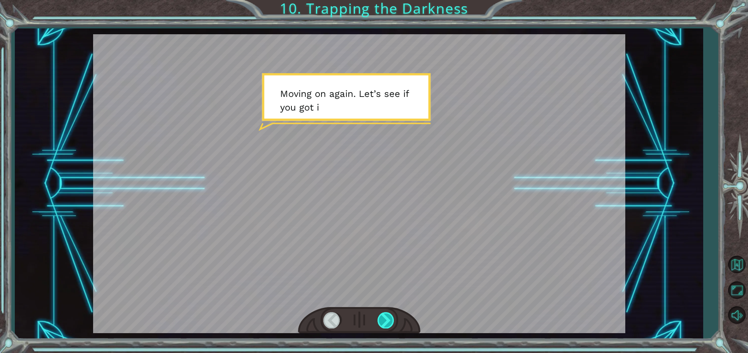
click at [384, 324] on div at bounding box center [387, 320] width 18 height 16
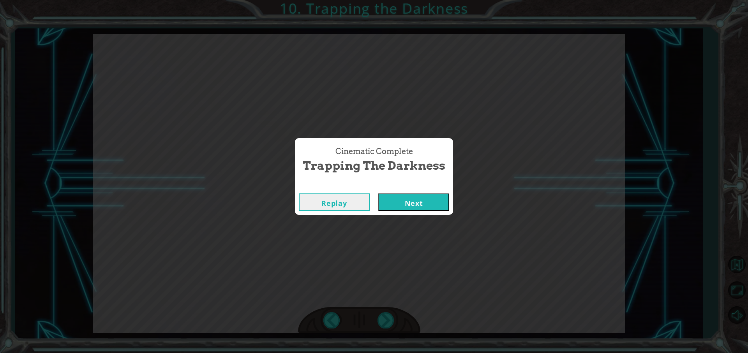
click at [431, 195] on button "Next" at bounding box center [413, 203] width 71 height 18
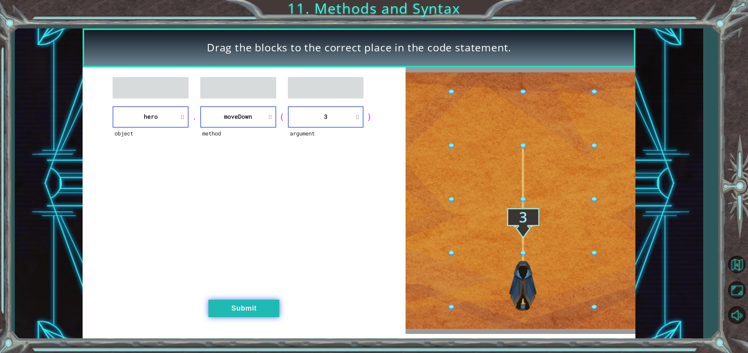
click at [271, 304] on button "Submit" at bounding box center [243, 309] width 71 height 18
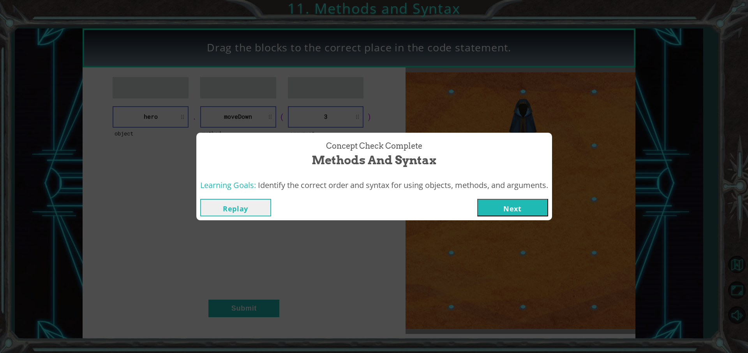
click at [513, 210] on button "Next" at bounding box center [512, 208] width 71 height 18
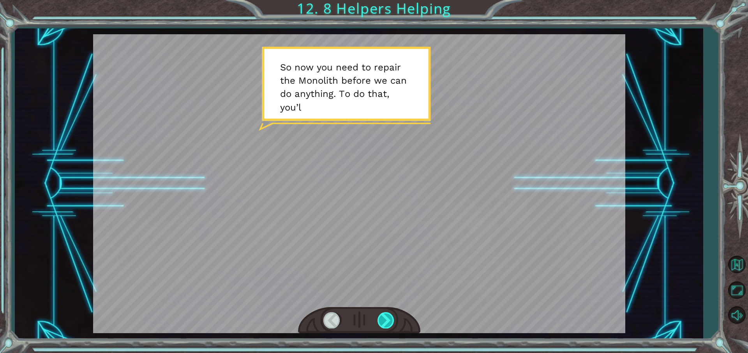
click at [383, 317] on div at bounding box center [387, 320] width 18 height 16
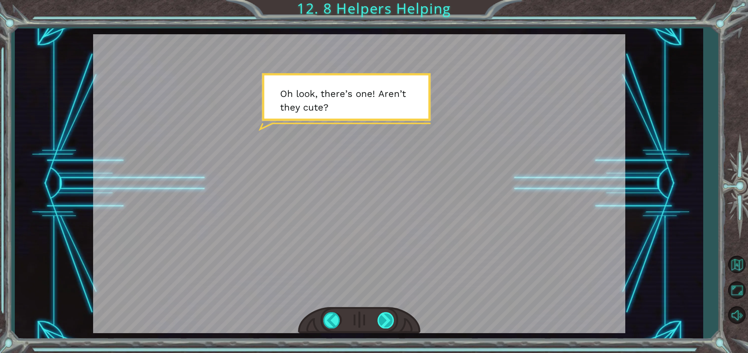
click at [381, 316] on div at bounding box center [387, 320] width 18 height 16
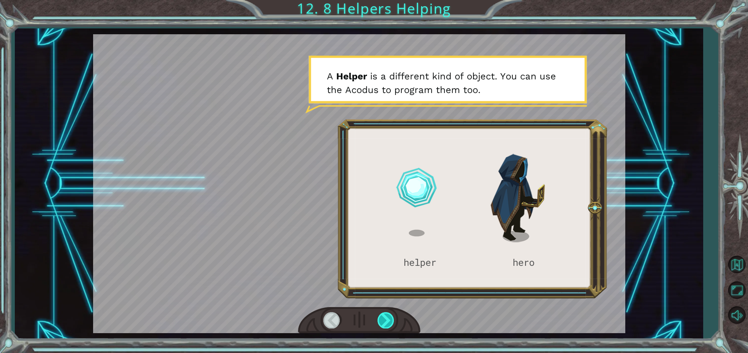
click at [383, 316] on div at bounding box center [387, 320] width 18 height 16
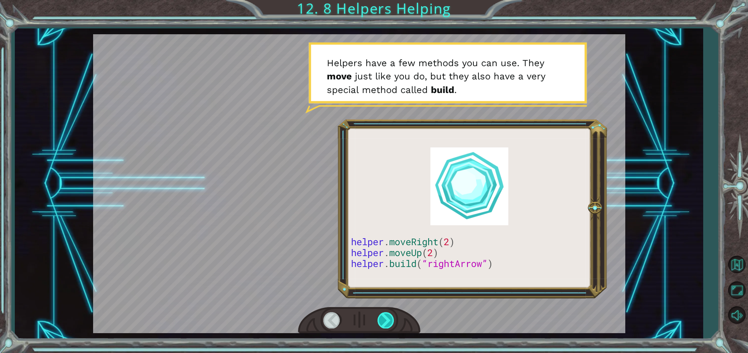
click at [384, 312] on div at bounding box center [387, 320] width 18 height 16
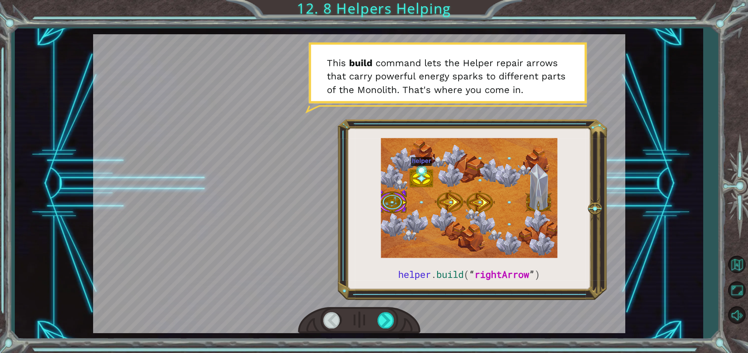
click at [383, 307] on div at bounding box center [359, 320] width 122 height 27
click at [387, 317] on div at bounding box center [387, 320] width 18 height 16
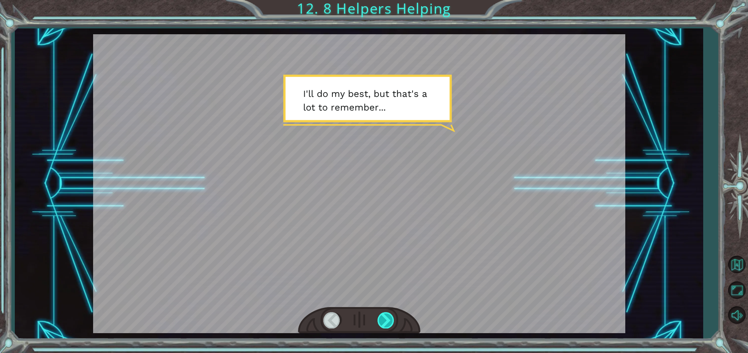
click at [387, 315] on div at bounding box center [387, 320] width 18 height 16
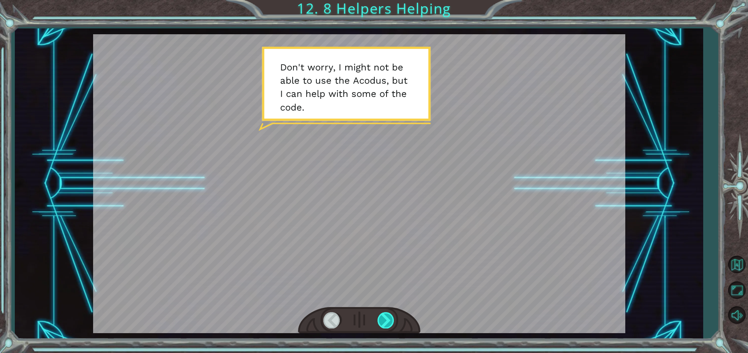
click at [382, 321] on div at bounding box center [387, 320] width 18 height 16
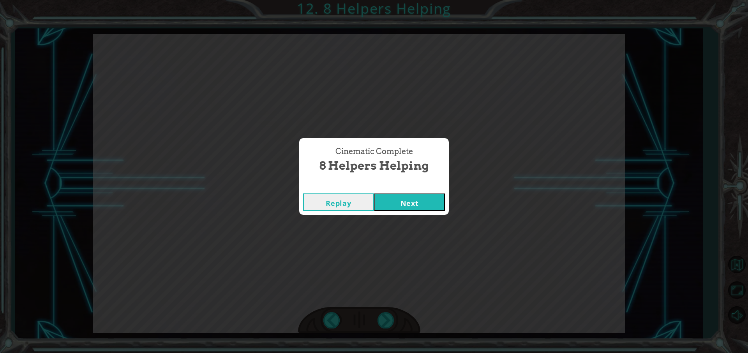
click at [419, 194] on button "Next" at bounding box center [409, 203] width 71 height 18
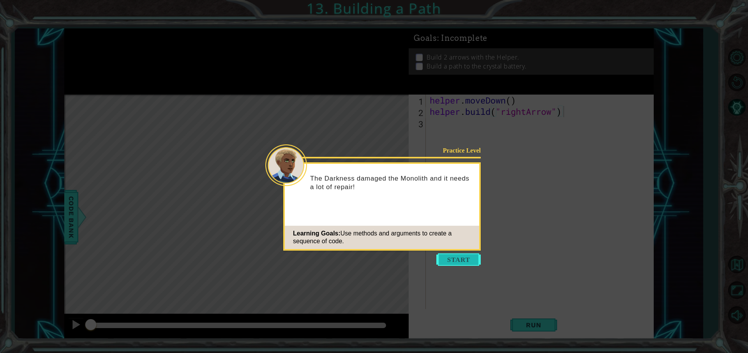
click at [461, 261] on button "Start" at bounding box center [458, 260] width 44 height 12
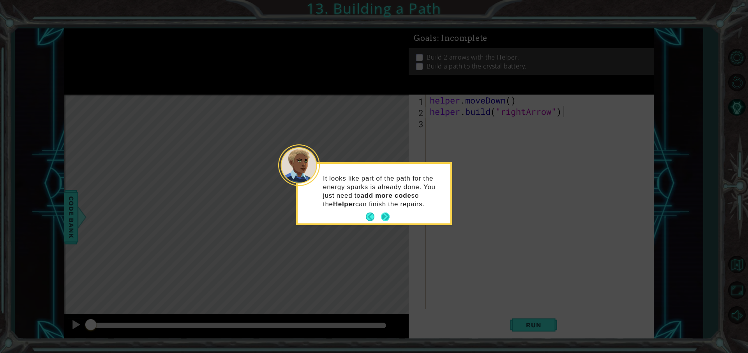
click at [385, 205] on p "It looks like part of the path for the energy sparks is already done. You just …" at bounding box center [384, 192] width 122 height 34
click at [388, 213] on button "Next" at bounding box center [385, 217] width 9 height 9
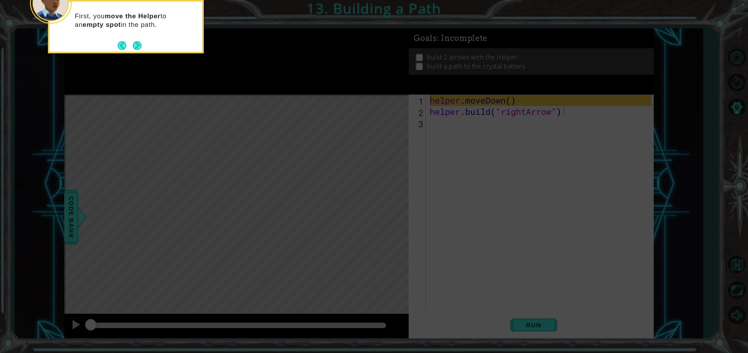
click at [406, 200] on icon at bounding box center [374, 53] width 748 height 601
click at [473, 118] on icon at bounding box center [374, 53] width 748 height 601
click at [434, 126] on icon at bounding box center [374, 53] width 748 height 601
click at [447, 122] on icon at bounding box center [374, 53] width 748 height 601
click at [444, 120] on icon at bounding box center [374, 53] width 748 height 601
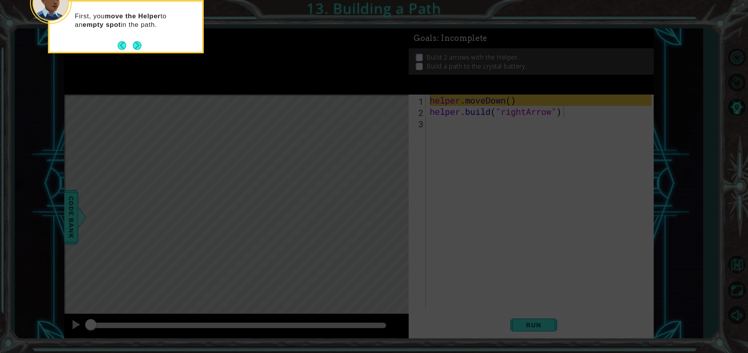
click at [136, 40] on footer at bounding box center [130, 46] width 24 height 12
drag, startPoint x: 77, startPoint y: 52, endPoint x: 131, endPoint y: 57, distance: 54.4
click at [131, 57] on body "1 ההההההההההההההההההההההההההההההההההההההההההההההההההההההההההההההההההההההההההההה…" at bounding box center [374, 176] width 748 height 353
click at [137, 47] on button "Next" at bounding box center [137, 45] width 9 height 9
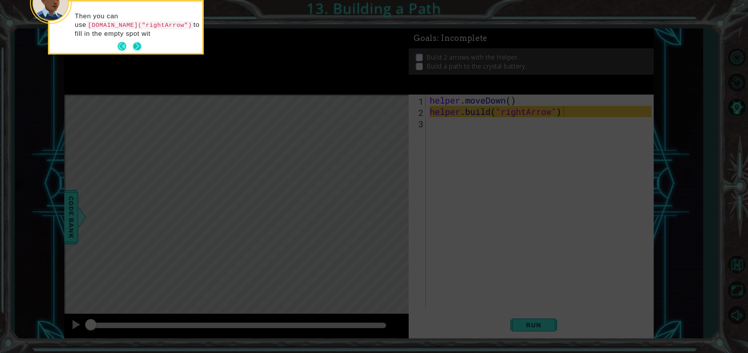
click at [139, 46] on button "Next" at bounding box center [137, 46] width 9 height 9
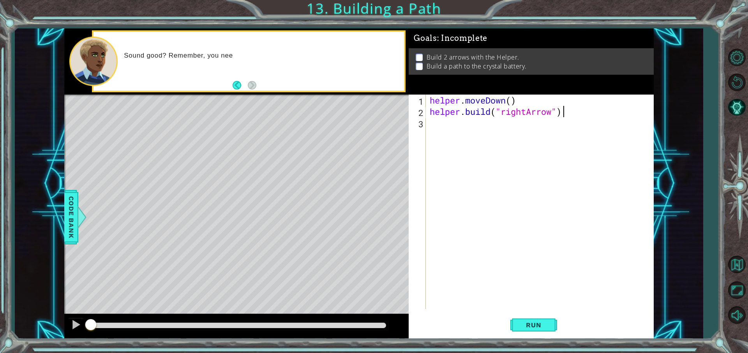
click at [441, 124] on div "helper . moveDown ( ) helper . build ( "rightArrow" )" at bounding box center [541, 213] width 227 height 237
type textarea "g"
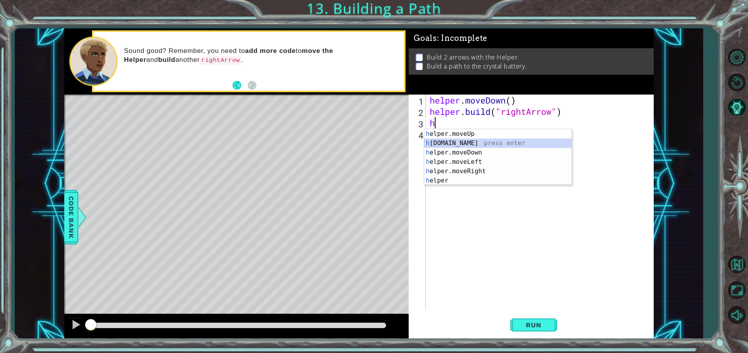
click at [478, 143] on div "h elper.moveUp press enter h [DOMAIN_NAME] press enter h elper.moveDown press e…" at bounding box center [497, 166] width 147 height 75
type textarea "[DOMAIN_NAME]("rightArrow")"
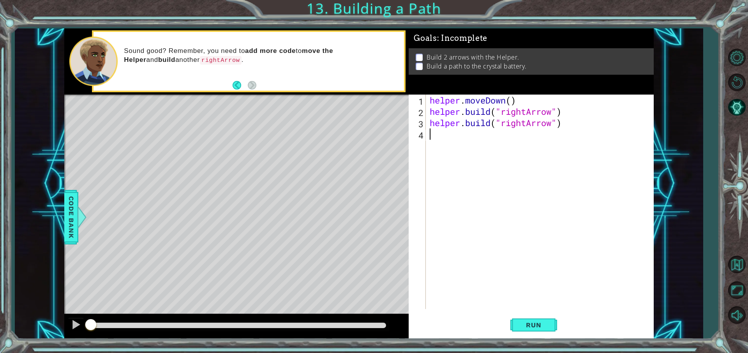
click at [477, 143] on div "helper . moveDown ( ) helper . build ( "rightArrow" ) helper . build ( "rightAr…" at bounding box center [541, 213] width 227 height 237
click at [537, 316] on button "Run" at bounding box center [533, 325] width 47 height 25
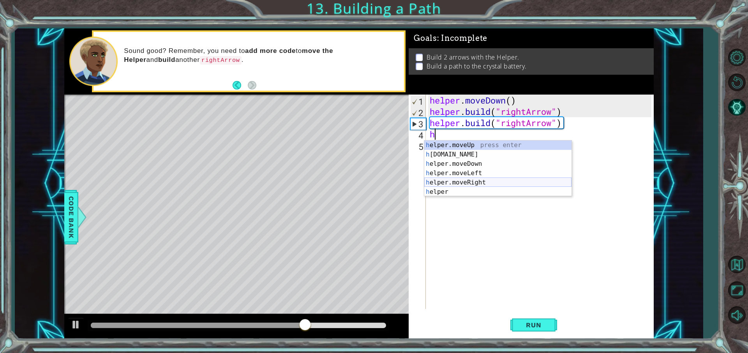
click at [459, 182] on div "h elper.moveUp press enter h [DOMAIN_NAME] press enter h elper.moveDown press e…" at bounding box center [497, 178] width 147 height 75
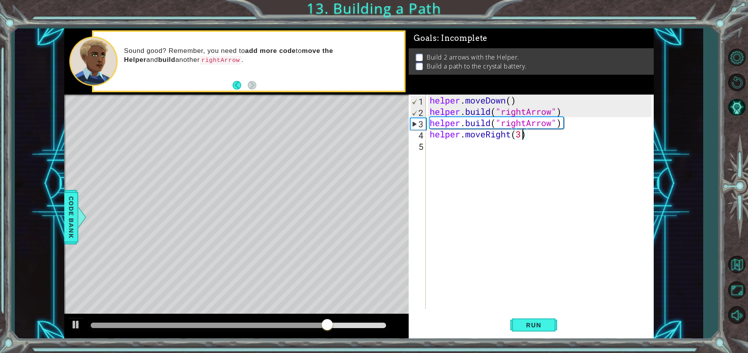
scroll to position [0, 4]
click at [462, 147] on div "helper . moveDown ( ) helper . build ( "rightArrow" ) helper . build ( "rightAr…" at bounding box center [541, 213] width 227 height 237
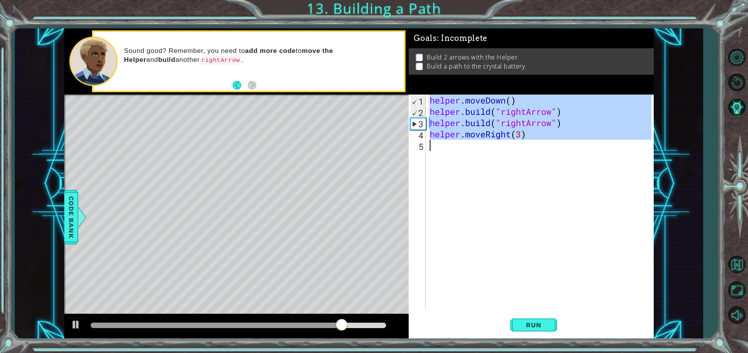
type textarea "helper.moveRight(3)"
click at [458, 148] on div "helper . moveDown ( ) helper . build ( "rightArrow" ) helper . build ( "rightAr…" at bounding box center [539, 202] width 223 height 215
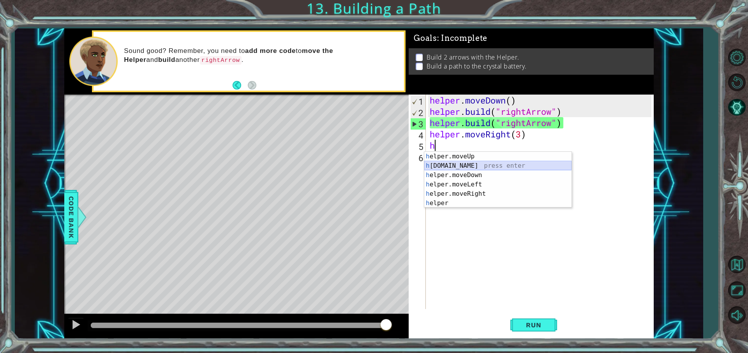
click at [464, 164] on div "h elper.moveUp press enter h [DOMAIN_NAME] press enter h elper.moveDown press e…" at bounding box center [497, 189] width 147 height 75
type textarea "[DOMAIN_NAME]("rightArrow")"
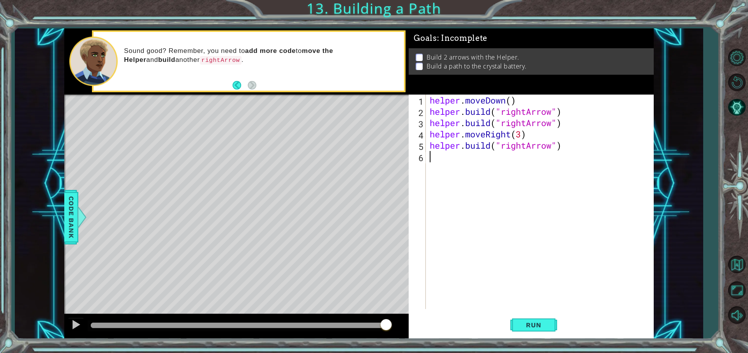
click at [458, 164] on div "helper . moveDown ( ) helper . build ( "rightArrow" ) helper . build ( "rightAr…" at bounding box center [541, 213] width 227 height 237
click at [528, 326] on span "Run" at bounding box center [533, 325] width 31 height 8
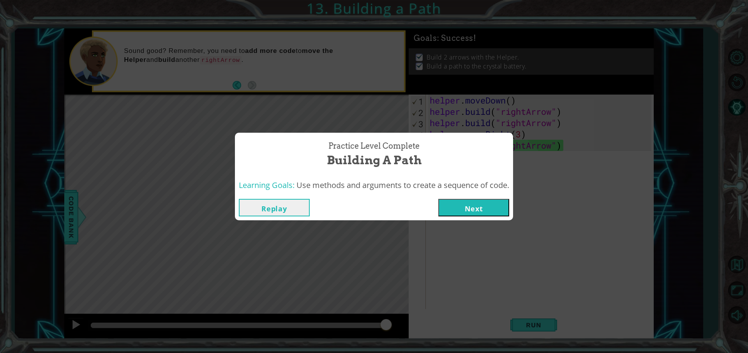
click at [462, 203] on button "Next" at bounding box center [473, 208] width 71 height 18
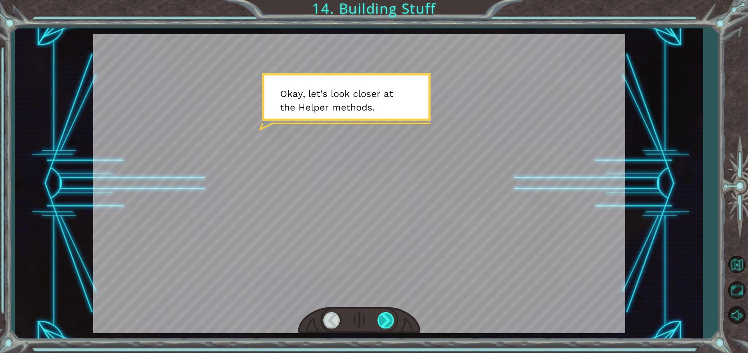
click at [387, 318] on div at bounding box center [387, 320] width 18 height 16
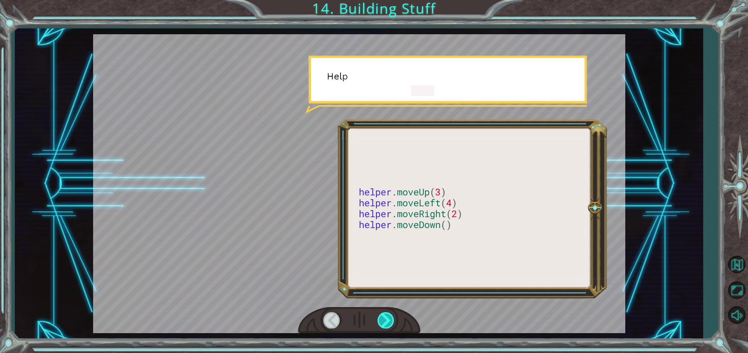
click at [387, 318] on div at bounding box center [387, 320] width 18 height 16
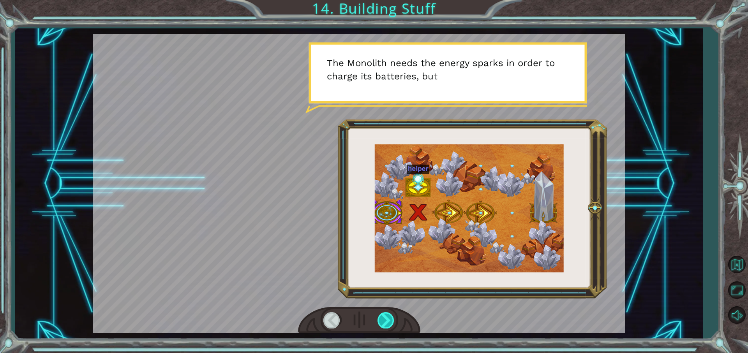
click at [387, 318] on div at bounding box center [387, 320] width 18 height 16
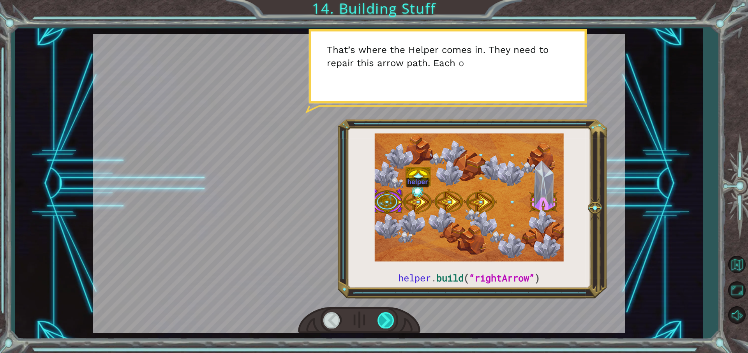
click at [387, 318] on div at bounding box center [387, 320] width 18 height 16
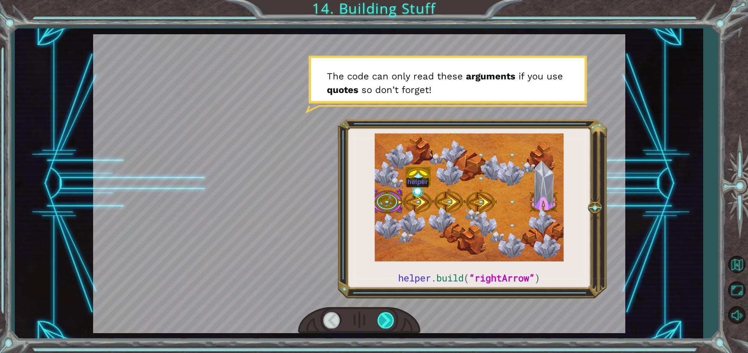
click at [387, 318] on div at bounding box center [387, 320] width 18 height 16
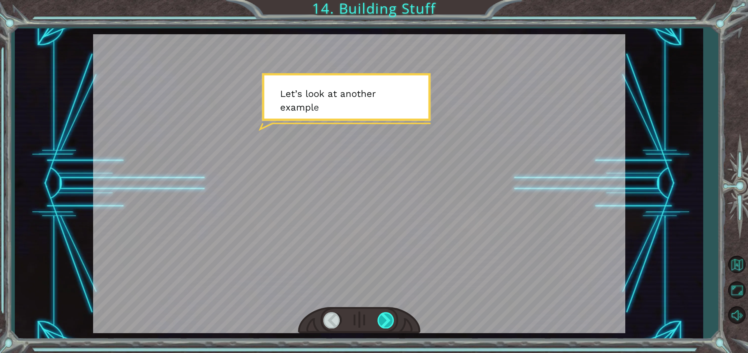
click at [387, 318] on div at bounding box center [387, 320] width 18 height 16
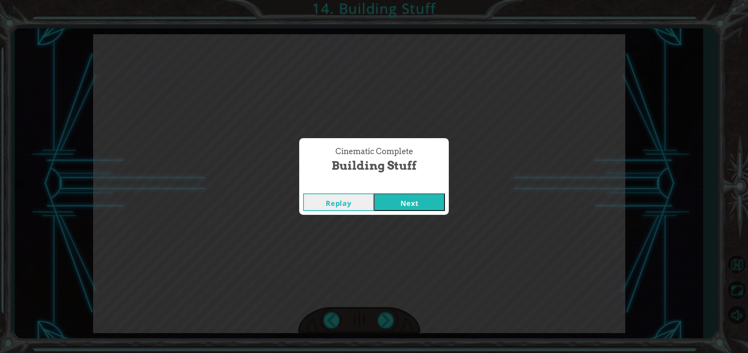
click at [425, 201] on button "Next" at bounding box center [409, 203] width 71 height 18
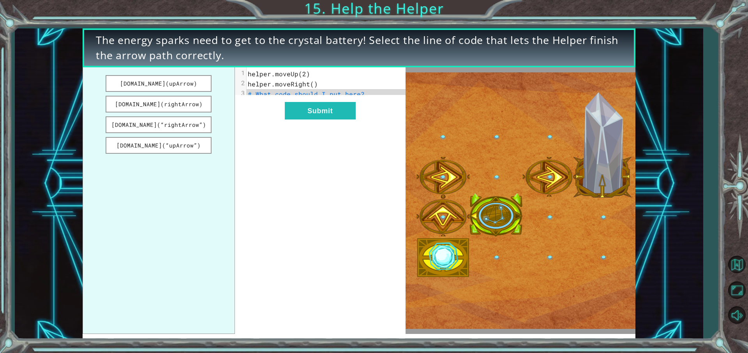
click at [322, 93] on span "# What code should I put here?" at bounding box center [306, 94] width 117 height 8
drag, startPoint x: 144, startPoint y: 78, endPoint x: 278, endPoint y: 87, distance: 134.0
click at [278, 87] on div "[DOMAIN_NAME](upArrow) [DOMAIN_NAME](rightArrow) [DOMAIN_NAME](“rightArrow”) [D…" at bounding box center [244, 200] width 323 height 267
drag, startPoint x: 149, startPoint y: 90, endPoint x: 229, endPoint y: 112, distance: 83.1
click at [229, 112] on ul "[DOMAIN_NAME](upArrow) [DOMAIN_NAME](rightArrow) [DOMAIN_NAME](“rightArrow”) [D…" at bounding box center [159, 200] width 152 height 267
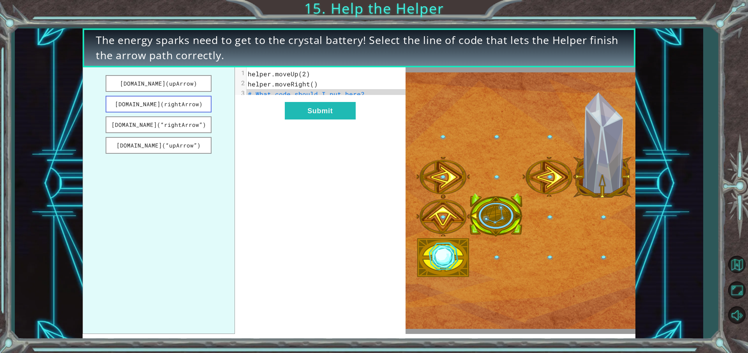
click at [193, 106] on button "[DOMAIN_NAME](rightArrow)" at bounding box center [159, 104] width 106 height 17
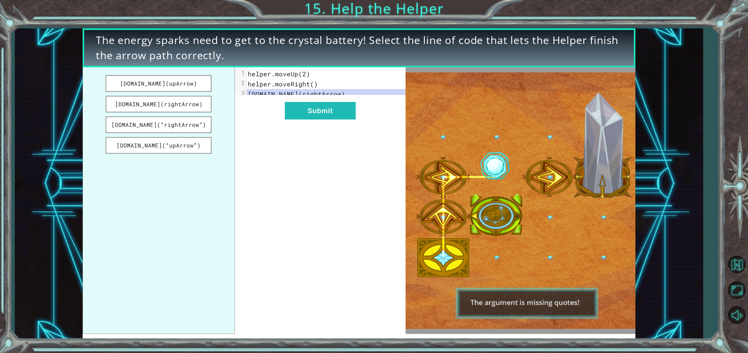
click at [283, 103] on div "xxxxxxxxxx 3 1 helper.moveUp(2) 2 helper.moveRight() 3 [DOMAIN_NAME](rightArrow…" at bounding box center [320, 200] width 171 height 267
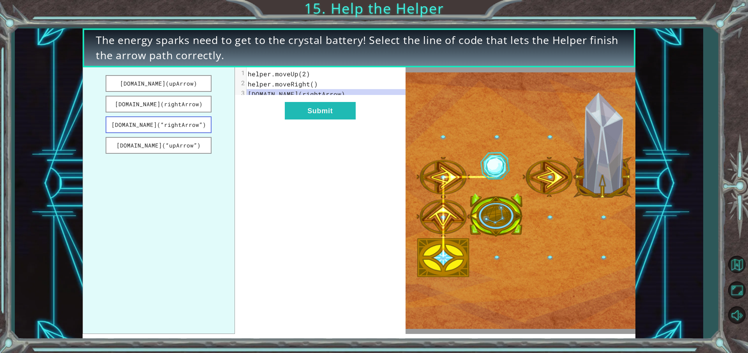
click at [197, 119] on button "[DOMAIN_NAME](“rightArrow”)" at bounding box center [159, 125] width 106 height 17
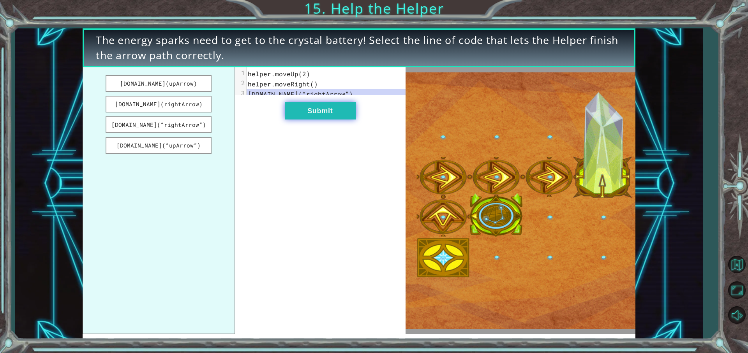
click at [322, 116] on button "Submit" at bounding box center [320, 111] width 71 height 18
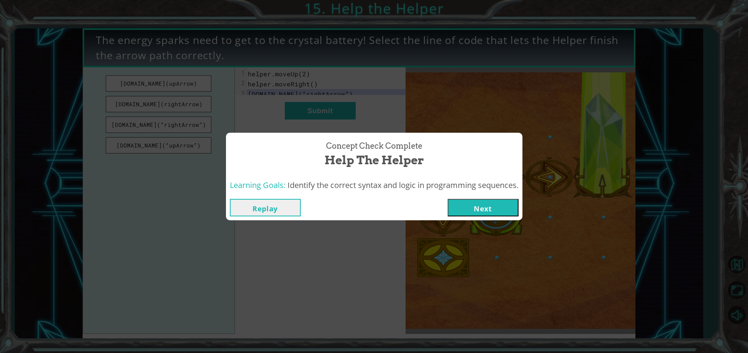
click at [487, 210] on button "Next" at bounding box center [483, 208] width 71 height 18
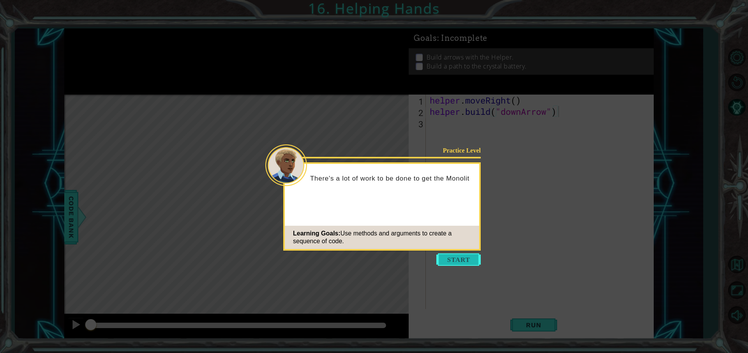
click at [464, 261] on button "Start" at bounding box center [458, 260] width 44 height 12
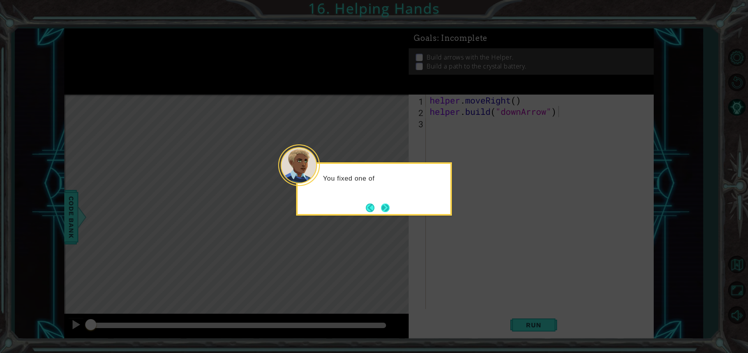
click at [387, 208] on button "Next" at bounding box center [385, 208] width 9 height 9
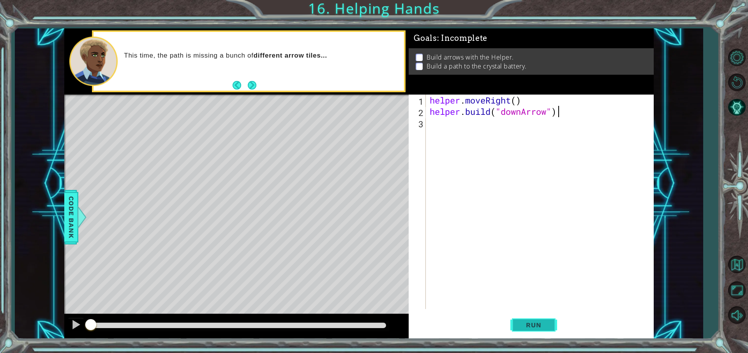
click at [526, 326] on span "Run" at bounding box center [533, 325] width 31 height 8
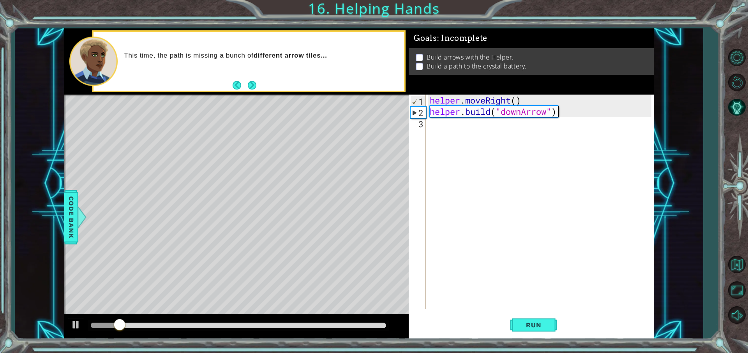
click at [477, 131] on div "helper . moveRight ( ) helper . build ( "downArrow" )" at bounding box center [541, 213] width 227 height 237
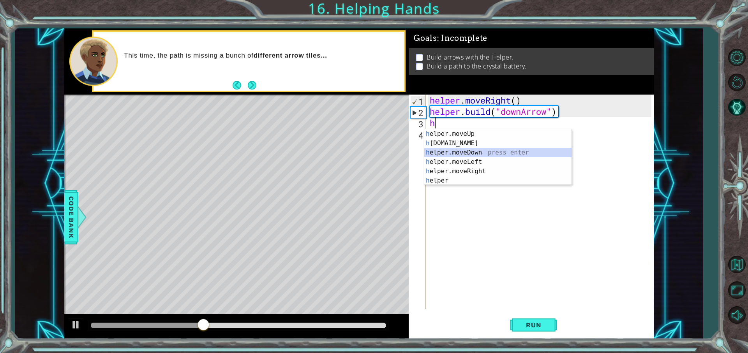
click at [466, 150] on div "h elper.moveUp press enter h [DOMAIN_NAME] press enter h elper.moveDown press e…" at bounding box center [497, 166] width 147 height 75
type textarea "helper.moveDown(1)"
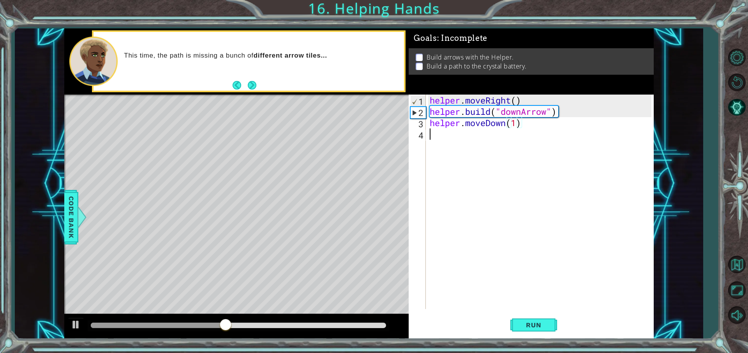
click at [452, 135] on div "helper . moveRight ( ) helper . build ( "downArrow" ) helper . moveDown ( 1 )" at bounding box center [541, 213] width 227 height 237
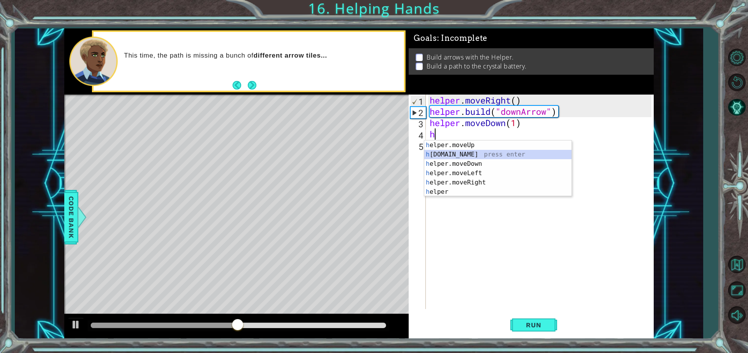
click at [464, 157] on div "h elper.moveUp press enter h [DOMAIN_NAME] press enter h elper.moveDown press e…" at bounding box center [497, 178] width 147 height 75
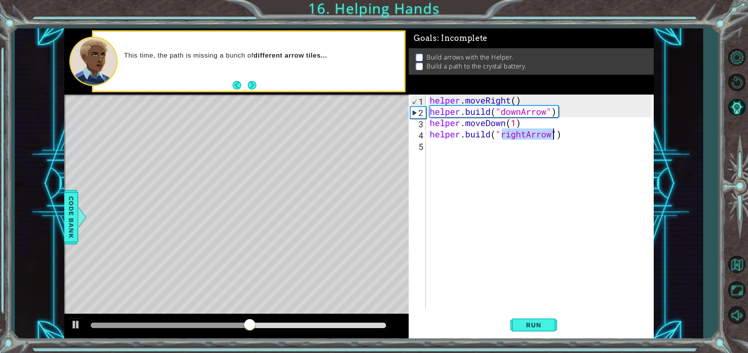
type textarea "[DOMAIN_NAME]("rightArrow")"
click at [530, 136] on div "helper . moveRight ( ) helper . build ( "downArrow" ) helper . moveDown ( 1 ) h…" at bounding box center [539, 202] width 223 height 215
click at [454, 142] on div "helper . moveRight ( ) helper . build ( "downArrow" ) helper . moveDown ( 1 ) h…" at bounding box center [541, 213] width 227 height 237
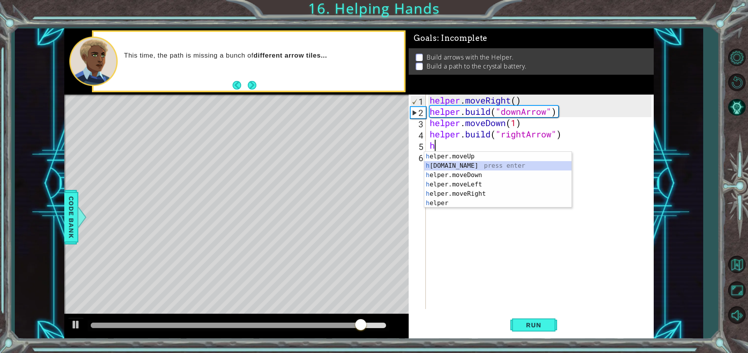
click at [464, 164] on div "h elper.moveUp press enter h [DOMAIN_NAME] press enter h elper.moveDown press e…" at bounding box center [497, 189] width 147 height 75
type textarea "[DOMAIN_NAME]("rightArrow")"
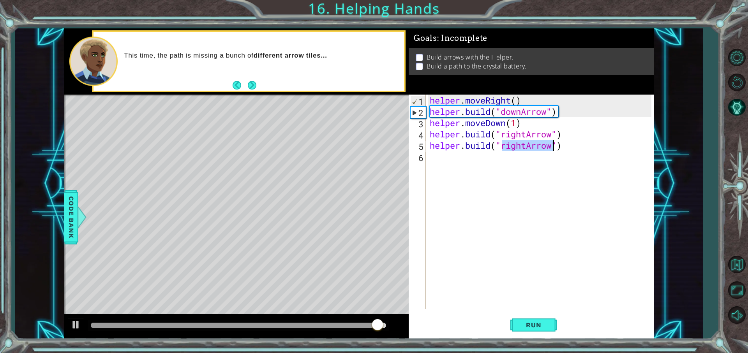
click at [502, 178] on div "helper . moveRight ( ) helper . build ( "downArrow" ) helper . moveDown ( 1 ) h…" at bounding box center [541, 213] width 227 height 237
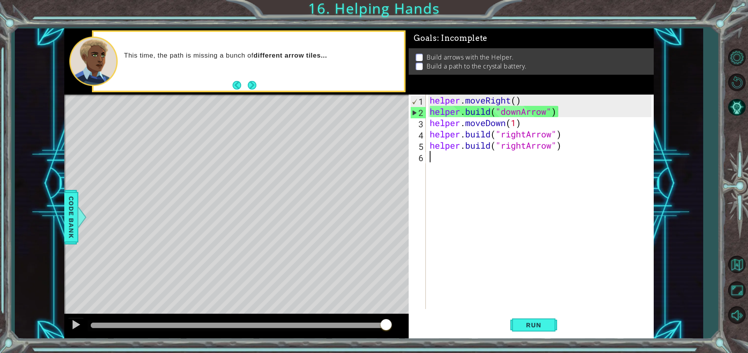
click at [567, 132] on div "helper . moveRight ( ) helper . build ( "downArrow" ) helper . moveDown ( 1 ) h…" at bounding box center [541, 213] width 227 height 237
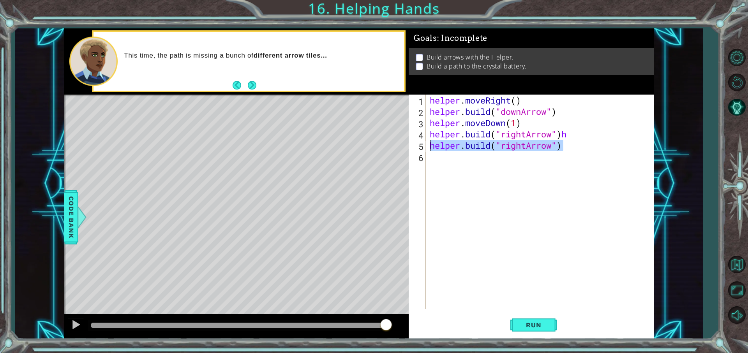
drag, startPoint x: 567, startPoint y: 147, endPoint x: 428, endPoint y: 145, distance: 139.1
click at [428, 145] on div "[DOMAIN_NAME]("rightArrow")h 1 2 3 4 5 6 helper . moveRight ( ) helper . build …" at bounding box center [530, 202] width 242 height 215
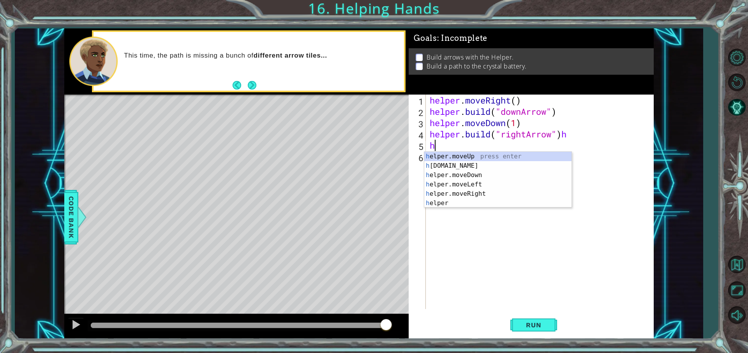
scroll to position [0, 0]
click at [483, 195] on div "h elper.moveUp press enter h [DOMAIN_NAME] press enter h elper.moveDown press e…" at bounding box center [497, 189] width 147 height 75
type textarea "helper.moveRight(1)"
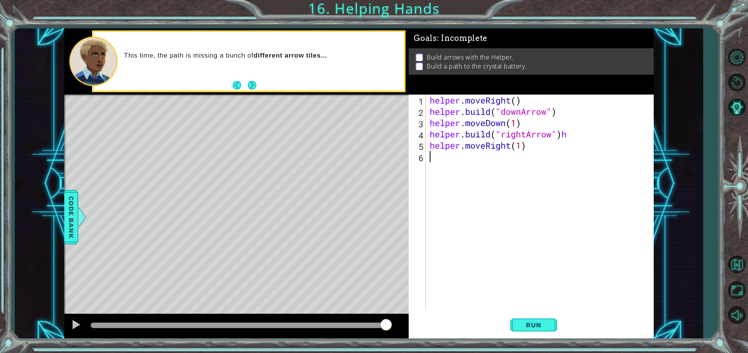
click at [476, 156] on div "helper . moveRight ( ) helper . build ( "downArrow" ) helper . moveDown ( 1 ) h…" at bounding box center [541, 213] width 227 height 237
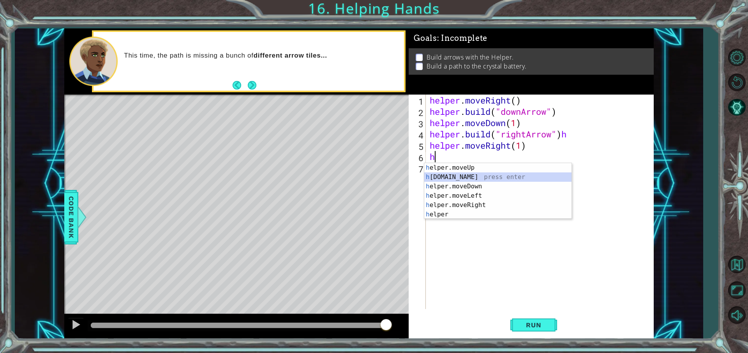
click at [463, 179] on div "h elper.moveUp press enter h [DOMAIN_NAME] press enter h elper.moveDown press e…" at bounding box center [497, 200] width 147 height 75
type textarea "[DOMAIN_NAME]("rightArrow")"
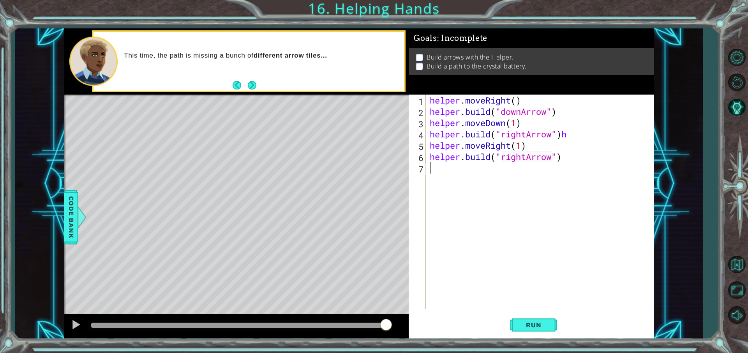
click at [500, 185] on div "helper . moveRight ( ) helper . build ( "downArrow" ) helper . moveDown ( 1 ) h…" at bounding box center [541, 213] width 227 height 237
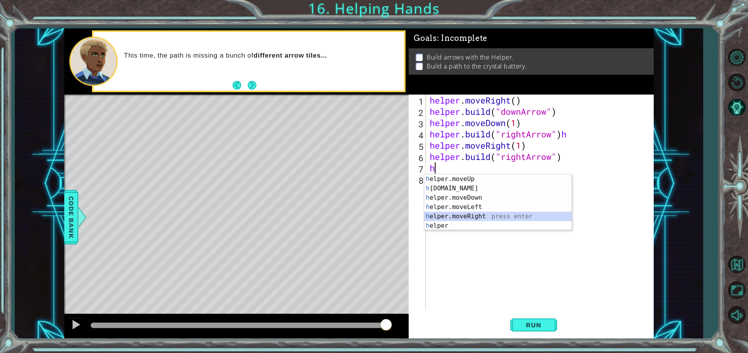
click at [480, 219] on div "h elper.moveUp press enter h [DOMAIN_NAME] press enter h elper.moveDown press e…" at bounding box center [497, 212] width 147 height 75
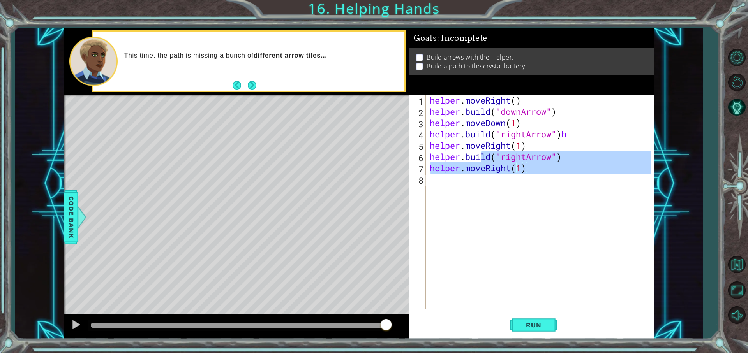
click at [480, 185] on div "helper . moveRight ( ) helper . build ( "downArrow" ) helper . moveDown ( 1 ) h…" at bounding box center [541, 213] width 227 height 237
type textarea "helper.moveRight(1)"
click at [465, 186] on div "helper . moveRight ( ) helper . build ( "downArrow" ) helper . moveDown ( 1 ) h…" at bounding box center [539, 202] width 223 height 215
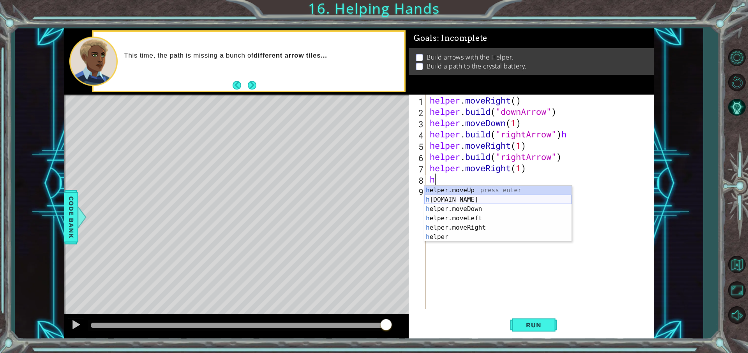
click at [473, 201] on div "h elper.moveUp press enter h [DOMAIN_NAME] press enter h elper.moveDown press e…" at bounding box center [497, 223] width 147 height 75
type textarea "[DOMAIN_NAME]("rightArrow")"
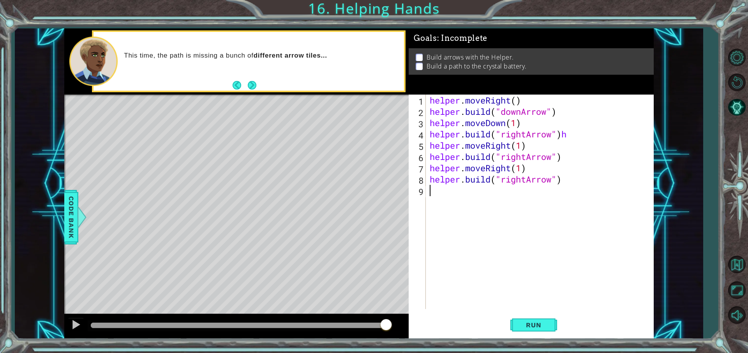
drag, startPoint x: 478, startPoint y: 211, endPoint x: 467, endPoint y: 205, distance: 12.6
click at [477, 211] on div "helper . moveRight ( ) helper . build ( "downArrow" ) helper . moveDown ( 1 ) h…" at bounding box center [541, 213] width 227 height 237
type textarea "h"
click at [637, 237] on div "helper . moveRight ( ) helper . build ( "downArrow" ) helper . moveDown ( 1 ) h…" at bounding box center [544, 213] width 222 height 237
click at [478, 195] on div "helper . moveRight ( ) helper . build ( "downArrow" ) helper . moveDown ( 1 ) h…" at bounding box center [544, 213] width 222 height 237
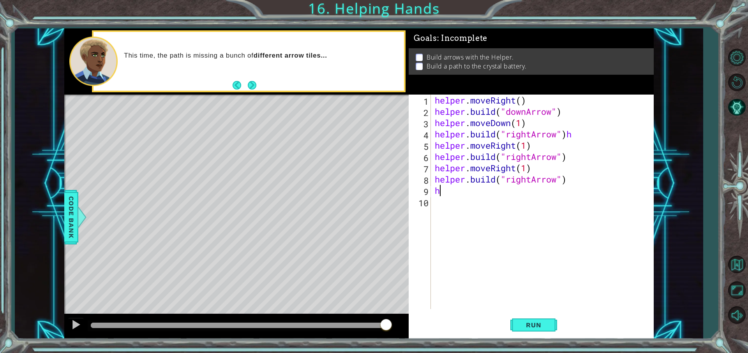
type textarea "h"
click at [583, 127] on div "helper . moveRight ( ) helper . build ( "downArrow" ) helper . moveDown ( 1 ) h…" at bounding box center [544, 213] width 222 height 237
click at [577, 133] on div "helper . moveRight ( ) helper . build ( "downArrow" ) helper . moveDown ( 1 ) h…" at bounding box center [544, 213] width 222 height 237
click at [551, 328] on button "Run" at bounding box center [533, 325] width 47 height 25
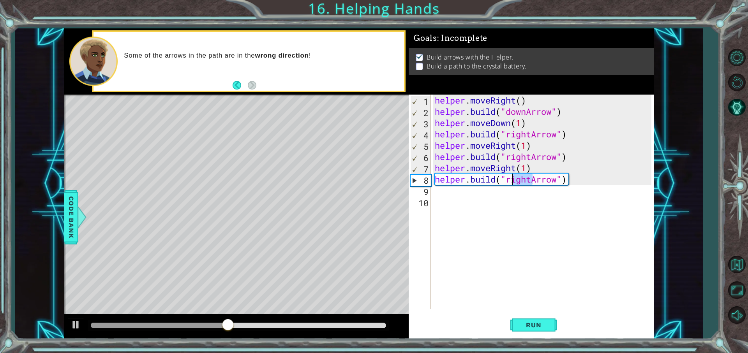
drag, startPoint x: 533, startPoint y: 180, endPoint x: 510, endPoint y: 179, distance: 23.8
click at [510, 179] on div "helper . moveRight ( ) helper . build ( "downArrow" ) helper . moveDown ( 1 ) h…" at bounding box center [544, 213] width 222 height 237
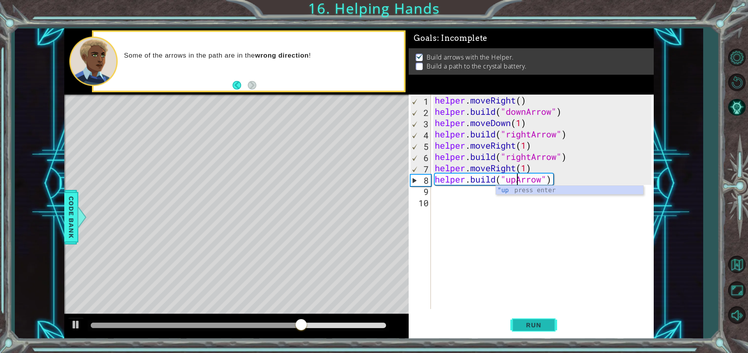
type textarea "[DOMAIN_NAME]("upArrow")"
drag, startPoint x: 529, startPoint y: 320, endPoint x: 532, endPoint y: 323, distance: 4.1
click at [530, 320] on button "Run" at bounding box center [533, 325] width 47 height 25
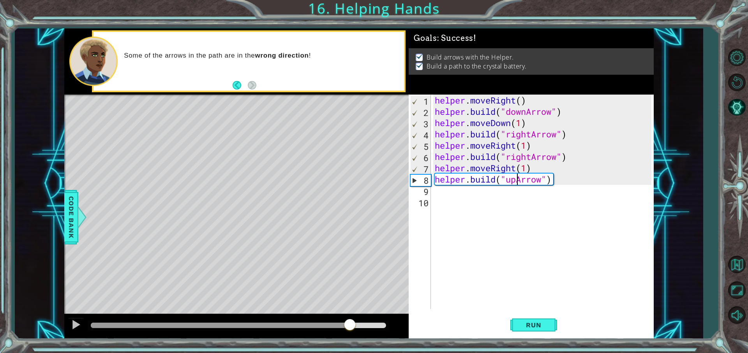
drag, startPoint x: 115, startPoint y: 323, endPoint x: 349, endPoint y: 349, distance: 235.5
click at [349, 349] on div "1 ההההההההההההההההההההההההההההההההההההההההההההההההההההההההההההההההההההההההההההה…" at bounding box center [374, 176] width 748 height 353
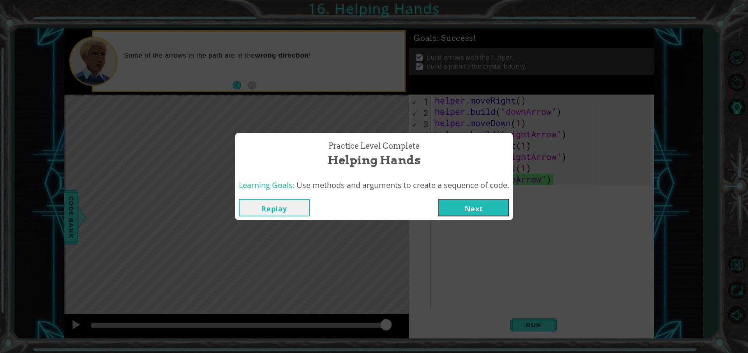
click at [460, 206] on button "Next" at bounding box center [473, 208] width 71 height 18
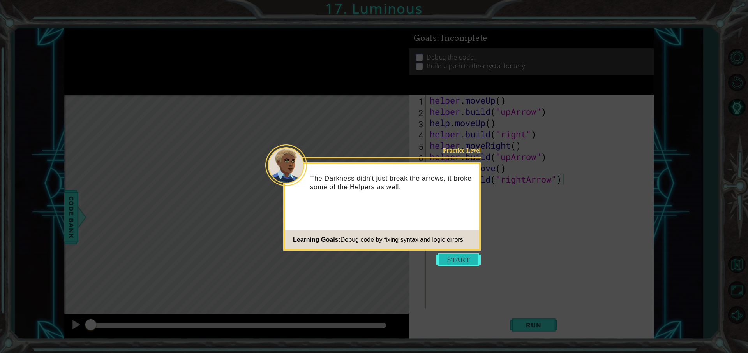
click at [468, 256] on button "Start" at bounding box center [458, 260] width 44 height 12
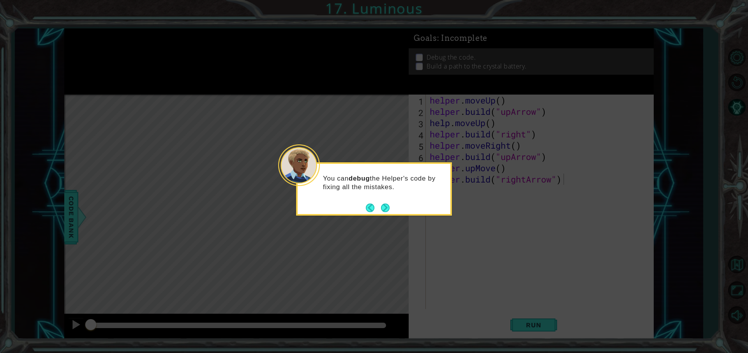
click at [380, 214] on footer at bounding box center [378, 208] width 24 height 12
click at [382, 211] on button "Next" at bounding box center [385, 208] width 9 height 9
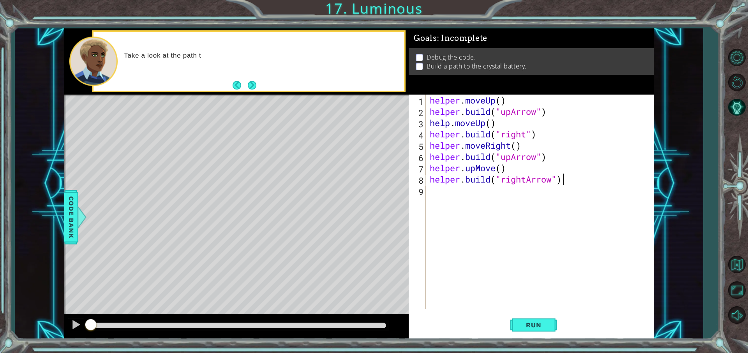
click at [538, 346] on div "1 ההההההההההההההההההההההההההההההההההההההההההההההההההההההההההההההההההההההההההההה…" at bounding box center [374, 176] width 748 height 353
click at [530, 325] on span "Run" at bounding box center [533, 325] width 31 height 8
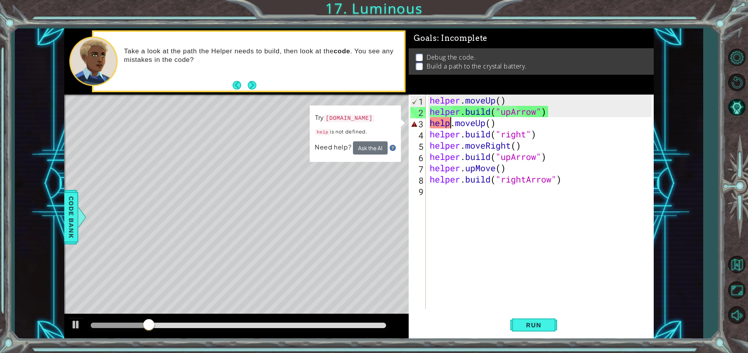
click at [449, 125] on div "helper . moveUp ( ) helper . build ( "upArrow" ) help . moveUp ( ) helper . bui…" at bounding box center [541, 213] width 227 height 237
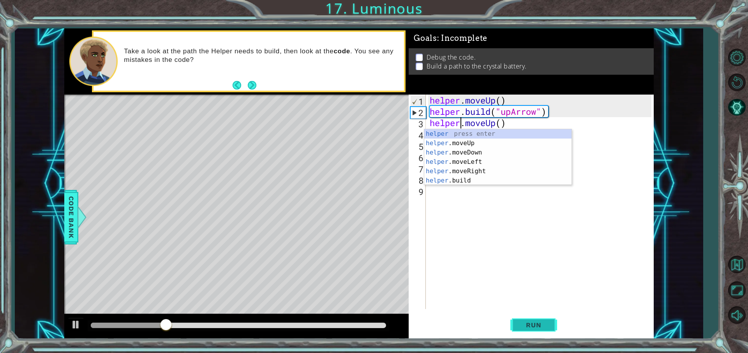
click at [524, 325] on span "Run" at bounding box center [533, 325] width 31 height 8
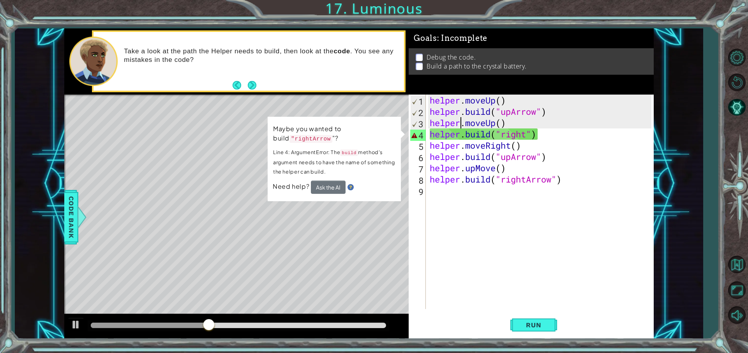
click at [526, 136] on div "helper . moveUp ( ) helper . build ( "upArrow" ) helper . moveUp ( ) helper . b…" at bounding box center [541, 213] width 227 height 237
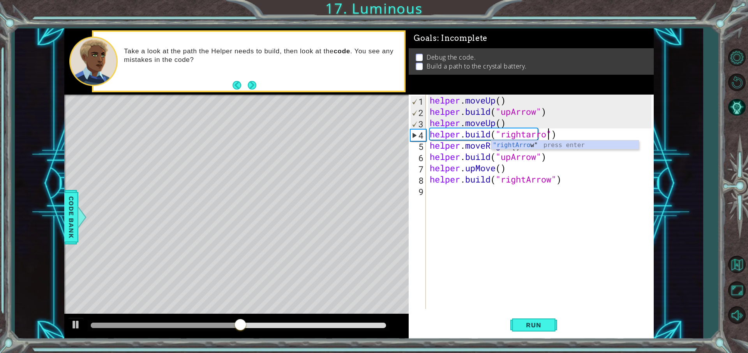
scroll to position [0, 6]
click at [533, 143] on div ""rightArrow " press enter" at bounding box center [564, 155] width 147 height 28
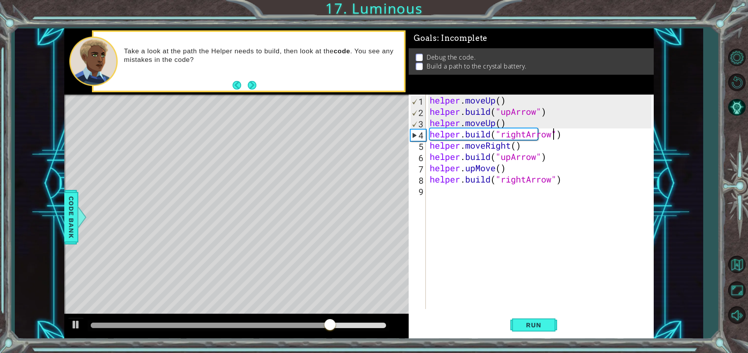
click at [481, 169] on div "helper . moveUp ( ) helper . build ( "upArrow" ) helper . moveUp ( ) helper . b…" at bounding box center [541, 213] width 227 height 237
click at [473, 177] on div "helper. move Up press enter" at bounding box center [497, 189] width 147 height 28
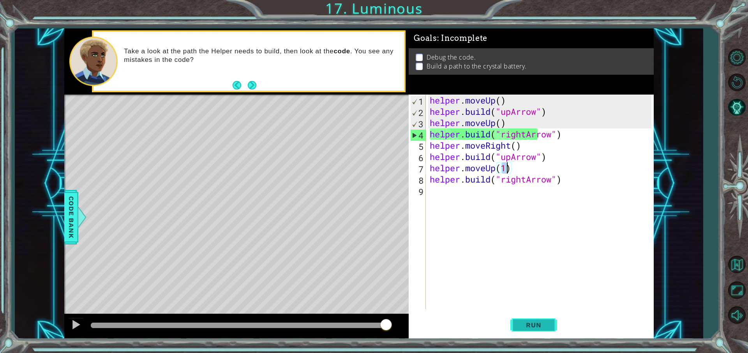
type textarea "helper.moveUp(1)"
click at [521, 336] on button "Run" at bounding box center [533, 325] width 47 height 25
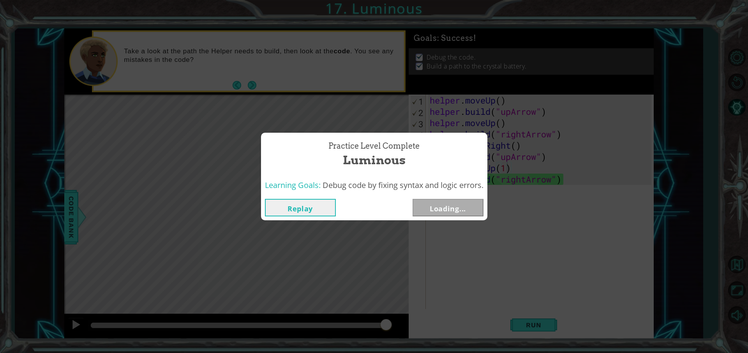
drag, startPoint x: 156, startPoint y: 329, endPoint x: 512, endPoint y: 334, distance: 355.8
click at [512, 334] on body "1 ההההההההההההההההההההההההההההההההההההההההההההההההההההההההההההההההההההההההההההה…" at bounding box center [374, 176] width 748 height 353
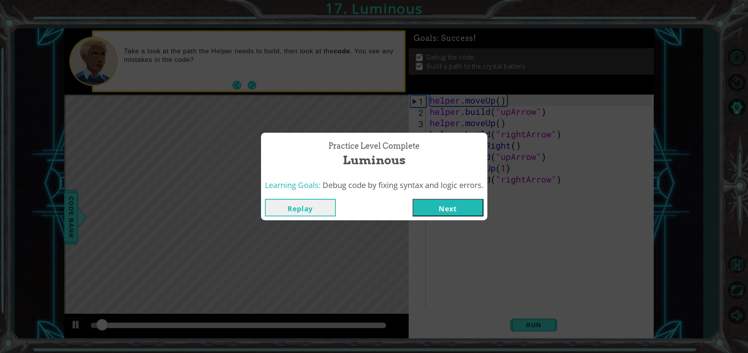
click at [433, 213] on button "Next" at bounding box center [448, 208] width 71 height 18
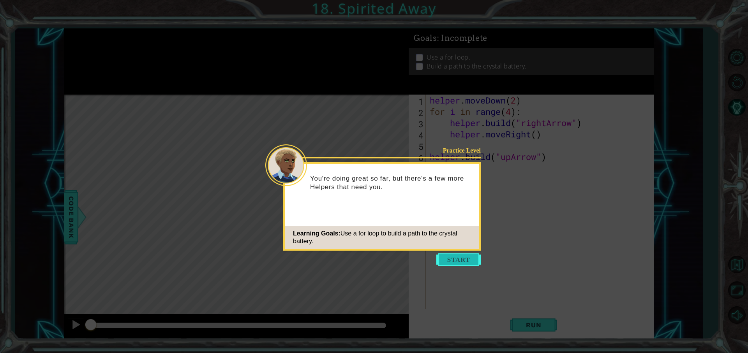
click at [455, 257] on button "Start" at bounding box center [458, 260] width 44 height 12
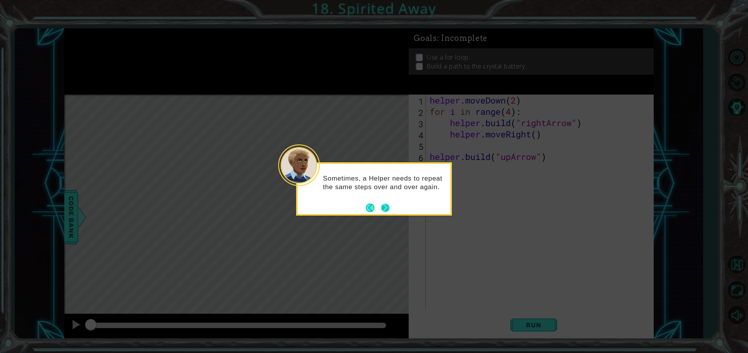
click at [385, 204] on button "Next" at bounding box center [385, 208] width 9 height 9
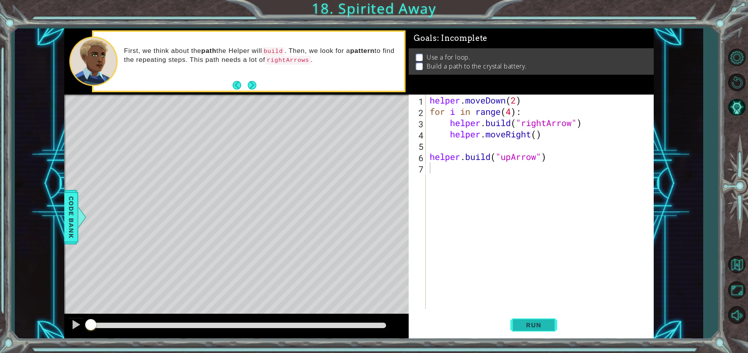
click at [533, 328] on span "Run" at bounding box center [533, 325] width 31 height 8
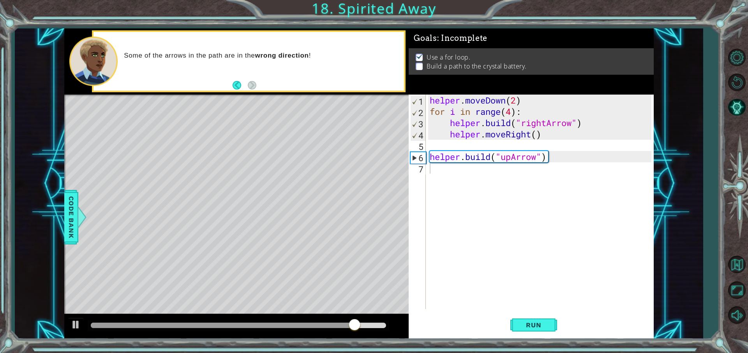
click at [353, 317] on div at bounding box center [236, 326] width 344 height 25
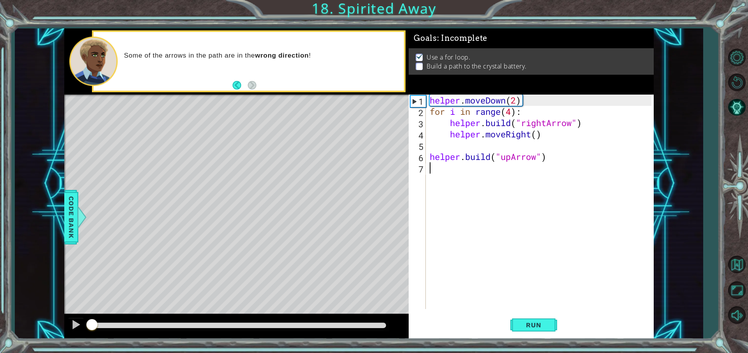
drag, startPoint x: 358, startPoint y: 321, endPoint x: 0, endPoint y: 277, distance: 361.1
click at [0, 277] on div "1 ההההההההההההההההההההההההההההההההההההההההההההההההההההההההההההההההההההההההההההה…" at bounding box center [374, 176] width 748 height 353
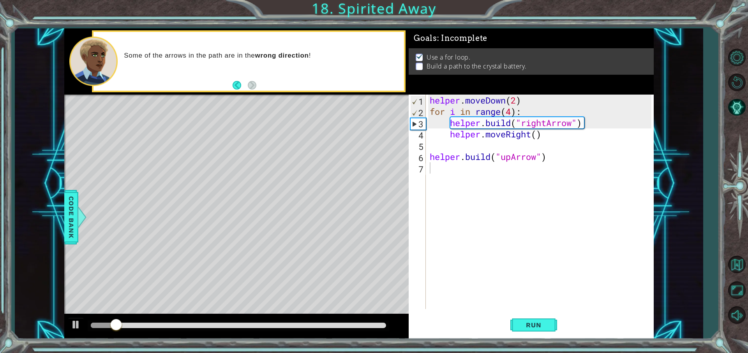
drag, startPoint x: 141, startPoint y: 330, endPoint x: 145, endPoint y: 329, distance: 4.1
click at [145, 329] on div at bounding box center [239, 326] width 302 height 11
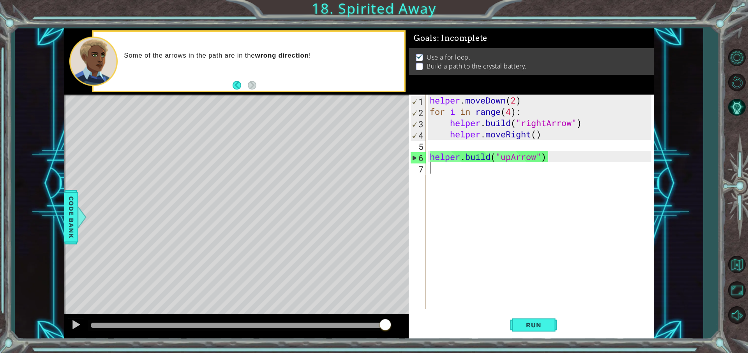
drag, startPoint x: 141, startPoint y: 323, endPoint x: 386, endPoint y: 324, distance: 244.3
click at [386, 324] on div at bounding box center [238, 325] width 295 height 5
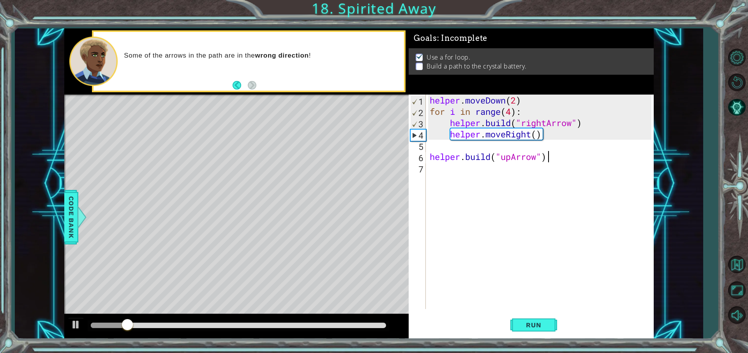
click at [555, 159] on div "helper . moveDown ( 2 ) for i in range ( 4 ) : helper . build ( "rightArrow" ) …" at bounding box center [541, 213] width 227 height 237
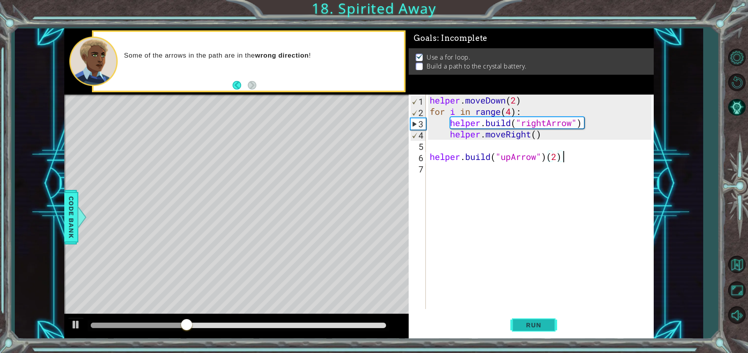
click at [534, 327] on span "Run" at bounding box center [533, 325] width 31 height 8
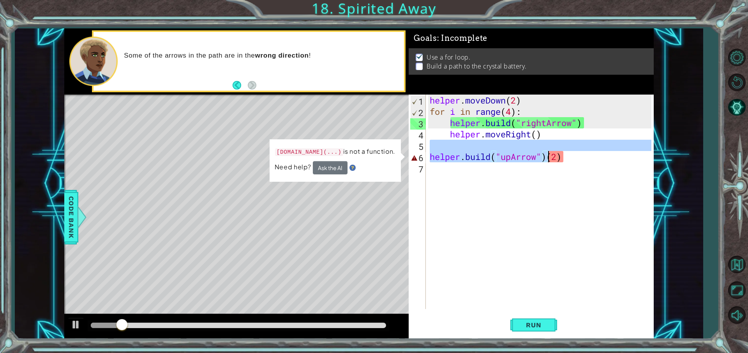
drag, startPoint x: 567, startPoint y: 149, endPoint x: 548, endPoint y: 153, distance: 19.0
click at [548, 153] on div "helper . moveDown ( 2 ) for i in range ( 4 ) : helper . build ( "rightArrow" ) …" at bounding box center [541, 213] width 227 height 237
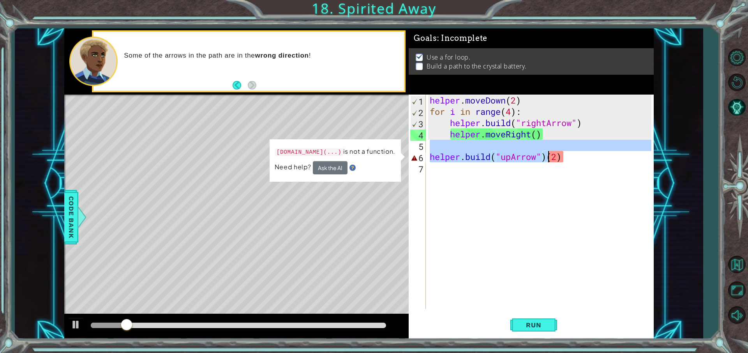
scroll to position [0, 0]
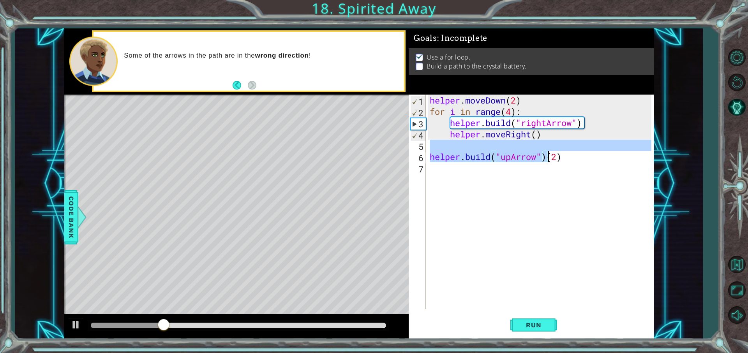
type textarea "[DOMAIN_NAME]("upArrow")"
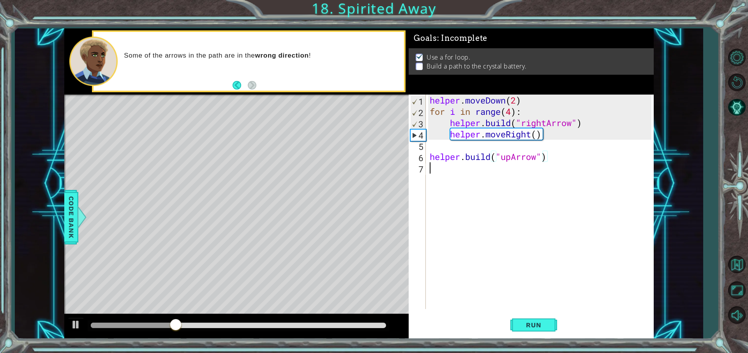
click at [464, 174] on div "helper . moveDown ( 2 ) for i in range ( 4 ) : helper . build ( "rightArrow" ) …" at bounding box center [541, 213] width 227 height 237
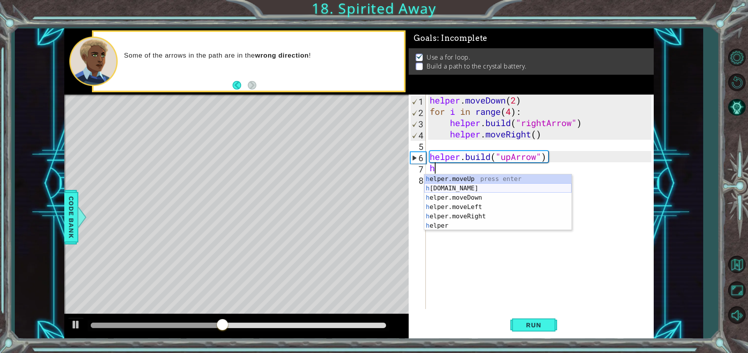
click at [469, 187] on div "h elper.moveUp press enter h [DOMAIN_NAME] press enter h elper.moveDown press e…" at bounding box center [497, 212] width 147 height 75
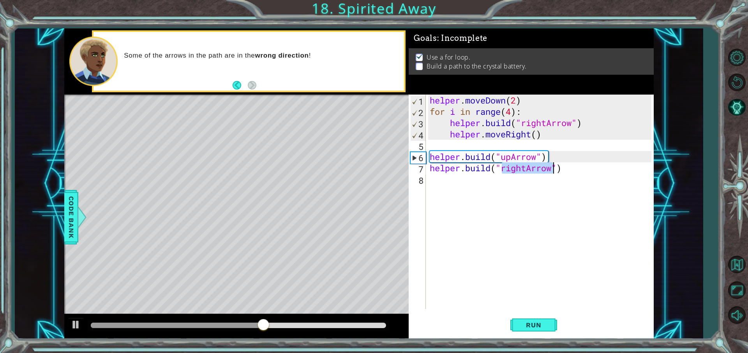
click at [529, 169] on div "helper . moveDown ( 2 ) for i in range ( 4 ) : helper . build ( "rightArrow" ) …" at bounding box center [539, 202] width 223 height 215
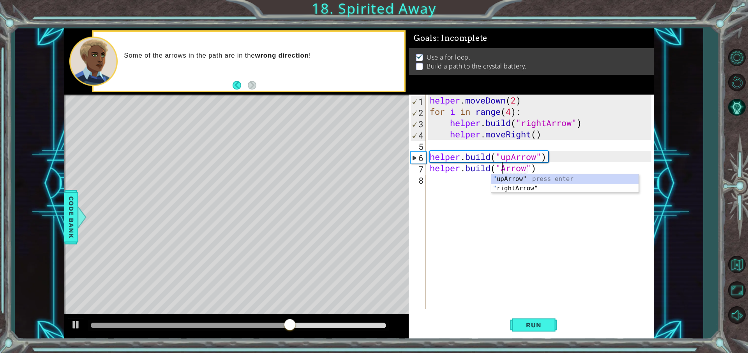
scroll to position [0, 4]
click at [517, 329] on button "Run" at bounding box center [533, 325] width 47 height 25
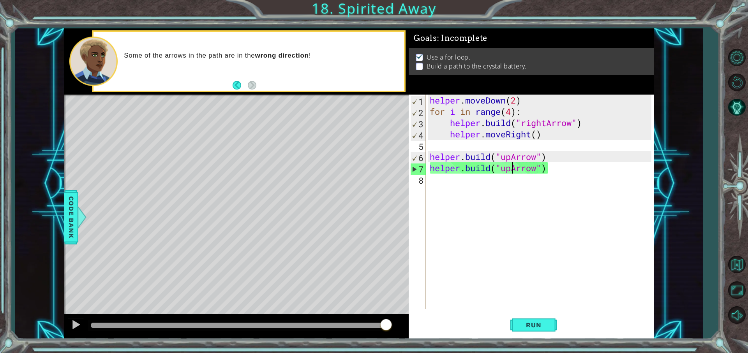
drag, startPoint x: 365, startPoint y: 325, endPoint x: 445, endPoint y: 337, distance: 80.3
click at [445, 337] on div "1 ההההההההההההההההההההההההההההההההההההההההההההההההההההההההההההההההההההההההההההה…" at bounding box center [359, 183] width 590 height 311
drag, startPoint x: 373, startPoint y: 325, endPoint x: 397, endPoint y: 330, distance: 24.3
click at [397, 330] on div at bounding box center [236, 326] width 344 height 25
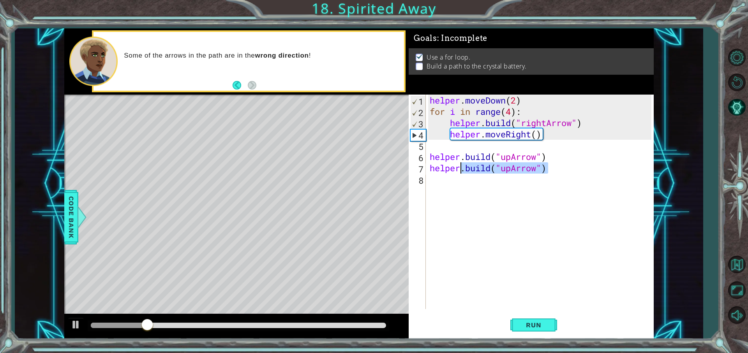
drag, startPoint x: 548, startPoint y: 173, endPoint x: 462, endPoint y: 168, distance: 85.8
click at [462, 168] on div "helper . moveDown ( 2 ) for i in range ( 4 ) : helper . build ( "rightArrow" ) …" at bounding box center [541, 213] width 227 height 237
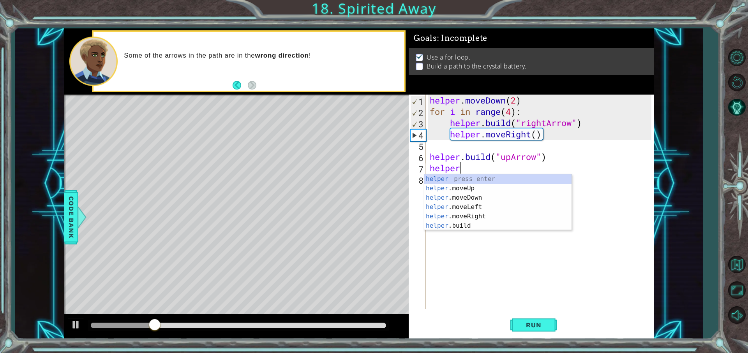
scroll to position [0, 1]
click at [475, 180] on div "helpe [PERSON_NAME]moveUp press enter helpe [PERSON_NAME]moveDown press enter h…" at bounding box center [497, 212] width 147 height 75
type textarea "helper.moveUp(1)"
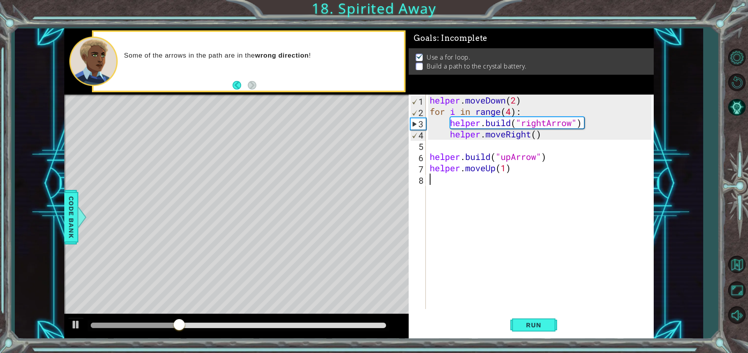
click at [464, 180] on div "helper . moveDown ( 2 ) for i in range ( 4 ) : helper . build ( "rightArrow" ) …" at bounding box center [541, 213] width 227 height 237
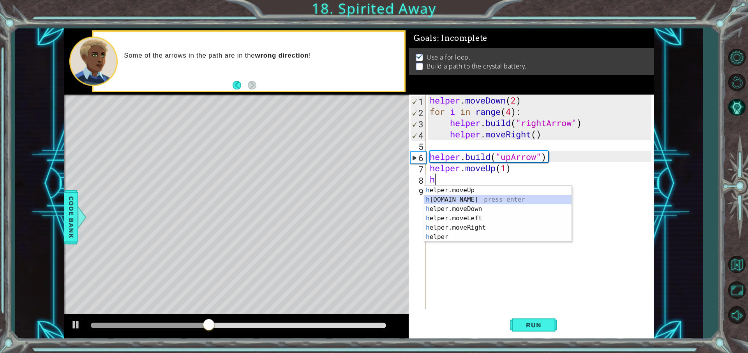
click at [468, 200] on div "h elper.moveUp press enter h [DOMAIN_NAME] press enter h elper.moveDown press e…" at bounding box center [497, 223] width 147 height 75
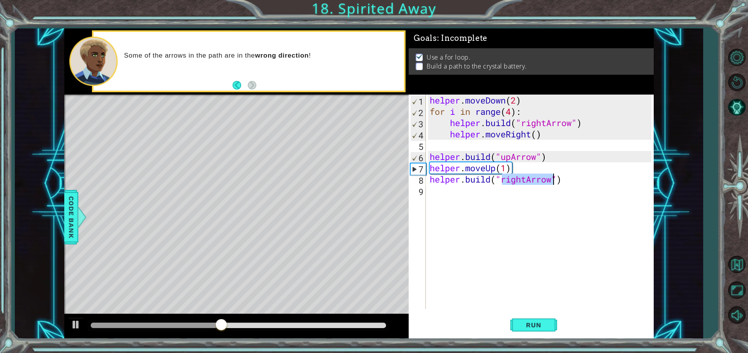
click at [527, 180] on div "helper . moveDown ( 2 ) for i in range ( 4 ) : helper . build ( "rightArrow" ) …" at bounding box center [539, 202] width 223 height 215
type textarea "[DOMAIN_NAME]("upArrow")"
click at [542, 321] on button "Run" at bounding box center [533, 325] width 47 height 25
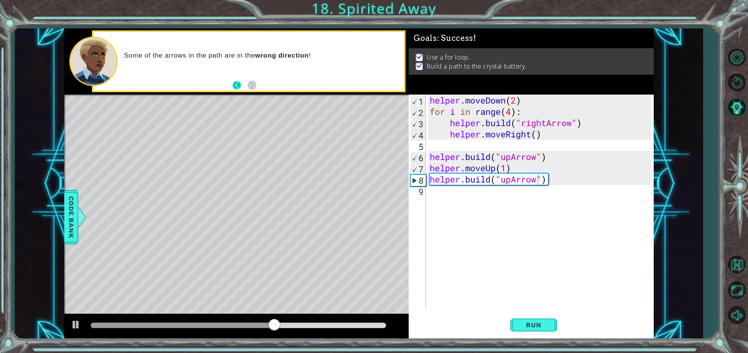
click at [237, 83] on button "Back" at bounding box center [240, 85] width 15 height 9
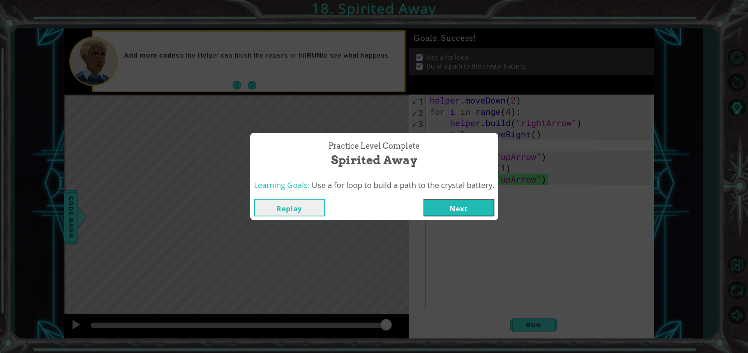
click at [439, 205] on button "Next" at bounding box center [459, 208] width 71 height 18
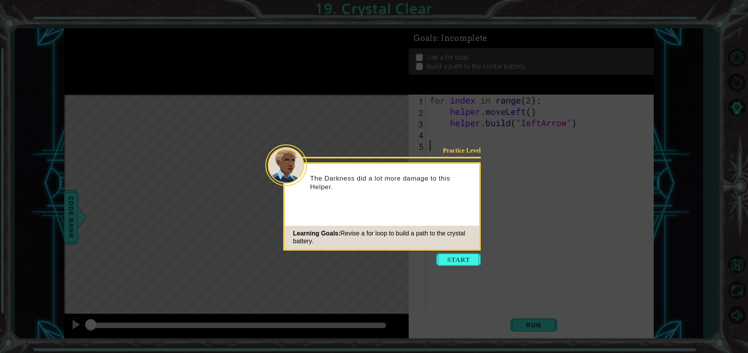
click at [446, 252] on icon at bounding box center [374, 176] width 748 height 353
click at [447, 262] on button "Start" at bounding box center [458, 260] width 44 height 12
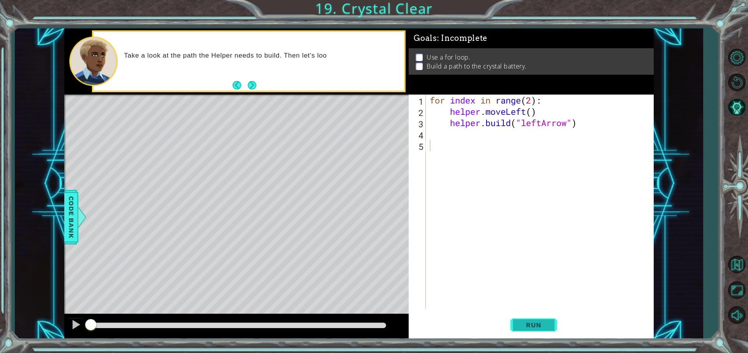
click at [548, 324] on span "Run" at bounding box center [533, 325] width 31 height 8
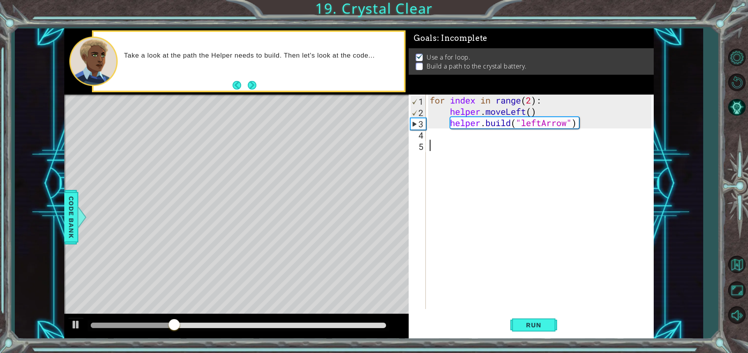
click at [534, 100] on div "for index in range ( 2 ) : helper . moveLeft ( ) helper . build ( "leftArrow" )" at bounding box center [541, 213] width 227 height 237
type textarea "for index in range(4):"
click at [530, 323] on span "Run" at bounding box center [533, 325] width 31 height 8
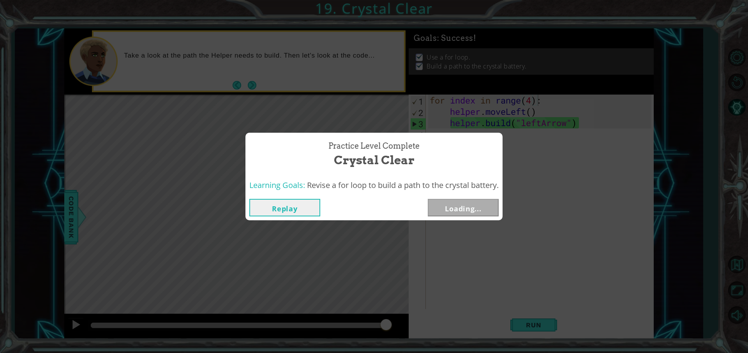
drag, startPoint x: 287, startPoint y: 323, endPoint x: 502, endPoint y: 327, distance: 215.5
click at [508, 325] on body "1 ההההההההההההההההההההההההההההההההההההההההההההההההההההההההההההההההההההההההההההה…" at bounding box center [374, 176] width 748 height 353
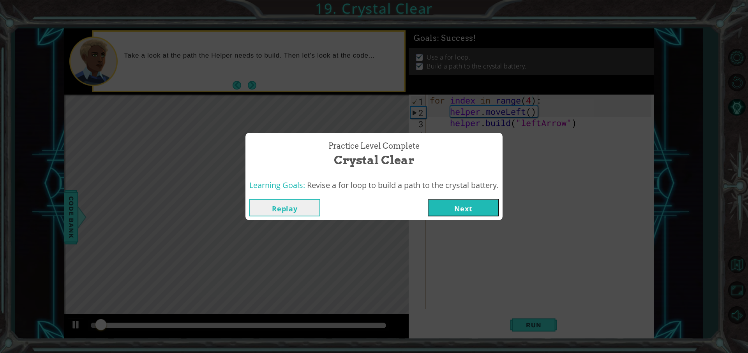
click at [468, 203] on div "Replay Next" at bounding box center [373, 207] width 257 height 25
click at [468, 203] on button "Next" at bounding box center [463, 208] width 71 height 18
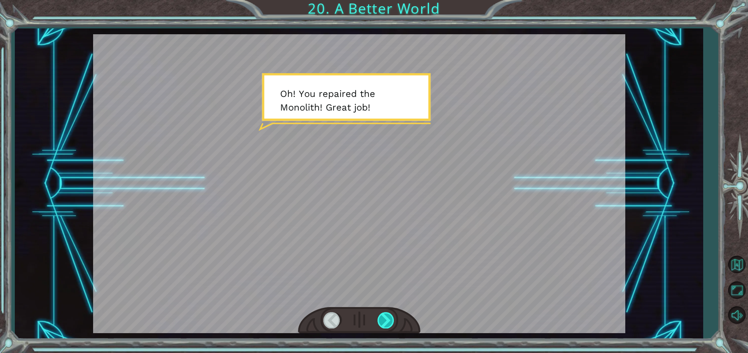
click at [382, 318] on div at bounding box center [387, 320] width 18 height 16
click at [387, 319] on div at bounding box center [387, 320] width 18 height 16
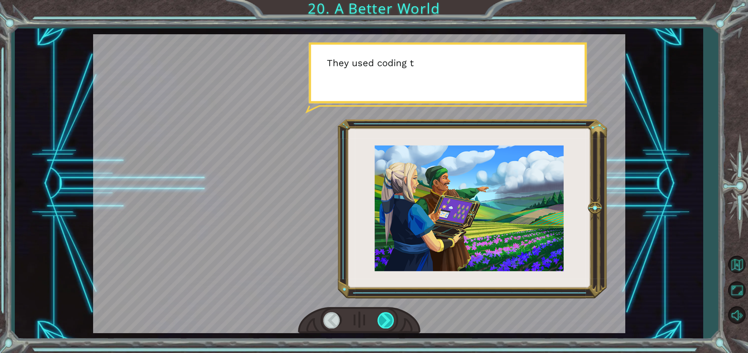
click at [389, 319] on div at bounding box center [387, 320] width 18 height 16
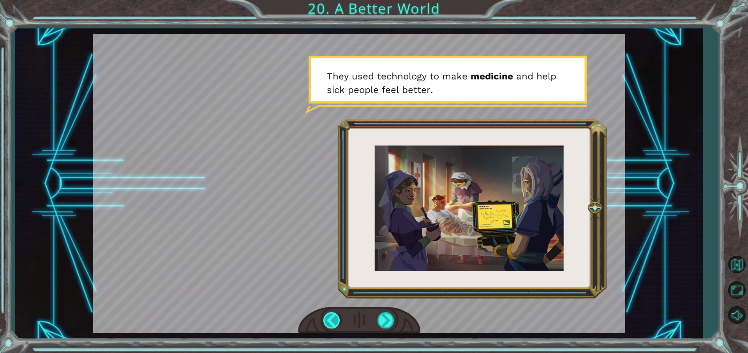
click at [339, 318] on div at bounding box center [332, 320] width 18 height 16
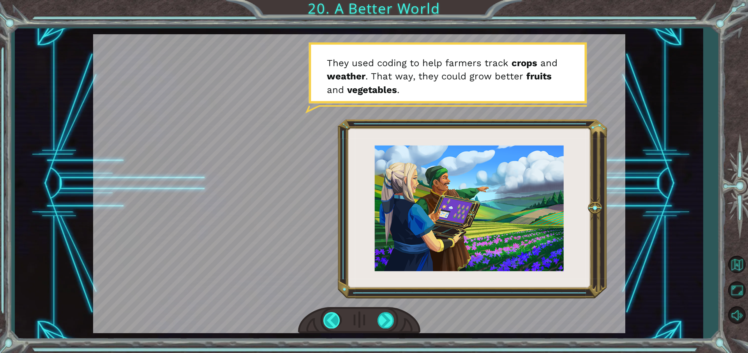
click at [339, 320] on div at bounding box center [332, 320] width 18 height 16
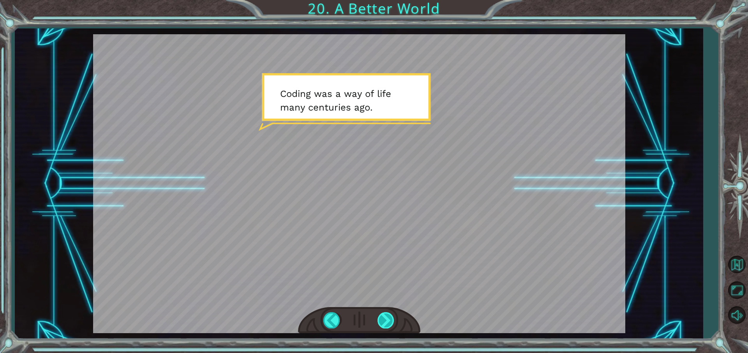
drag, startPoint x: 390, startPoint y: 331, endPoint x: 387, endPoint y: 323, distance: 8.2
click at [390, 331] on div at bounding box center [359, 320] width 122 height 27
drag, startPoint x: 388, startPoint y: 323, endPoint x: 385, endPoint y: 319, distance: 4.8
click at [386, 323] on div at bounding box center [387, 320] width 18 height 16
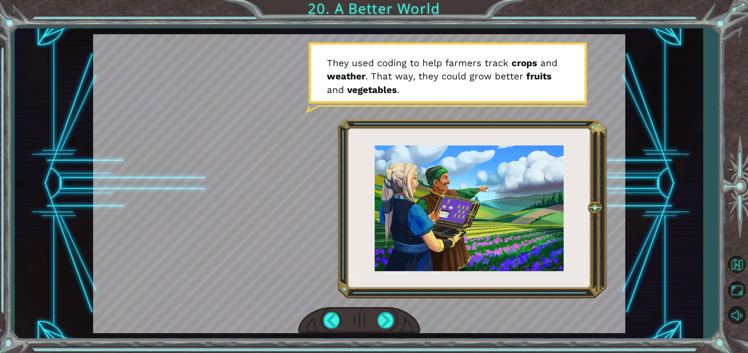
click at [397, 319] on div at bounding box center [359, 320] width 122 height 27
click at [390, 320] on div at bounding box center [387, 320] width 18 height 16
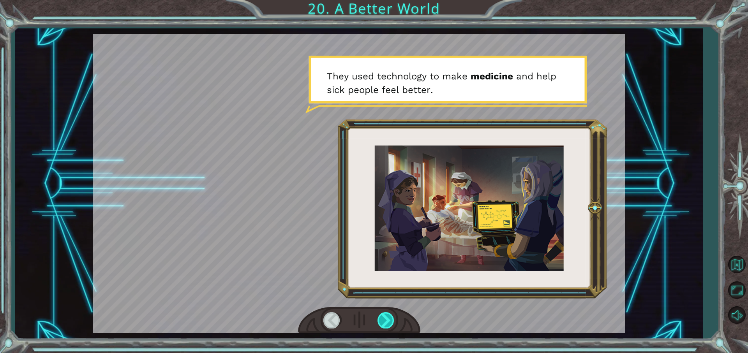
click at [390, 320] on div at bounding box center [387, 320] width 18 height 16
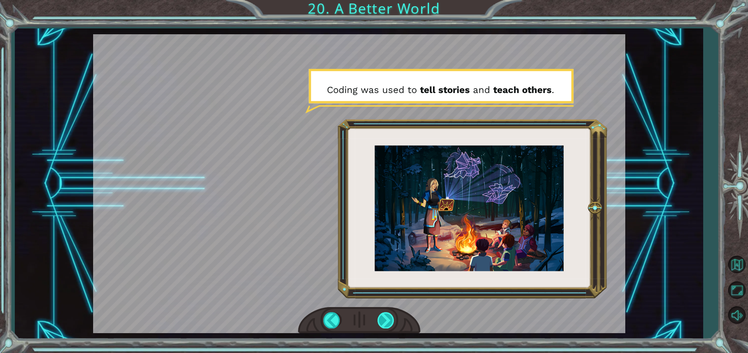
click at [390, 320] on div at bounding box center [387, 320] width 18 height 16
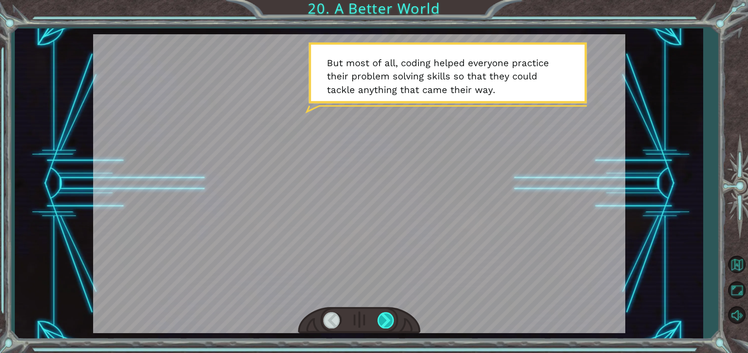
click at [390, 320] on div at bounding box center [387, 320] width 18 height 16
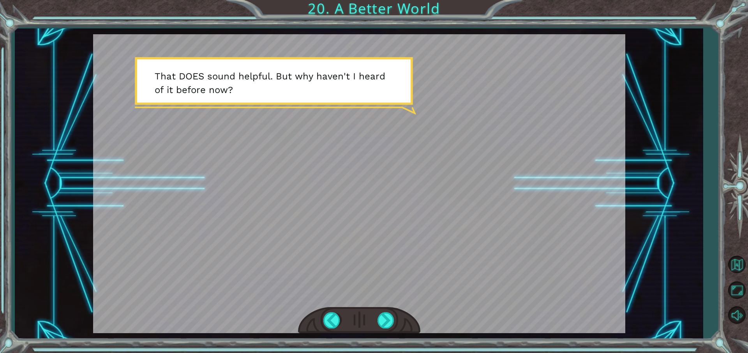
click at [385, 334] on div "O h ! Y o u r e p a i r e d t h e M o n o l i t h ! G r e a t j o b ! A n d i t…" at bounding box center [359, 183] width 688 height 311
click at [391, 324] on div at bounding box center [387, 320] width 18 height 16
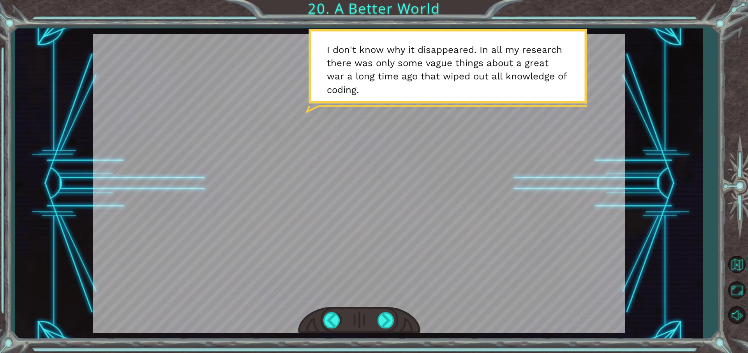
click at [398, 324] on div at bounding box center [359, 320] width 122 height 27
click at [388, 323] on div at bounding box center [387, 320] width 18 height 16
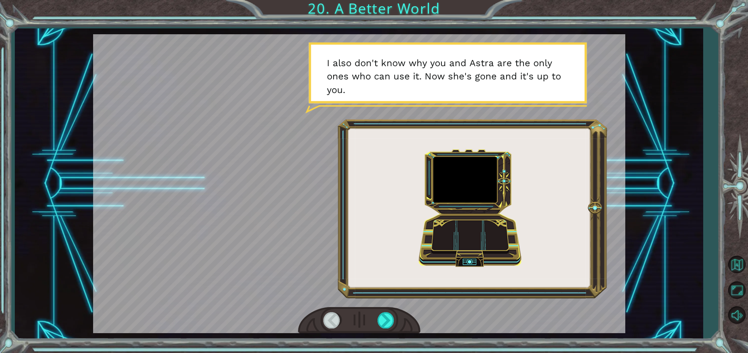
click at [461, 235] on div at bounding box center [359, 183] width 532 height 299
click at [393, 321] on div at bounding box center [387, 320] width 18 height 16
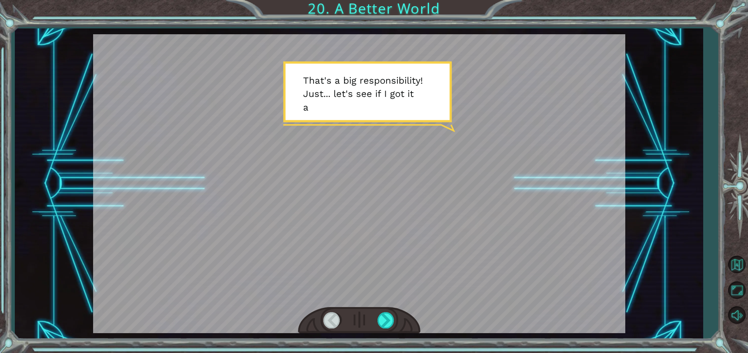
drag, startPoint x: 386, startPoint y: 310, endPoint x: 387, endPoint y: 324, distance: 14.1
click at [386, 312] on div at bounding box center [359, 320] width 122 height 27
click at [384, 323] on div at bounding box center [387, 320] width 18 height 16
click at [385, 321] on div at bounding box center [387, 320] width 18 height 16
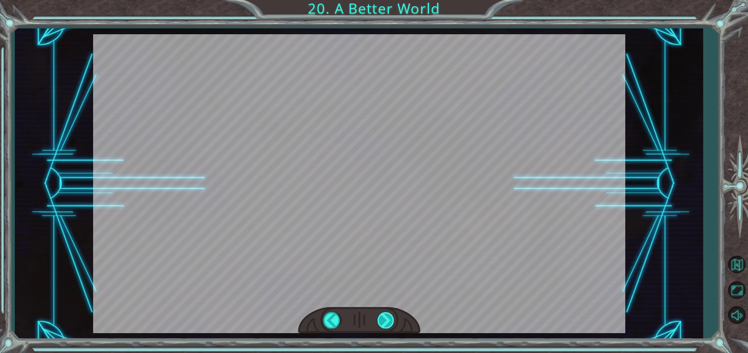
click at [389, 0] on div "O h ! Y o u r e p a i r e d t h e M o n o l i t h ! G r e a t j o b ! A n d i t…" at bounding box center [374, 0] width 748 height 0
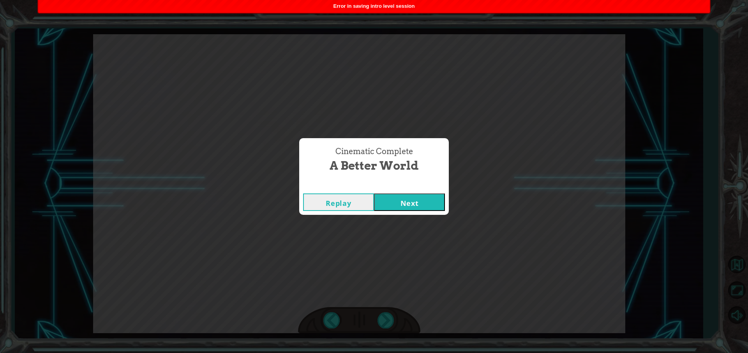
click at [388, 199] on button "Next" at bounding box center [409, 203] width 71 height 18
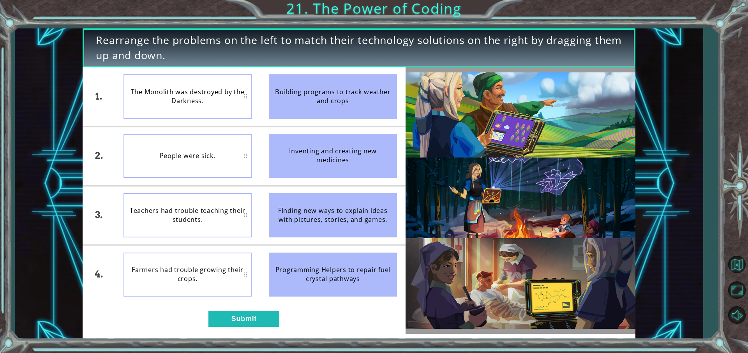
drag, startPoint x: 328, startPoint y: 156, endPoint x: 246, endPoint y: 154, distance: 81.9
click at [246, 154] on div "1. 2. 3. 4. The Monolith was destroyed by the Darkness. People were sick. Teach…" at bounding box center [244, 185] width 323 height 237
click at [247, 321] on button "Submit" at bounding box center [243, 319] width 71 height 16
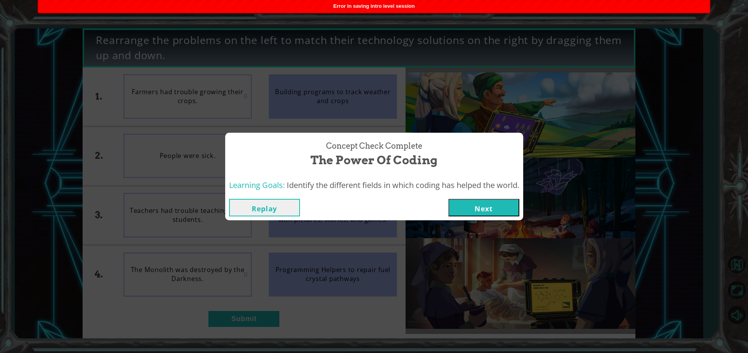
click at [454, 203] on button "Next" at bounding box center [483, 208] width 71 height 18
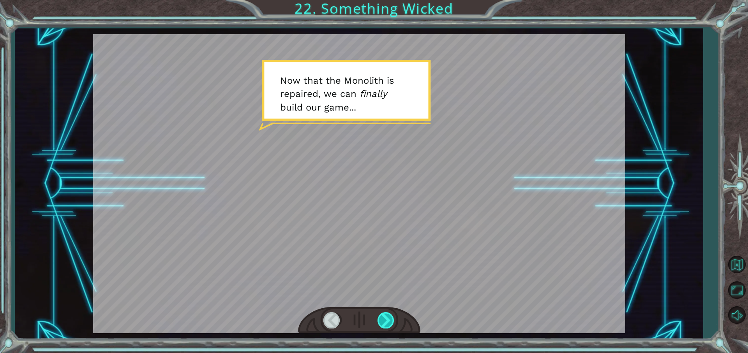
click at [383, 313] on div at bounding box center [387, 320] width 18 height 16
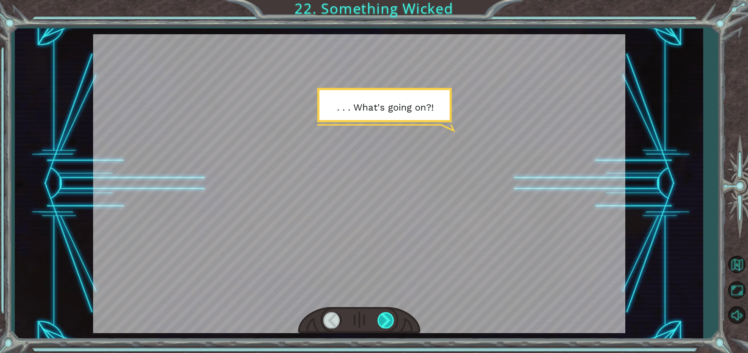
click at [383, 313] on div at bounding box center [387, 320] width 18 height 16
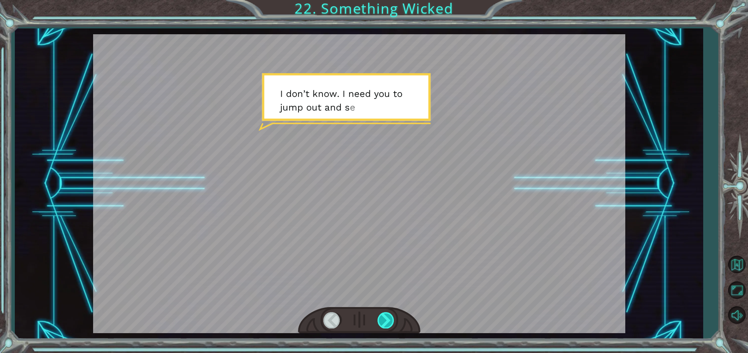
click at [383, 313] on div at bounding box center [387, 320] width 18 height 16
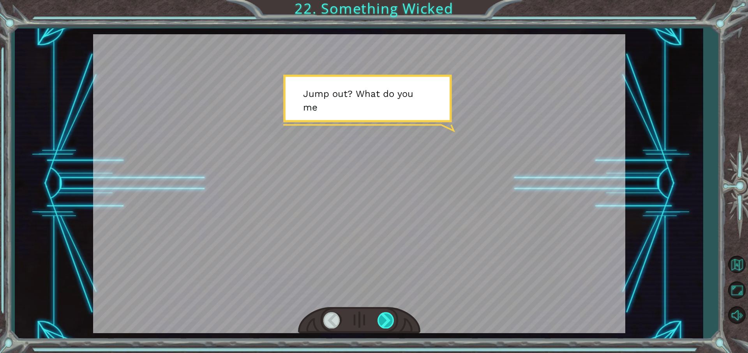
click at [383, 313] on div at bounding box center [387, 320] width 18 height 16
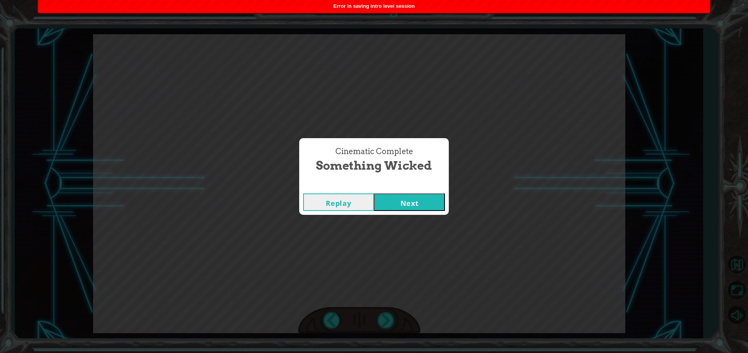
click at [412, 211] on button "Next" at bounding box center [409, 203] width 71 height 18
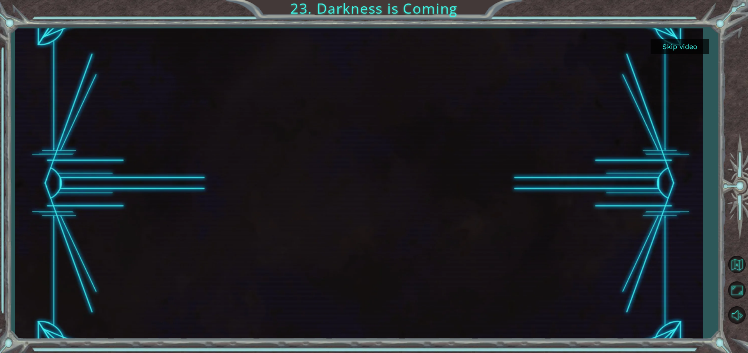
click at [684, 346] on div "Skip video 23. Darkness is Coming" at bounding box center [374, 176] width 748 height 353
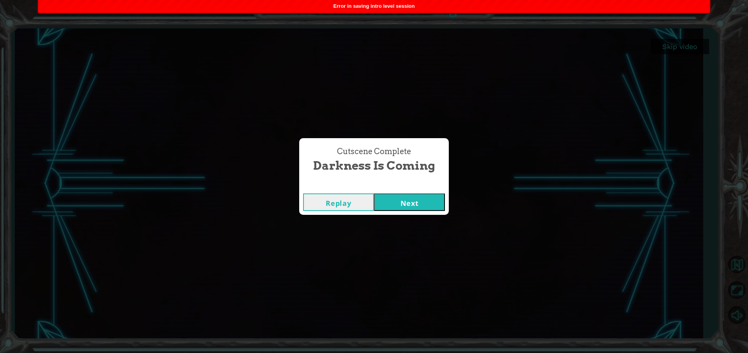
click at [434, 208] on button "Next" at bounding box center [409, 203] width 71 height 18
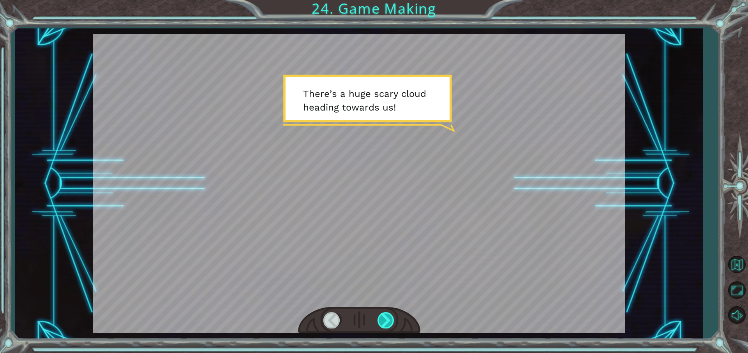
click at [395, 323] on div at bounding box center [359, 320] width 122 height 27
click at [391, 322] on div at bounding box center [387, 320] width 18 height 16
